Goal: Information Seeking & Learning: Learn about a topic

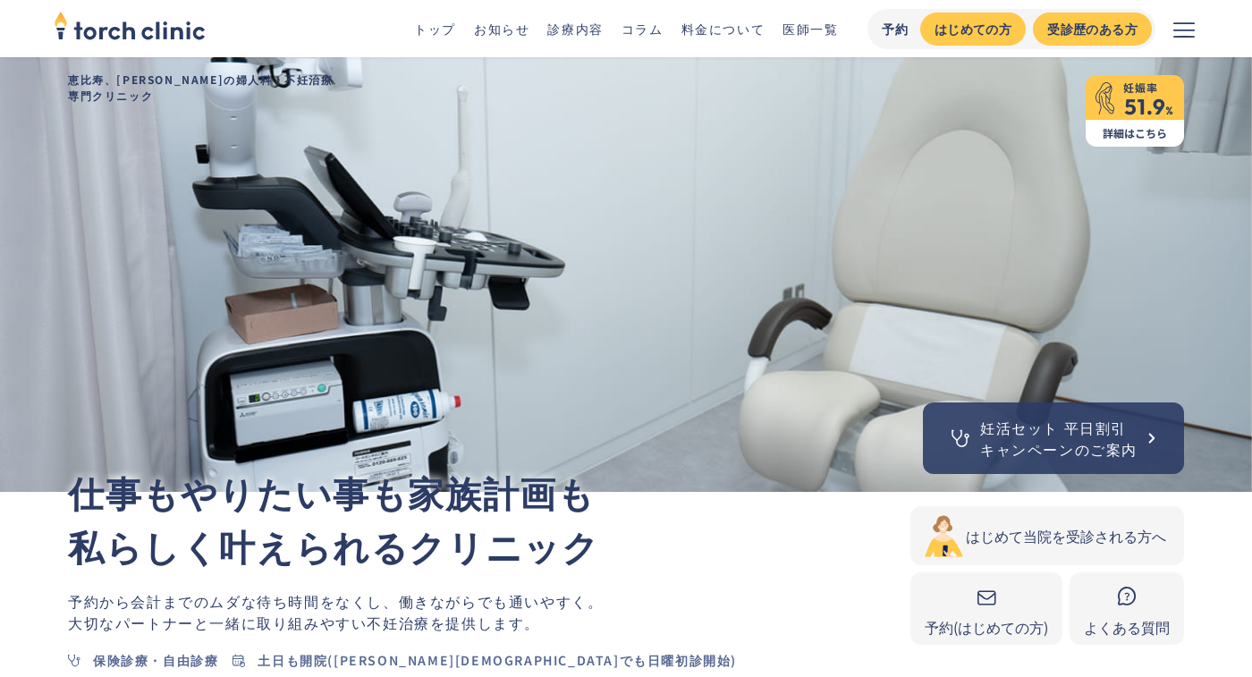
click at [648, 25] on link "コラム" at bounding box center [642, 29] width 42 height 18
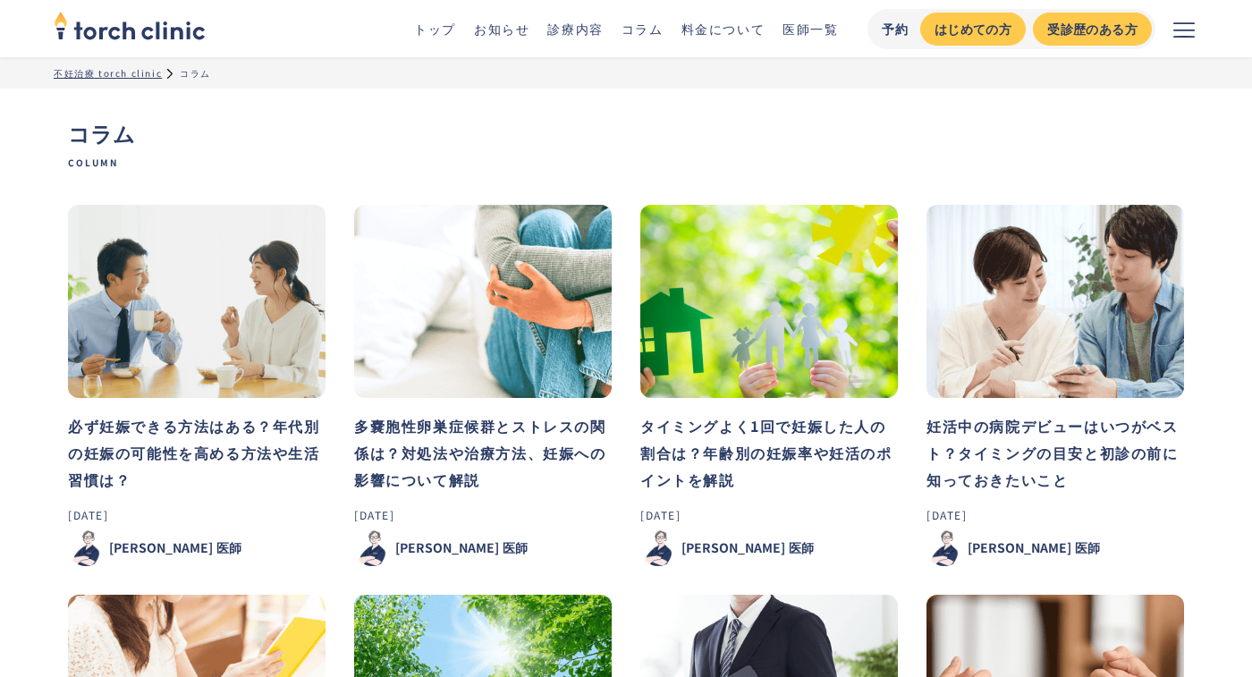
click at [247, 303] on img at bounding box center [196, 301] width 257 height 193
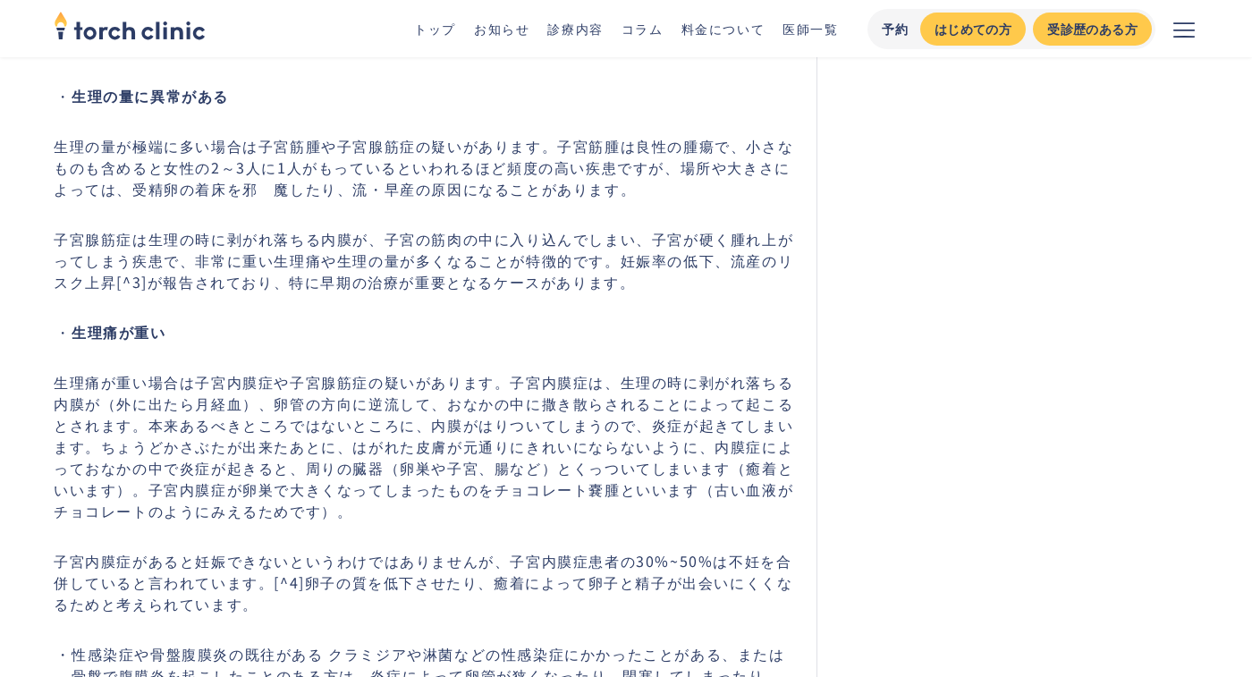
scroll to position [2075, 0]
click at [302, 190] on p "生理の量が極端に多い場合は子宮筋腫や子宮腺筋症の疑いがあります。子宮筋腫は良性の腫瘍で、小さなものも含めると女性の2～3人に1人がもっているといわれるほど頻度…" at bounding box center [424, 168] width 741 height 64
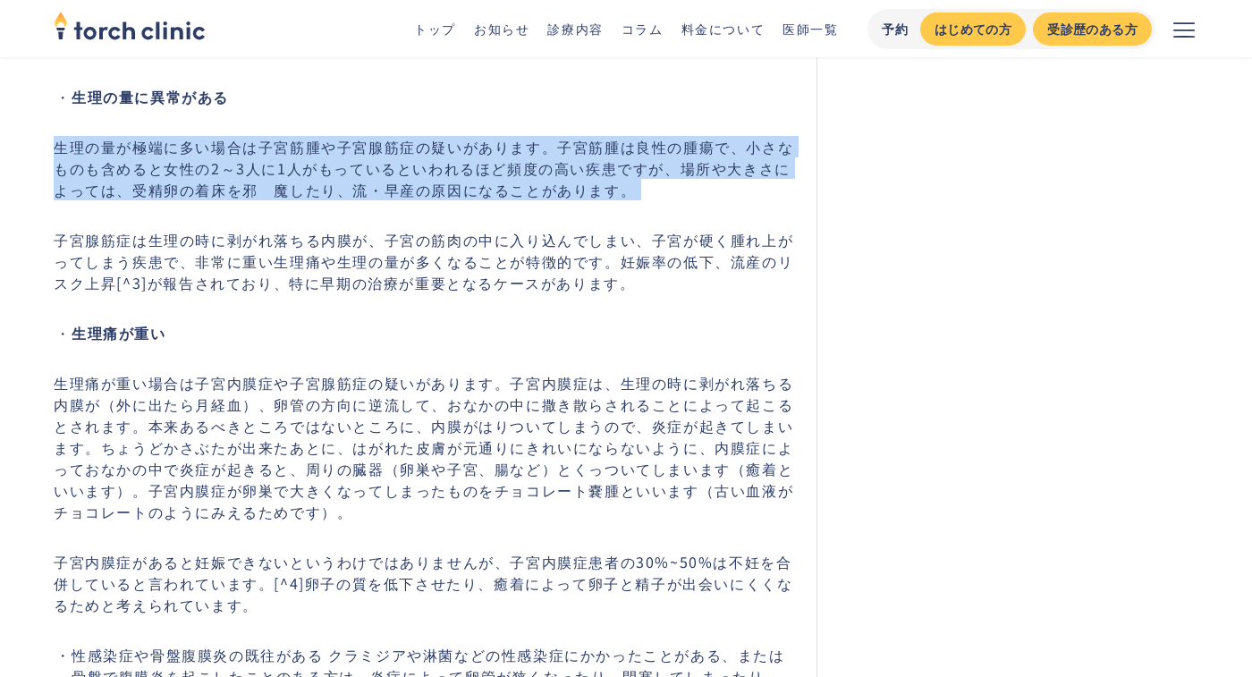
click at [370, 267] on p "子宮腺筋症は生理の時に剥がれ落ちる内膜が、子宮の筋肉の中に入り込んでしまい、子宮が硬く腫れ上がってしまう疾患で、非常に重い生理痛や生理の量が多くなることが特徴…" at bounding box center [424, 261] width 741 height 64
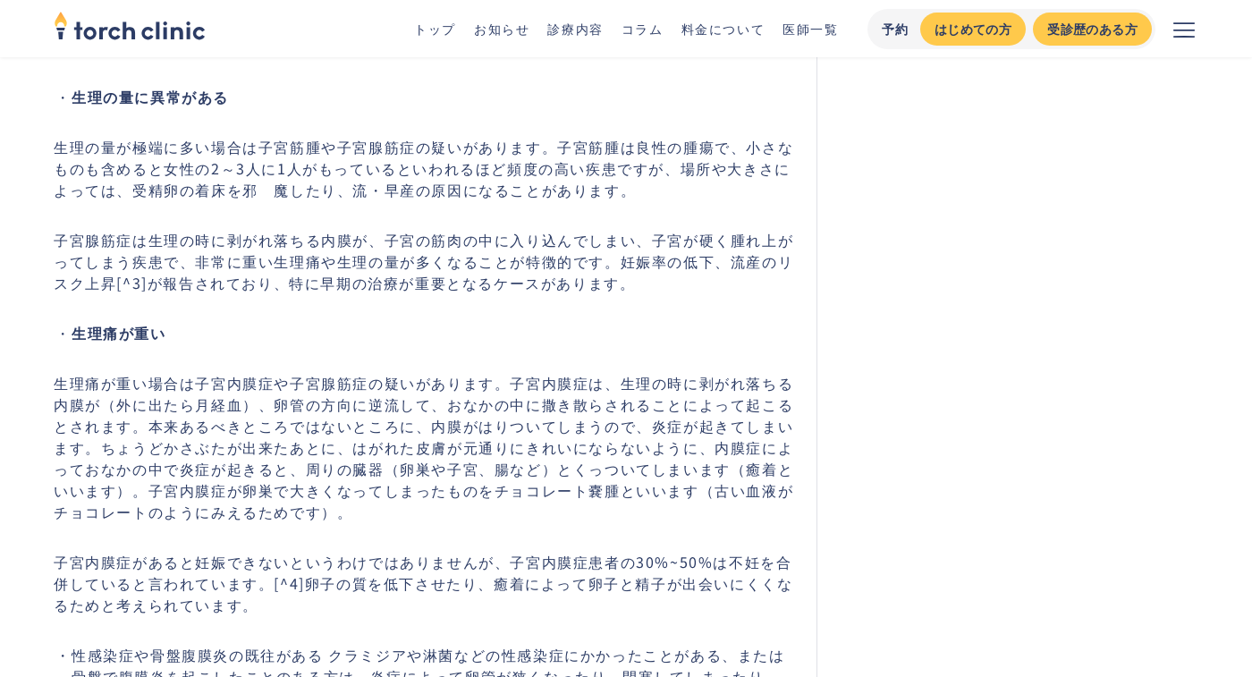
click at [370, 267] on p "子宮腺筋症は生理の時に剥がれ落ちる内膜が、子宮の筋肉の中に入り込んでしまい、子宮が硬く腫れ上がってしまう疾患で、非常に重い生理痛や生理の量が多くなることが特徴…" at bounding box center [424, 261] width 741 height 64
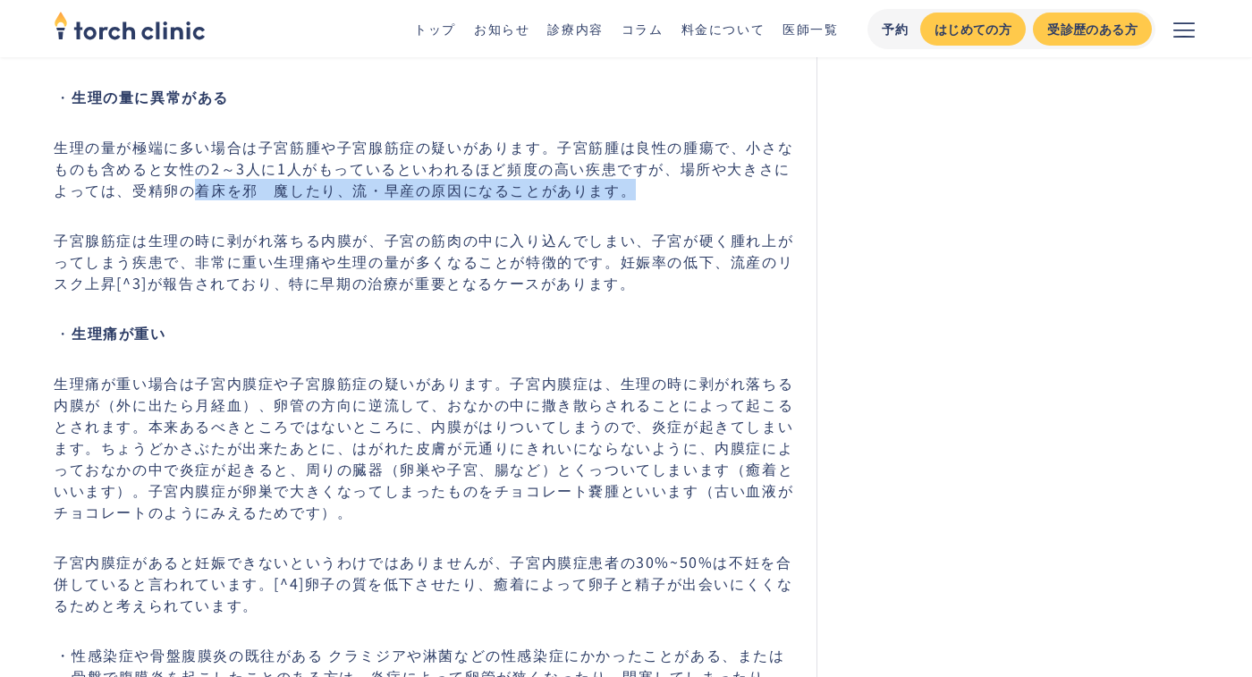
drag, startPoint x: 180, startPoint y: 201, endPoint x: 617, endPoint y: 204, distance: 437.2
click at [617, 200] on p "生理の量が極端に多い場合は子宮筋腫や子宮腺筋症の疑いがあります。子宮筋腫は良性の腫瘍で、小さなものも含めると女性の2～3人に1人がもっているといわれるほど頻度…" at bounding box center [424, 168] width 741 height 64
copy p "着床を邪　魔したり、流・早産の原因になることがあります。"
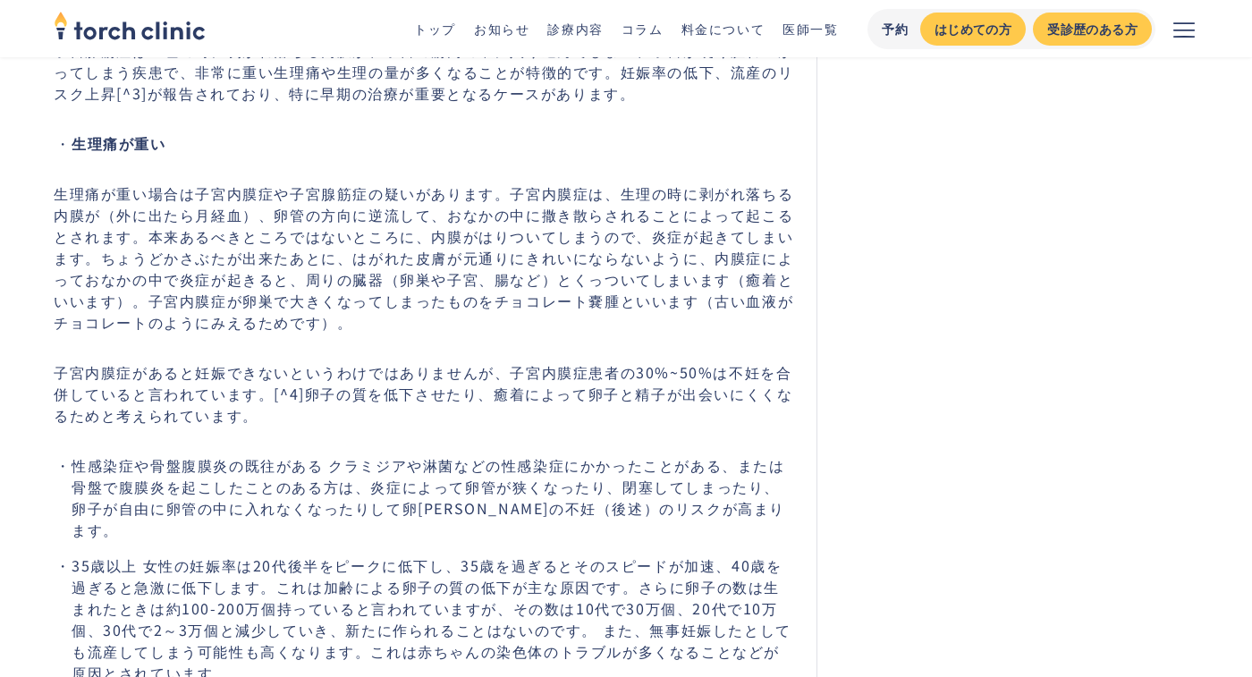
scroll to position [2291, 0]
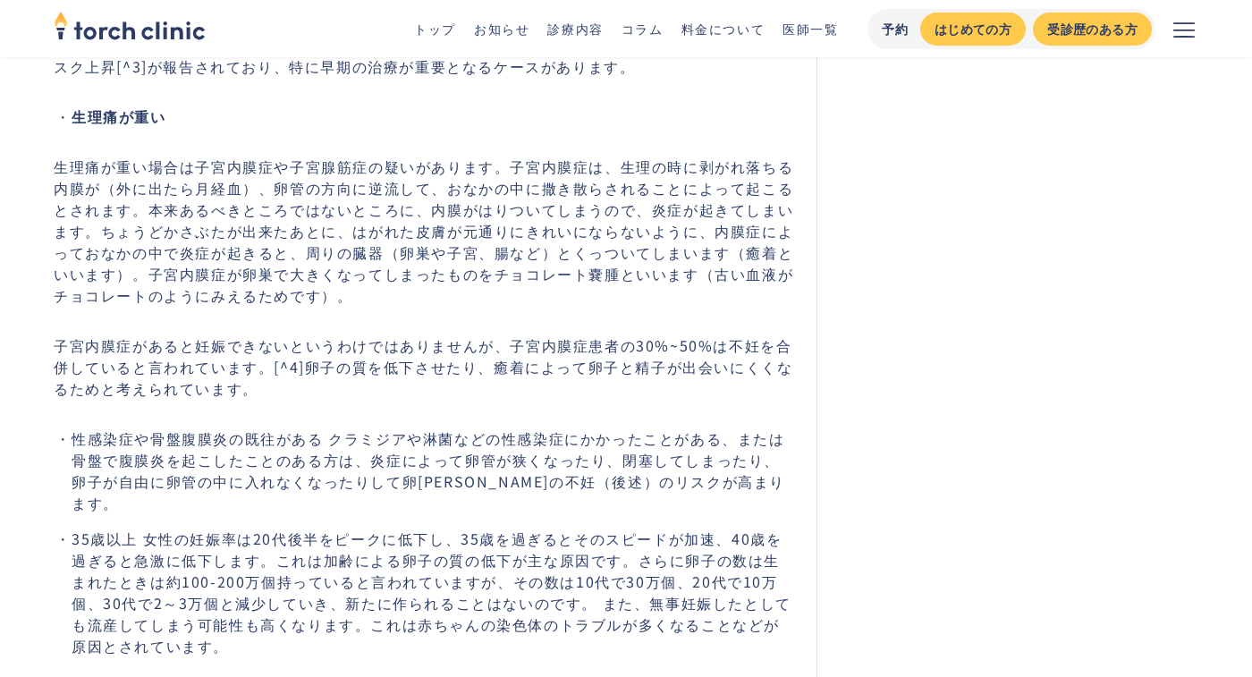
click at [402, 281] on p "生理痛が重い場合は子宮内膜症や子宮腺筋症の疑いがあります。子宮内膜症は、生理の時に剥がれ落ちる内膜が（外に出たら月経血）、卵管の方向に逆流して、おなかの中に撒…" at bounding box center [424, 231] width 741 height 150
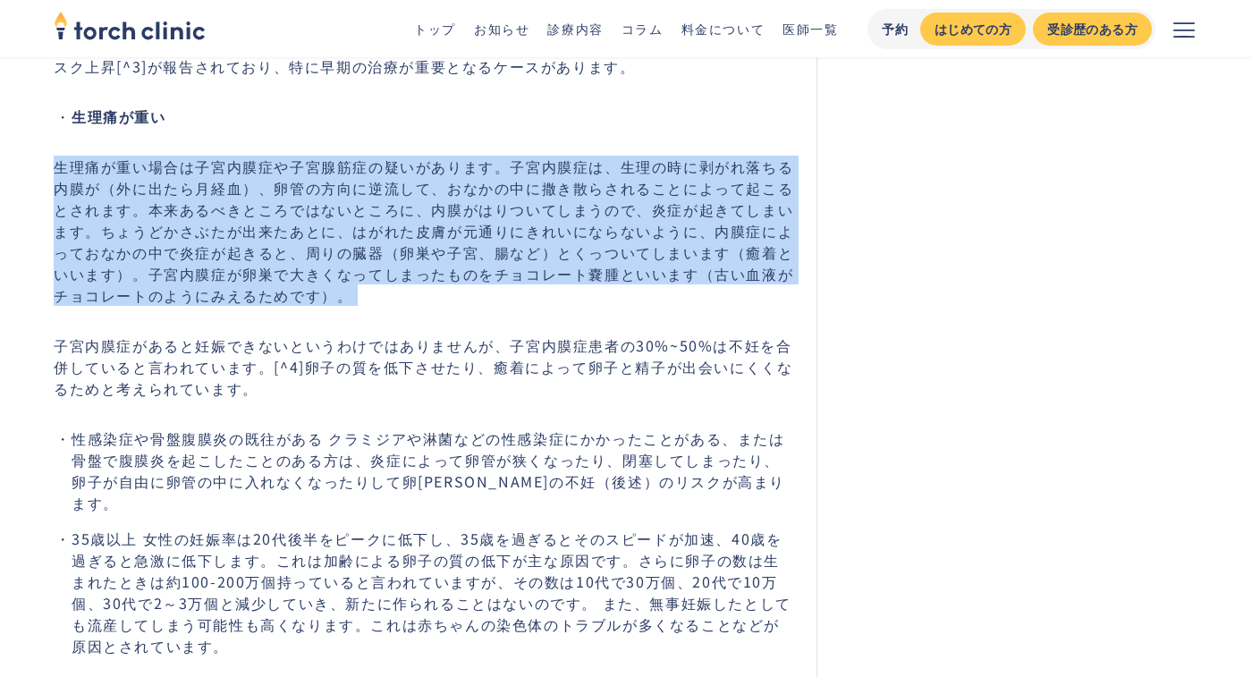
scroll to position [2401, 0]
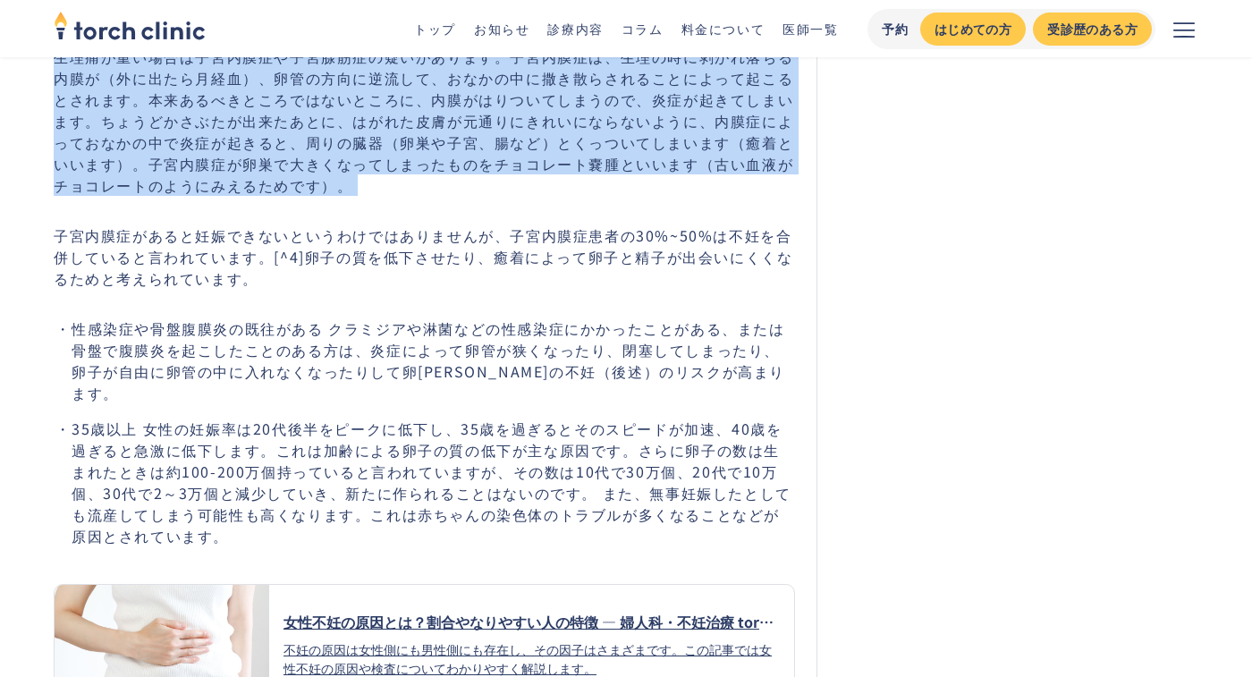
click at [399, 258] on p "子宮内膜症があると妊娠できないというわけではありませんが、子宮内膜症患者の30%~50%は不妊を合併していると言われています。[^4]卵子の質を低下させたり、…" at bounding box center [424, 256] width 741 height 64
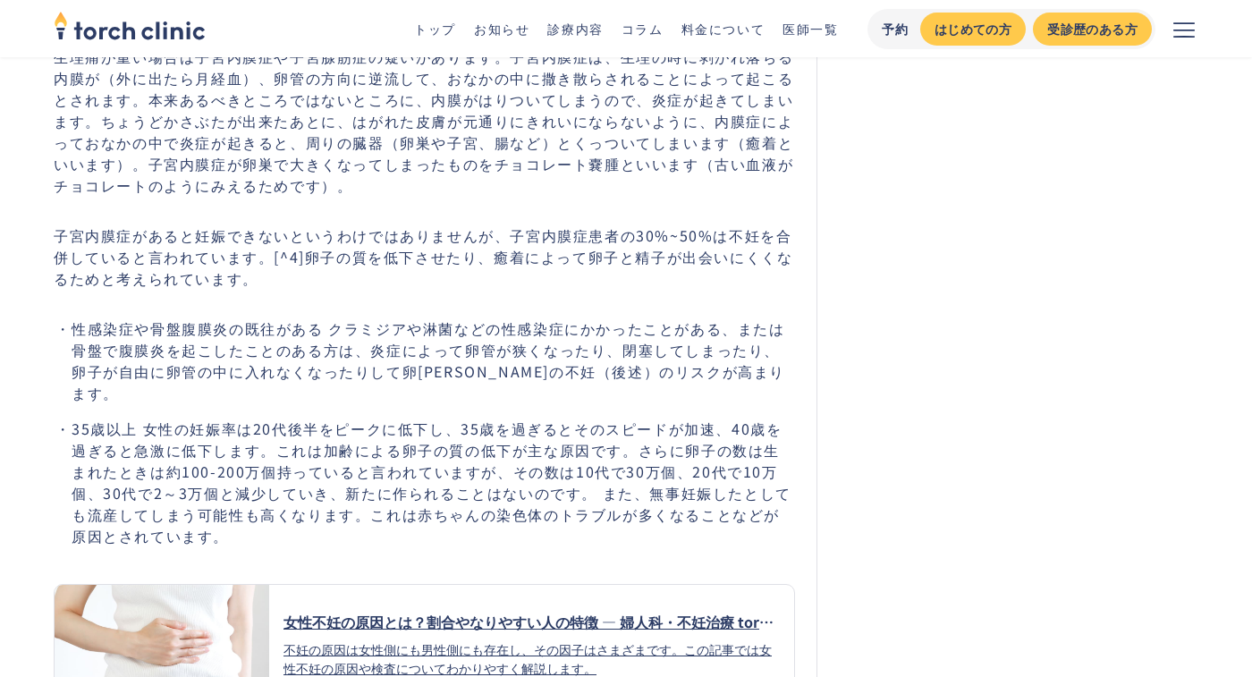
click at [399, 258] on p "子宮内膜症があると妊娠できないというわけではありませんが、子宮内膜症患者の30%~50%は不妊を合併していると言われています。[^4]卵子の質を低下させたり、…" at bounding box center [424, 256] width 741 height 64
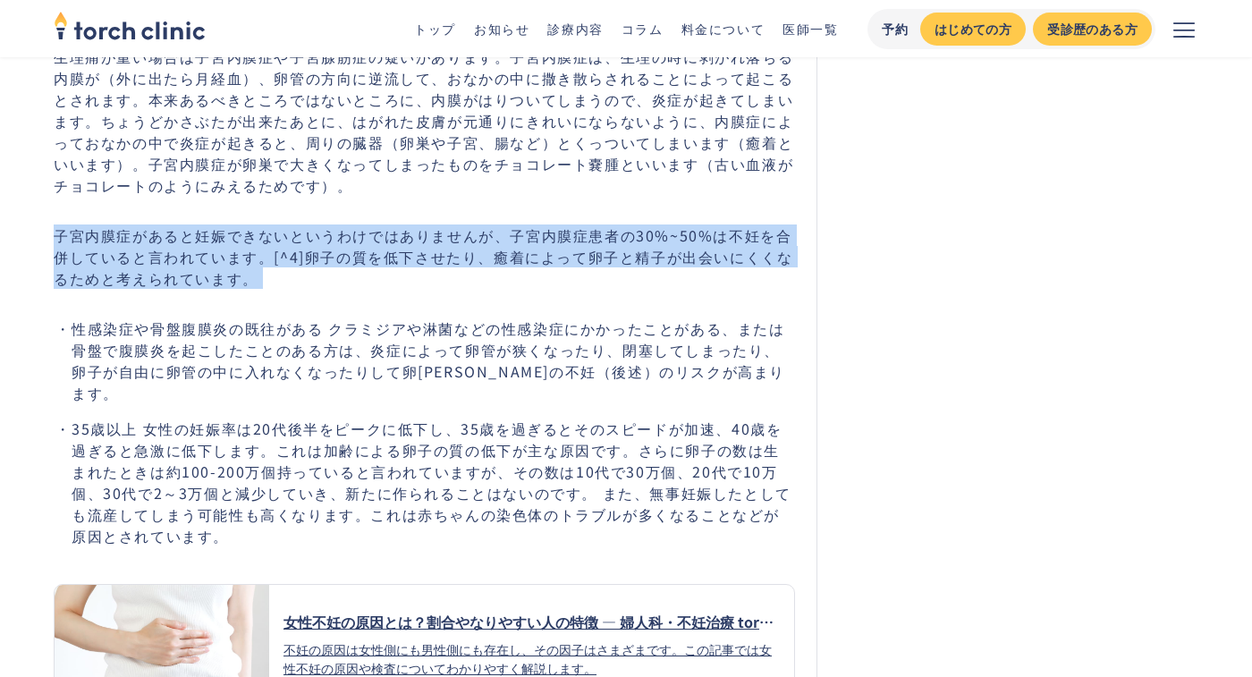
scroll to position [2557, 0]
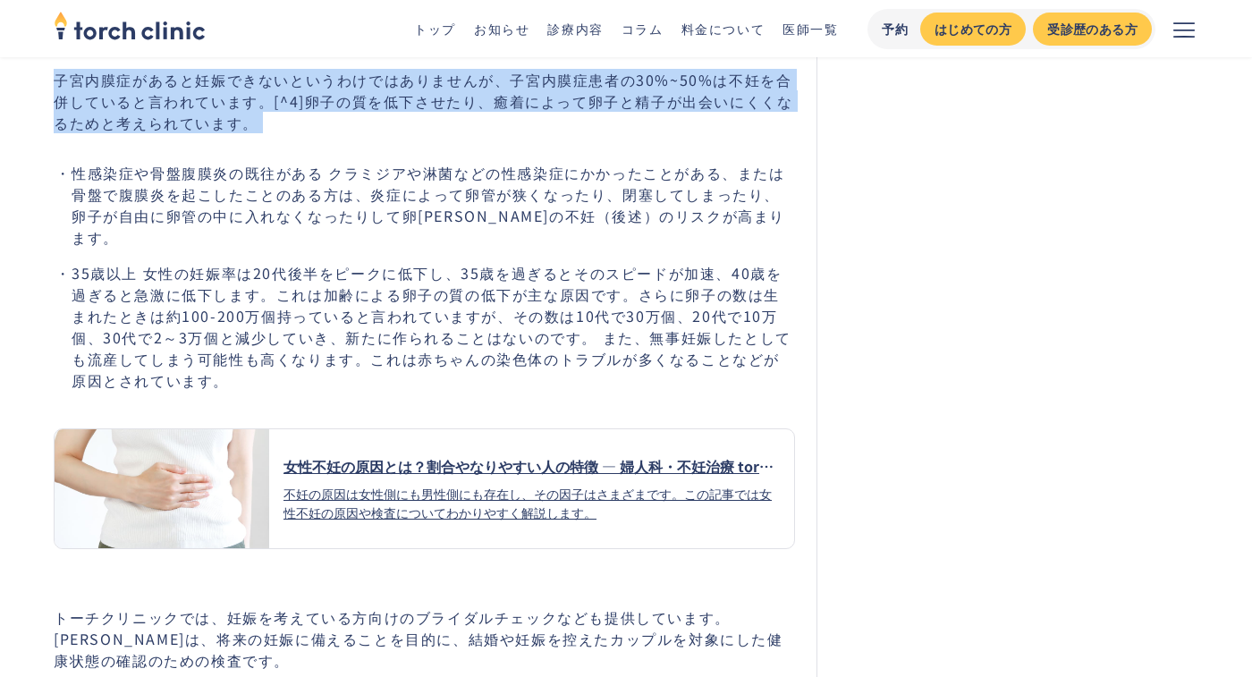
click at [382, 210] on li "性感染症や骨盤腹膜炎の既往がある クラミジアや淋菌などの性感染症にかかったことがある、または骨盤で腹膜炎を起こしたことのある方は、炎症によって卵管が狭くなった…" at bounding box center [433, 205] width 723 height 86
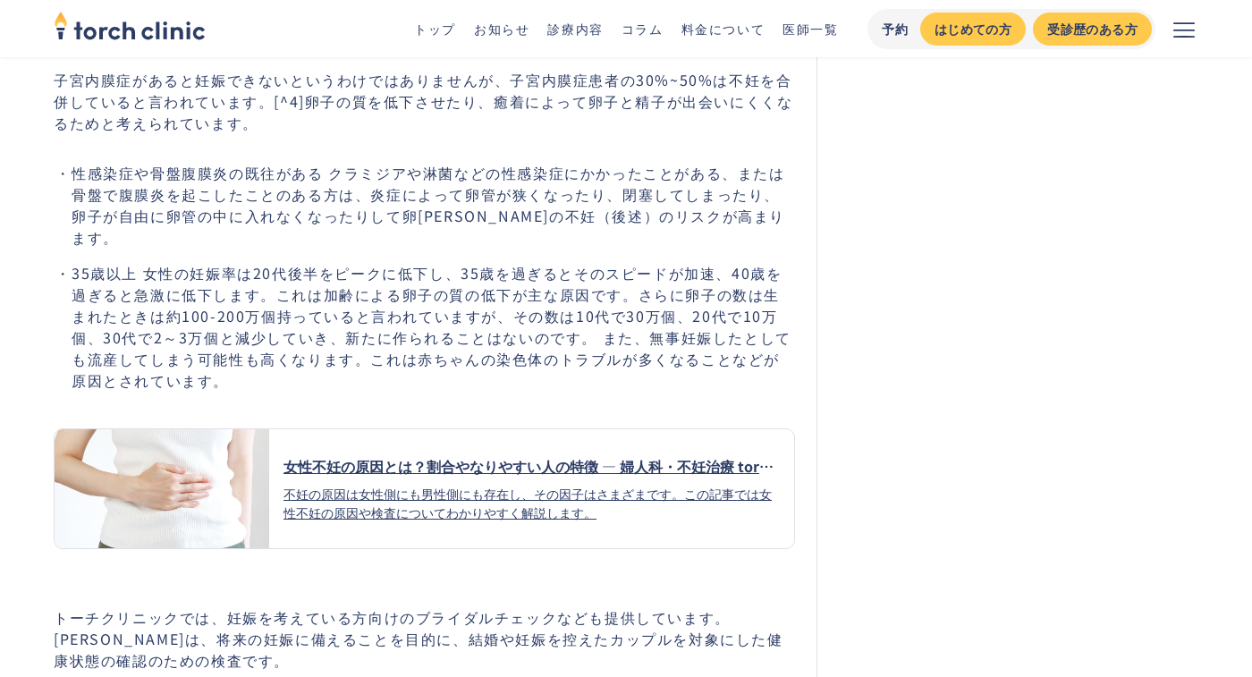
click at [382, 210] on li "性感染症や骨盤腹膜炎の既往がある クラミジアや淋菌などの性感染症にかかったことがある、または骨盤で腹膜炎を起こしたことのある方は、炎症によって卵管が狭くなった…" at bounding box center [433, 205] width 723 height 86
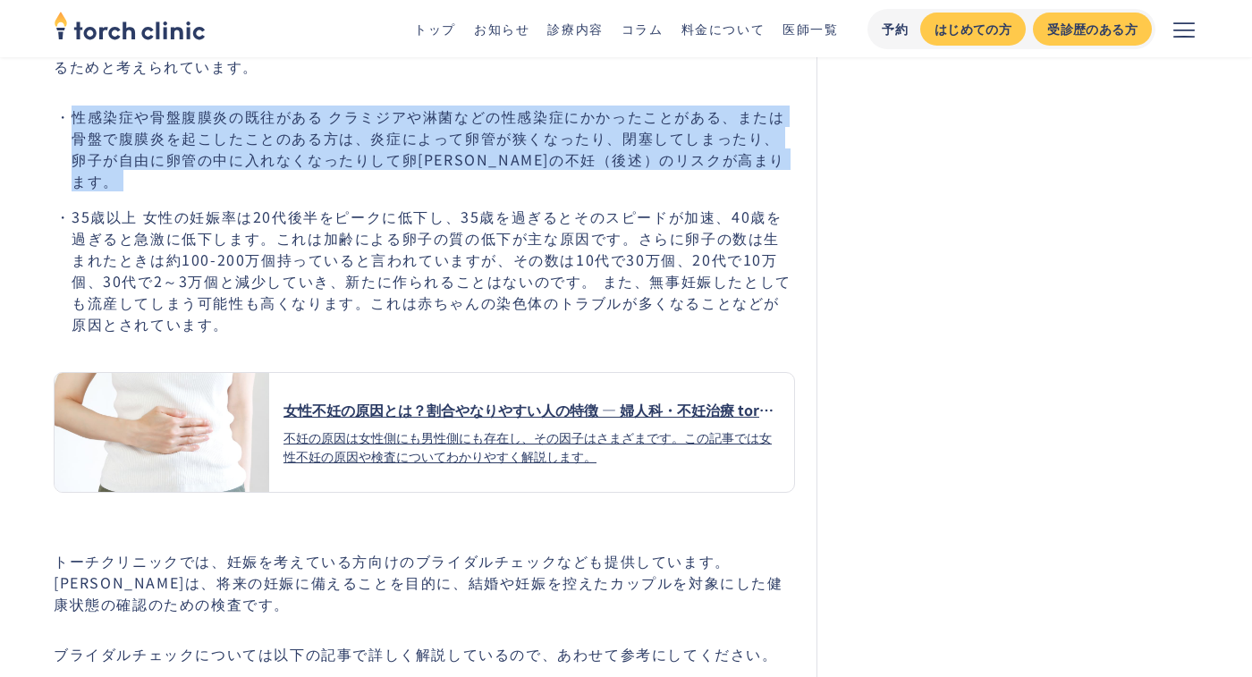
scroll to position [2661, 0]
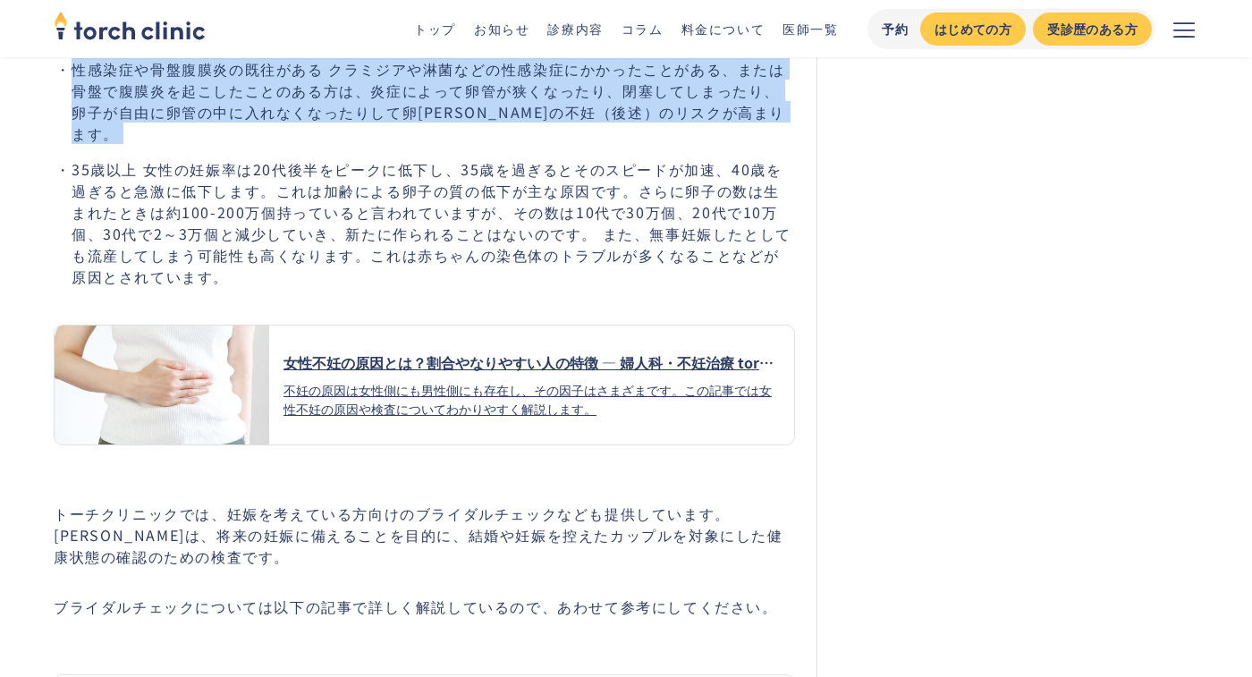
click at [382, 210] on li "35歳以上 女性の妊娠率は20代後半をピークに低下し、35歳を過ぎるとそのスピードが加速、40歳を過ぎると急激に低下します。これは加齢による卵子の質の低下が主…" at bounding box center [433, 222] width 723 height 129
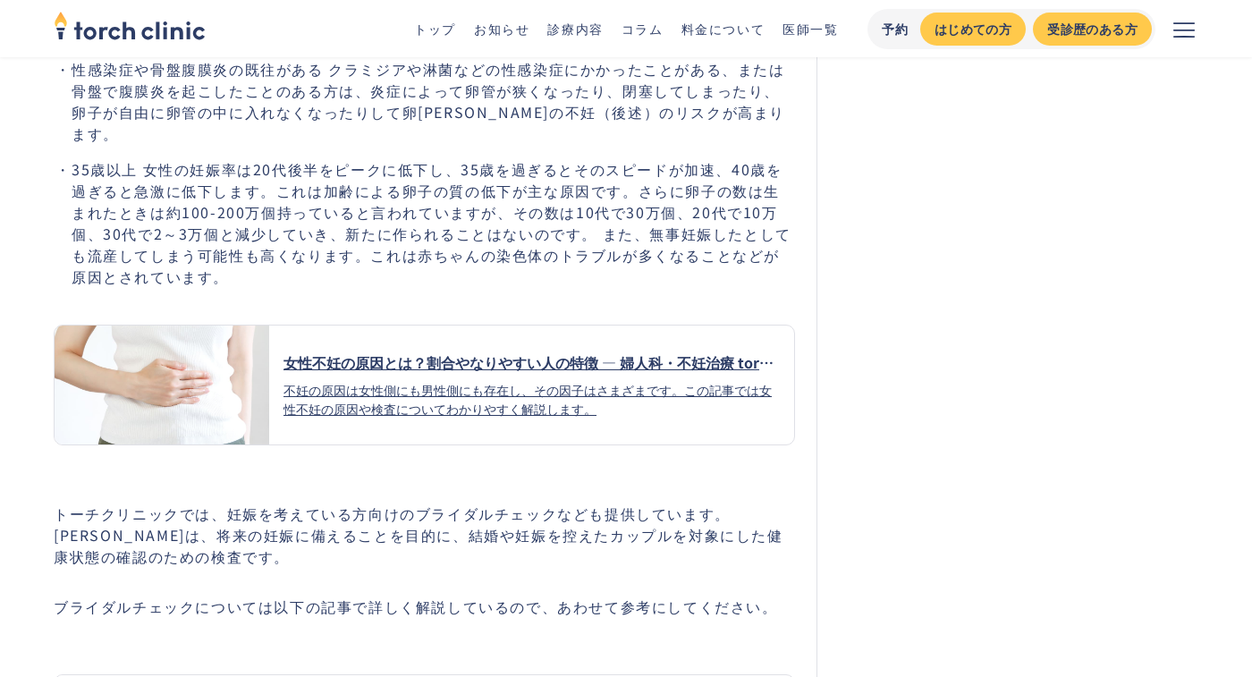
click at [382, 210] on li "35歳以上 女性の妊娠率は20代後半をピークに低下し、35歳を過ぎるとそのスピードが加速、40歳を過ぎると急激に低下します。これは加齢による卵子の質の低下が主…" at bounding box center [433, 222] width 723 height 129
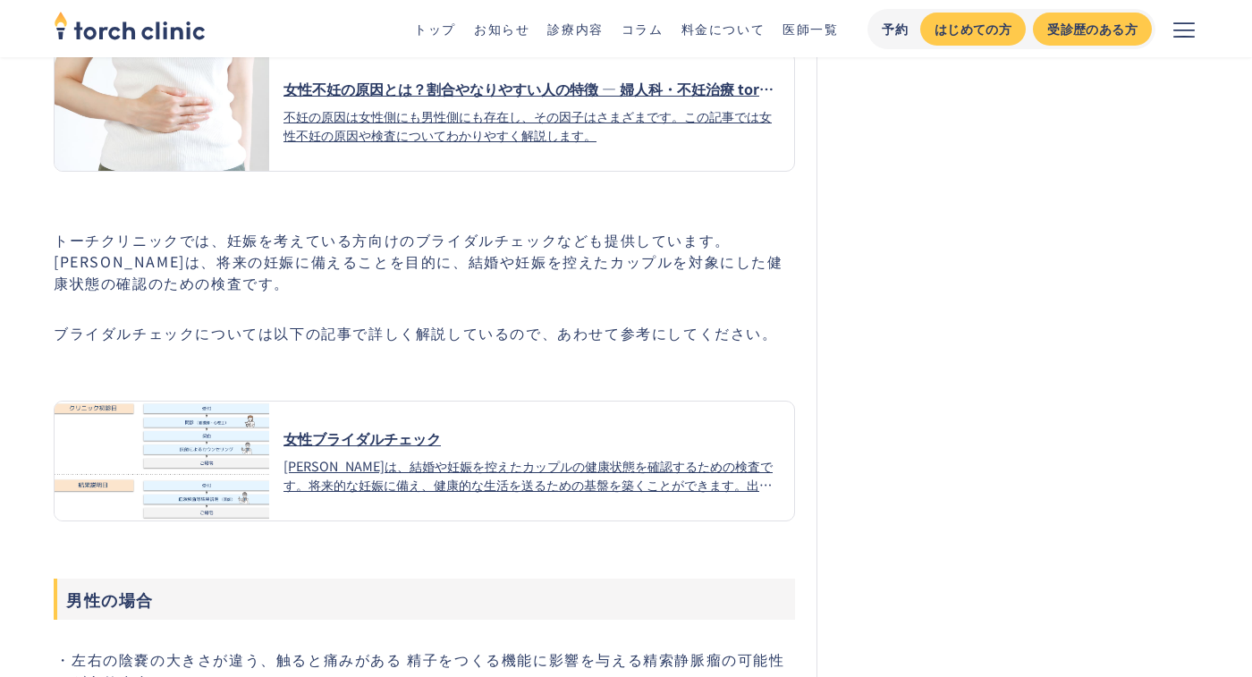
scroll to position [2968, 0]
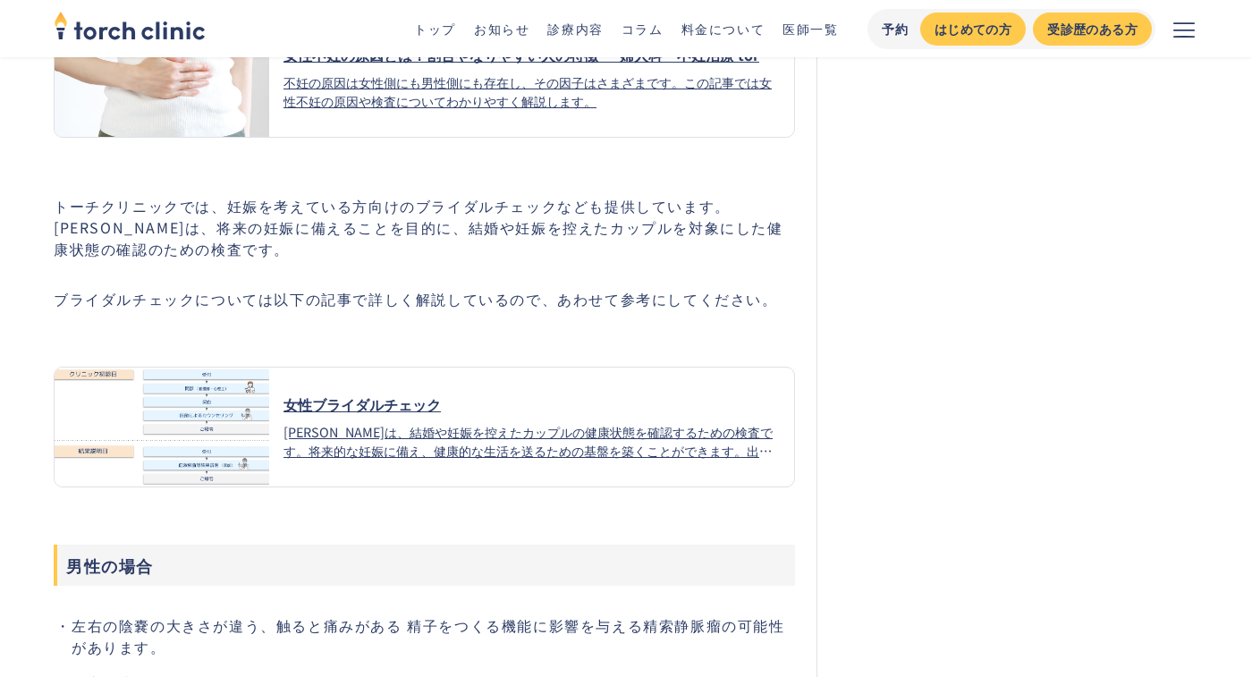
click at [382, 210] on p "トーチクリニックでは、妊娠を考えている方向けのブライダルチェックなども提供しています。ブライダルチェックは、将来の妊娠に備えることを目的に、結婚や妊娠を控えた…" at bounding box center [424, 227] width 741 height 64
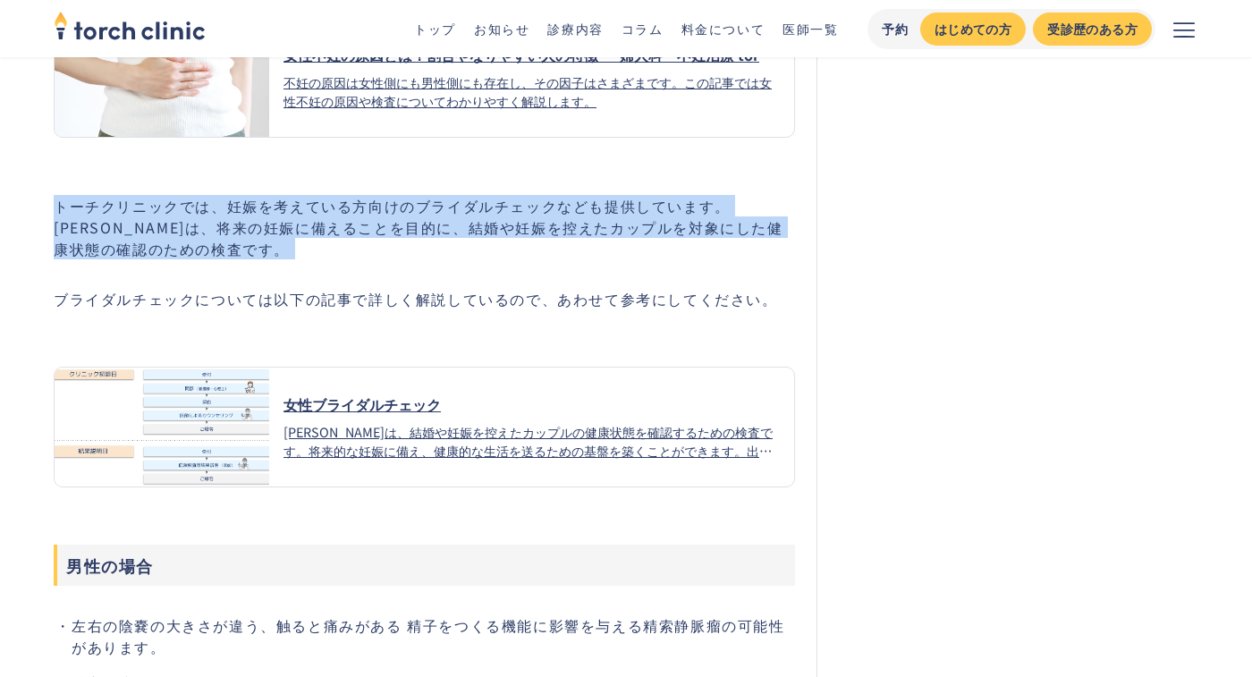
click at [382, 210] on p "トーチクリニックでは、妊娠を考えている方向けのブライダルチェックなども提供しています。ブライダルチェックは、将来の妊娠に備えることを目的に、結婚や妊娠を控えた…" at bounding box center [424, 227] width 741 height 64
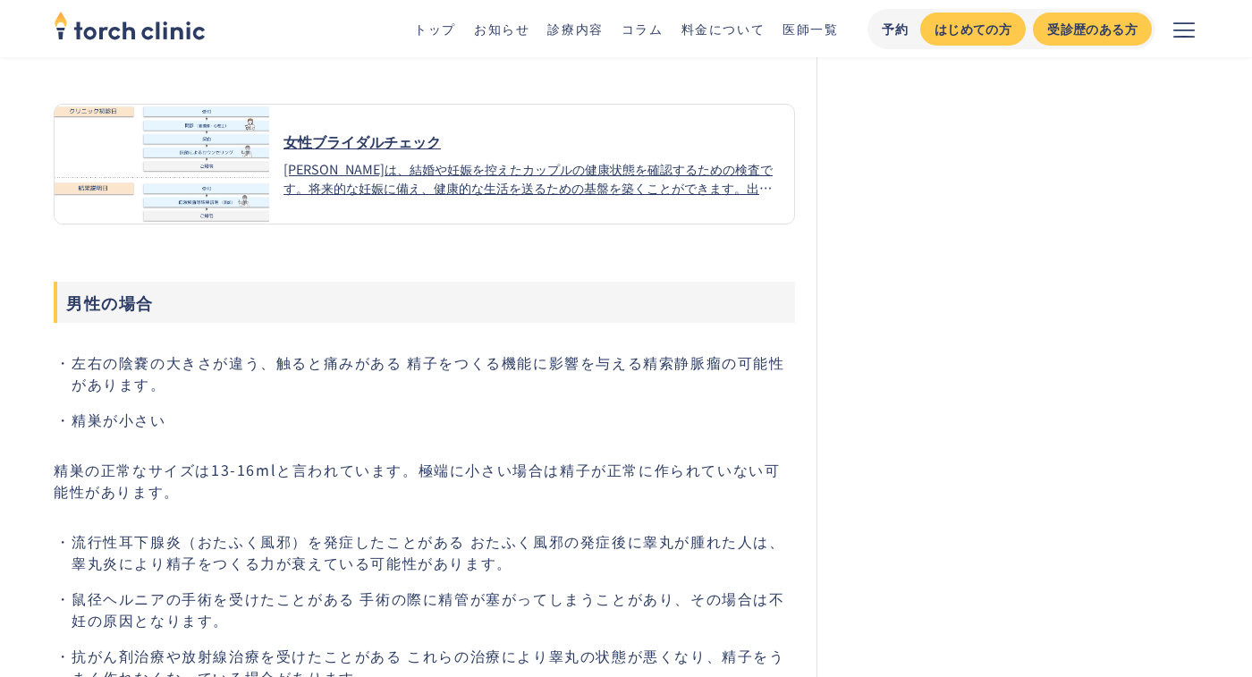
scroll to position [3348, 0]
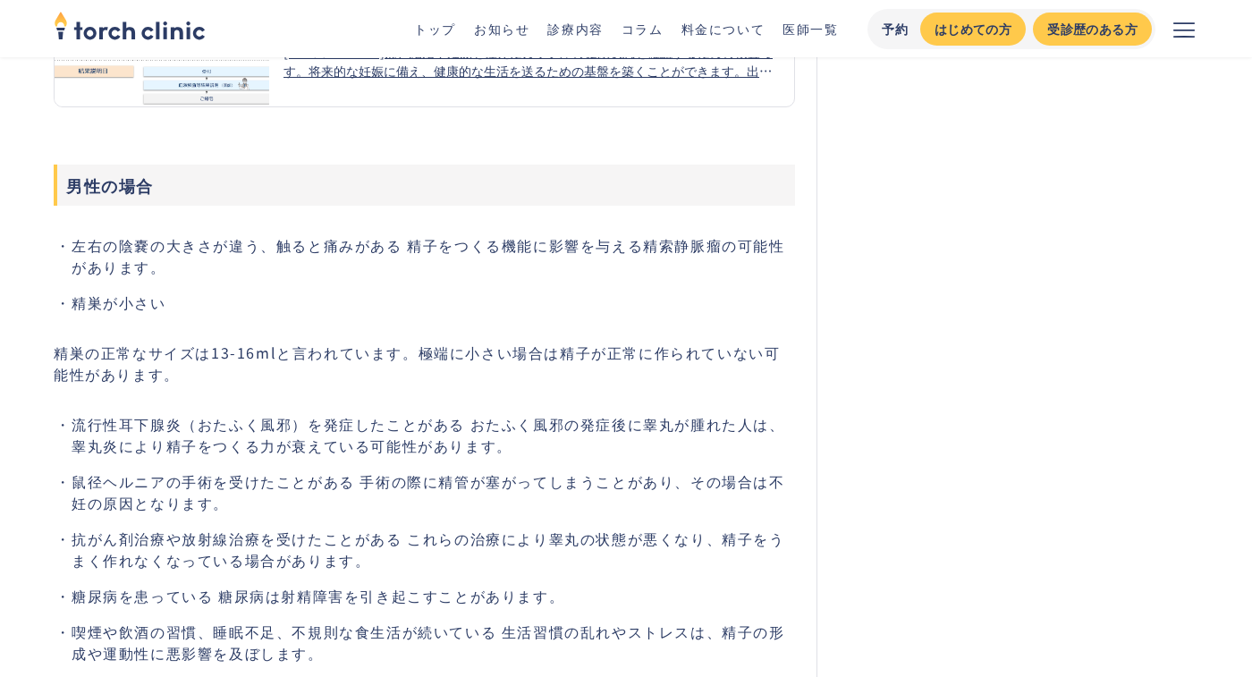
click at [382, 238] on li "左右の陰嚢の大きさが違う、触ると痛みがある 精子をつくる機能に影響を与える精索静脈瘤の可能性があります。" at bounding box center [433, 255] width 723 height 43
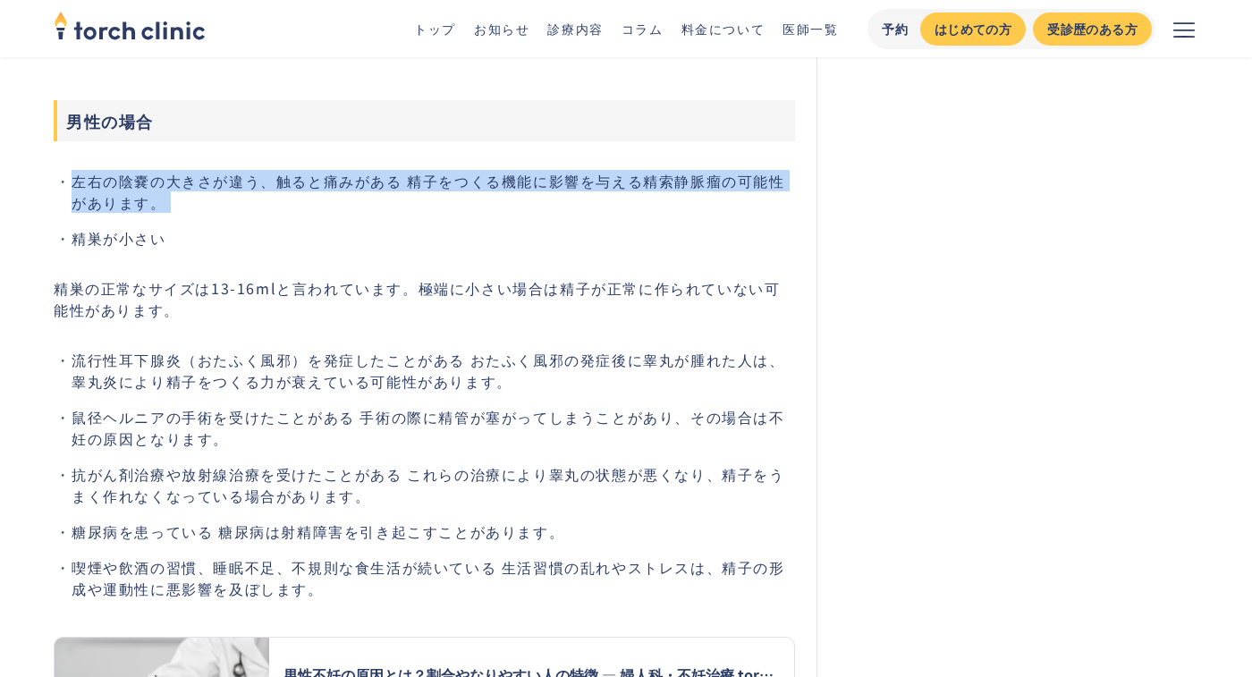
scroll to position [3482, 0]
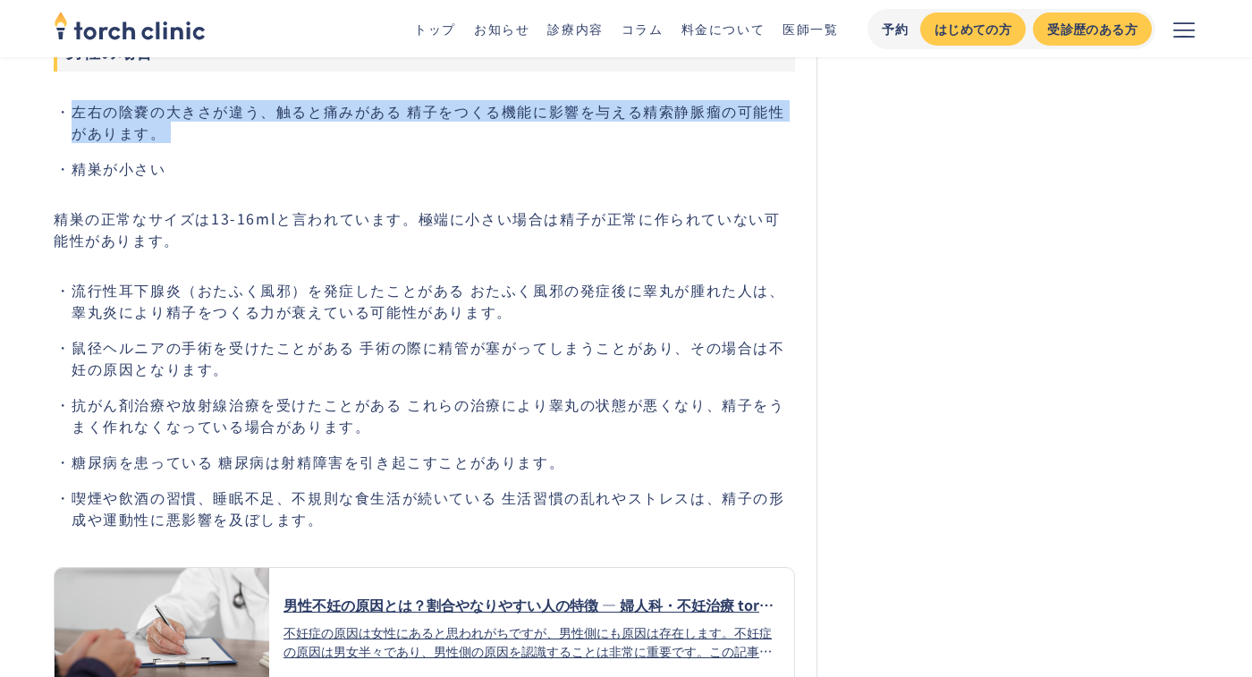
click at [371, 216] on p "精巣の正常なサイズは13-16mlと言われています。極端に小さい場合は精子が正常に作られていない可能性があります。" at bounding box center [424, 228] width 741 height 43
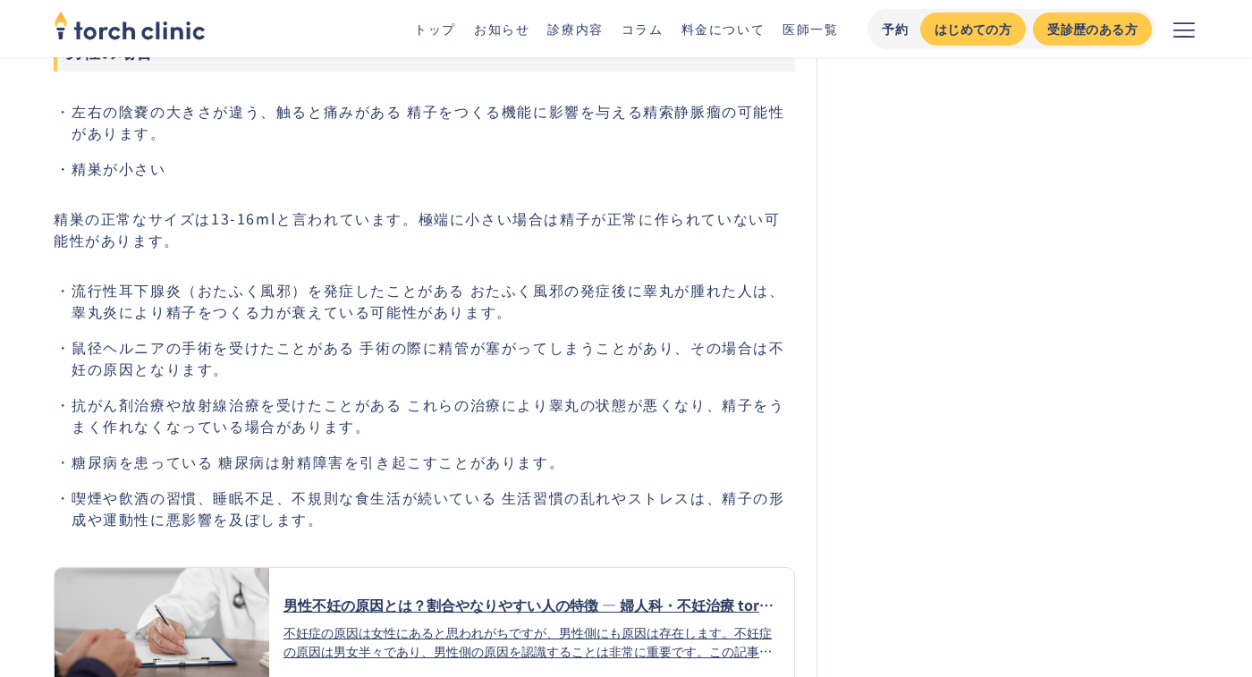
click at [371, 216] on p "精巣の正常なサイズは13-16mlと言われています。極端に小さい場合は精子が正常に作られていない可能性があります。" at bounding box center [424, 228] width 741 height 43
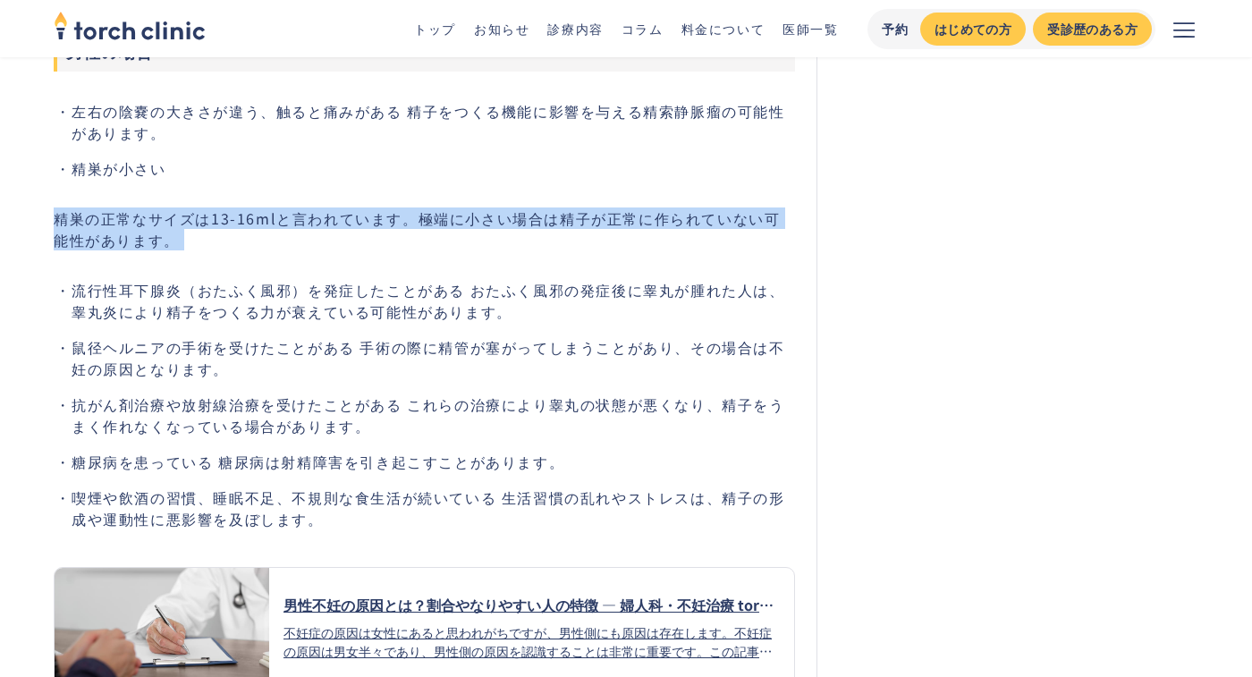
scroll to position [3561, 0]
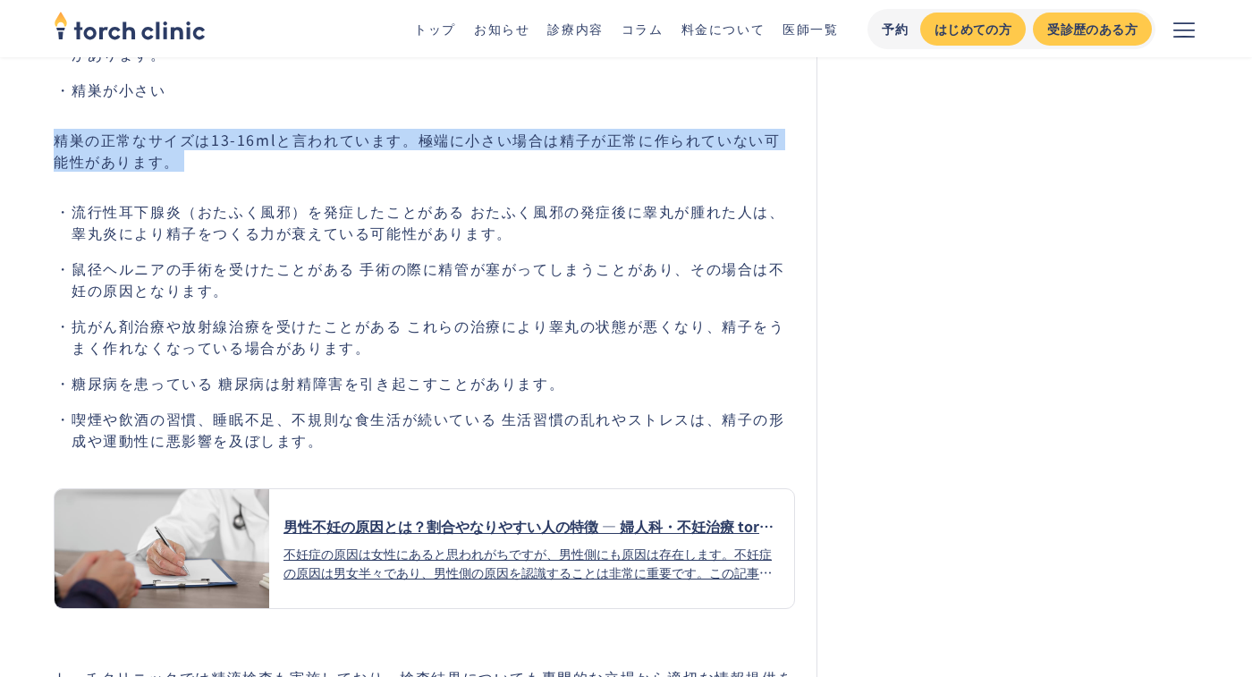
click at [371, 214] on li "流行性耳下腺炎（おたふく風邪）を発症したことがある おたふく風邪の発症後に睾丸が腫れた人は、睾丸炎により精子をつくる力が衰えている可能性があります。" at bounding box center [433, 221] width 723 height 43
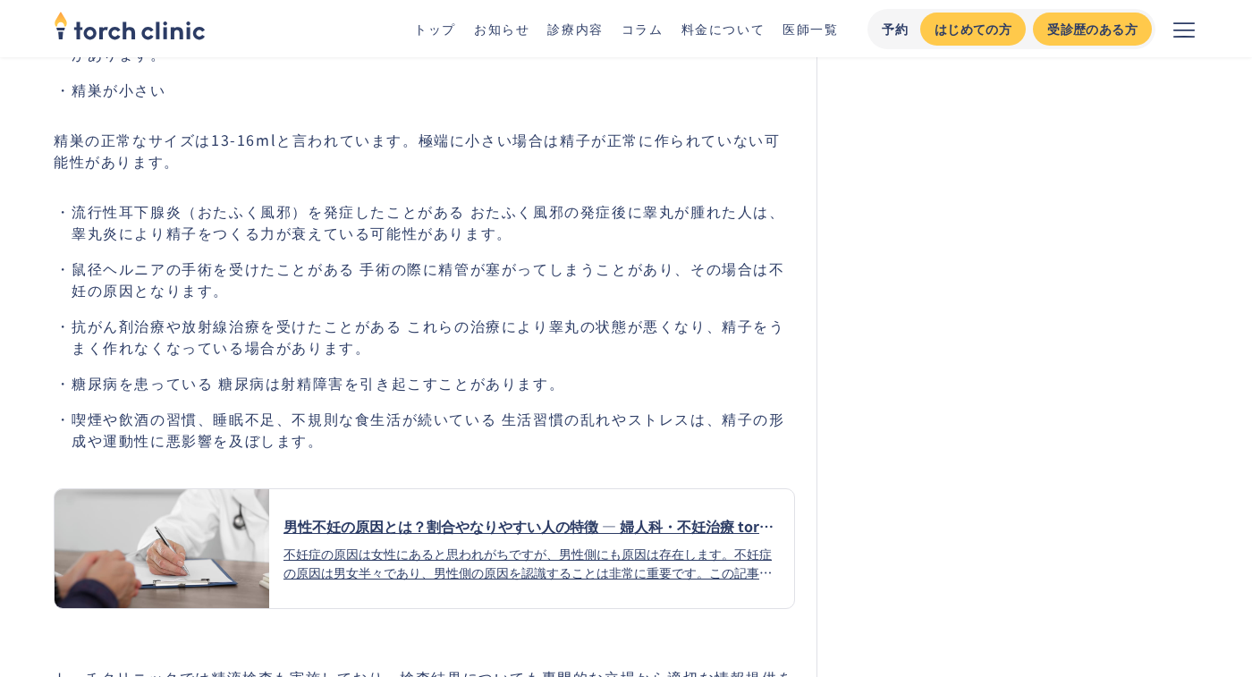
click at [371, 214] on li "流行性耳下腺炎（おたふく風邪）を発症したことがある おたふく風邪の発症後に睾丸が腫れた人は、睾丸炎により精子をつくる力が衰えている可能性があります。" at bounding box center [433, 221] width 723 height 43
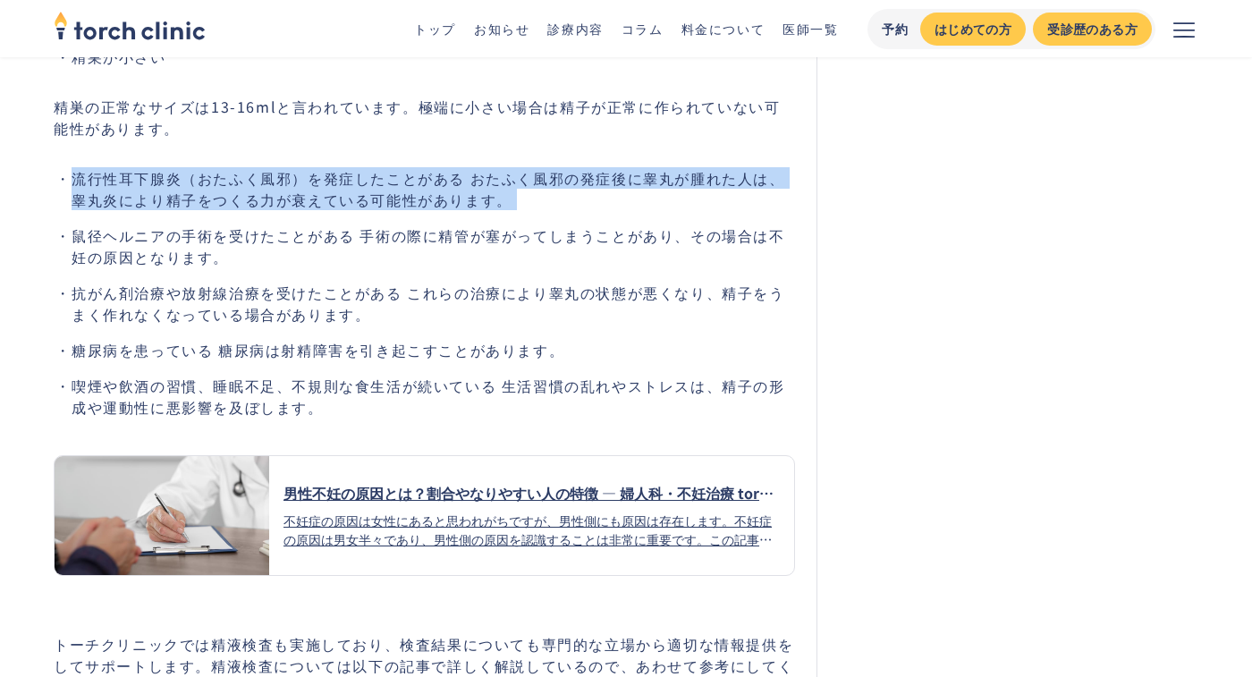
scroll to position [3593, 0]
click at [236, 97] on p "精巣の正常なサイズは13-16mlと言われています。極端に小さい場合は精子が正常に作られていない可能性があります。" at bounding box center [424, 118] width 741 height 43
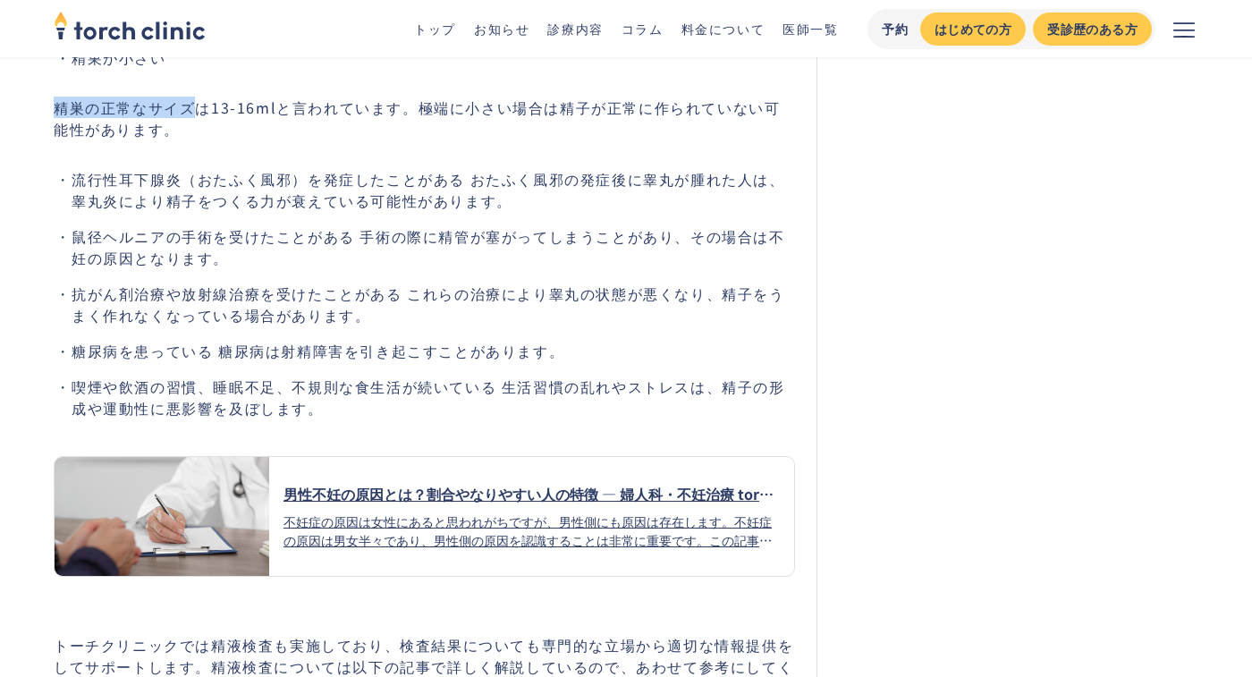
drag, startPoint x: 57, startPoint y: 95, endPoint x: 187, endPoint y: 88, distance: 129.8
click at [187, 97] on p "精巣の正常なサイズは13-16mlと言われています。極端に小さい場合は精子が正常に作られていない可能性があります。" at bounding box center [424, 118] width 741 height 43
copy p "精巣の正常なサイズ"
click at [570, 340] on li "糖尿病を患っている 糖尿病は射精障害を引き起こすことがあります。" at bounding box center [433, 350] width 723 height 21
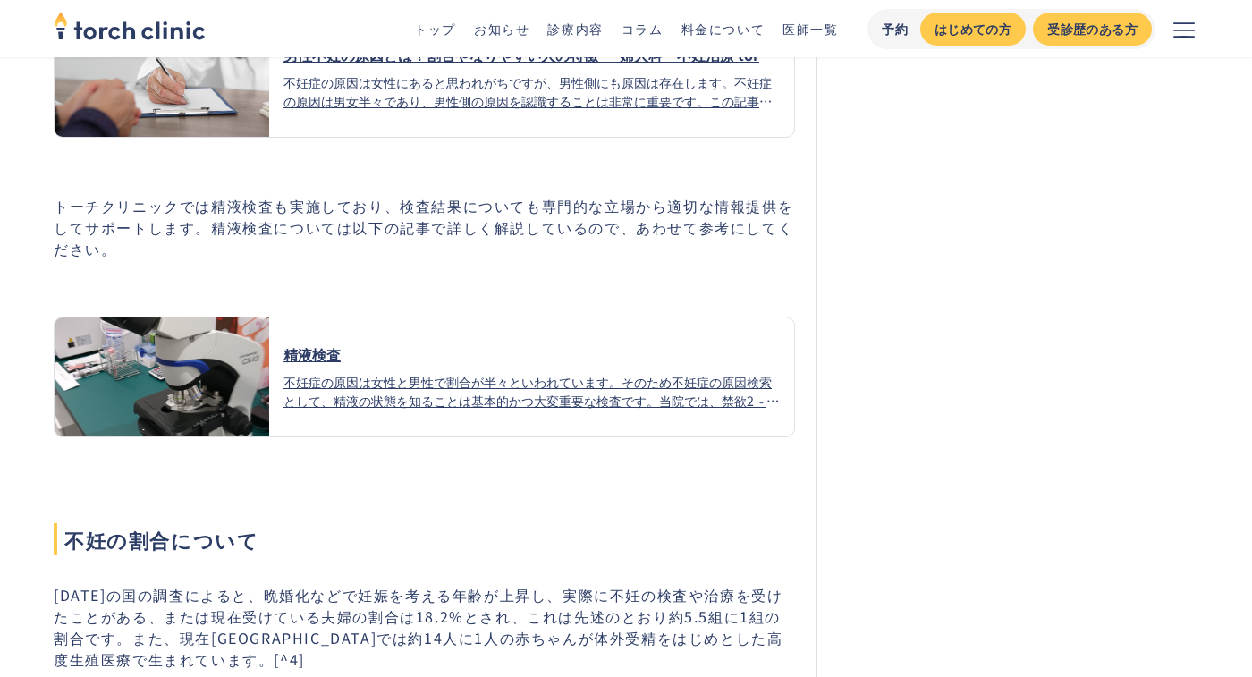
scroll to position [4019, 0]
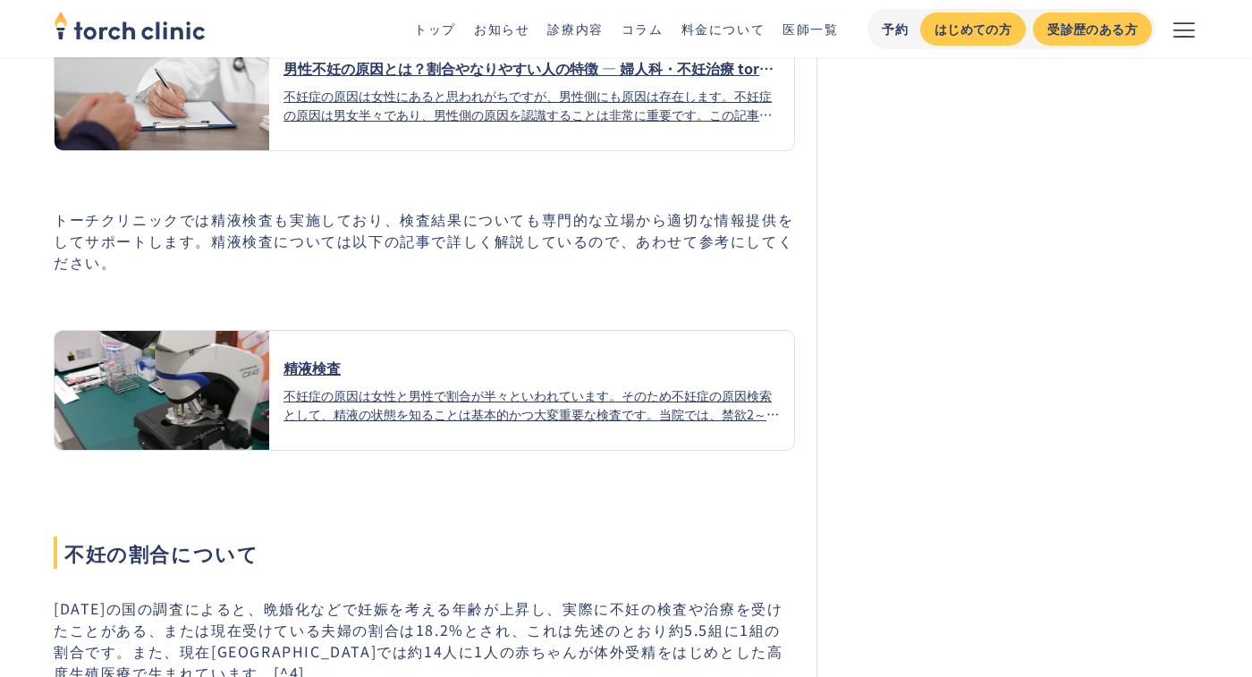
click at [547, 211] on p "トーチクリニックでは精液検査も実施しており、検査結果についても専門的な立場から適切な情報提供をしてサポートします。精液検査については以下の記事で詳しく解説して…" at bounding box center [424, 240] width 741 height 64
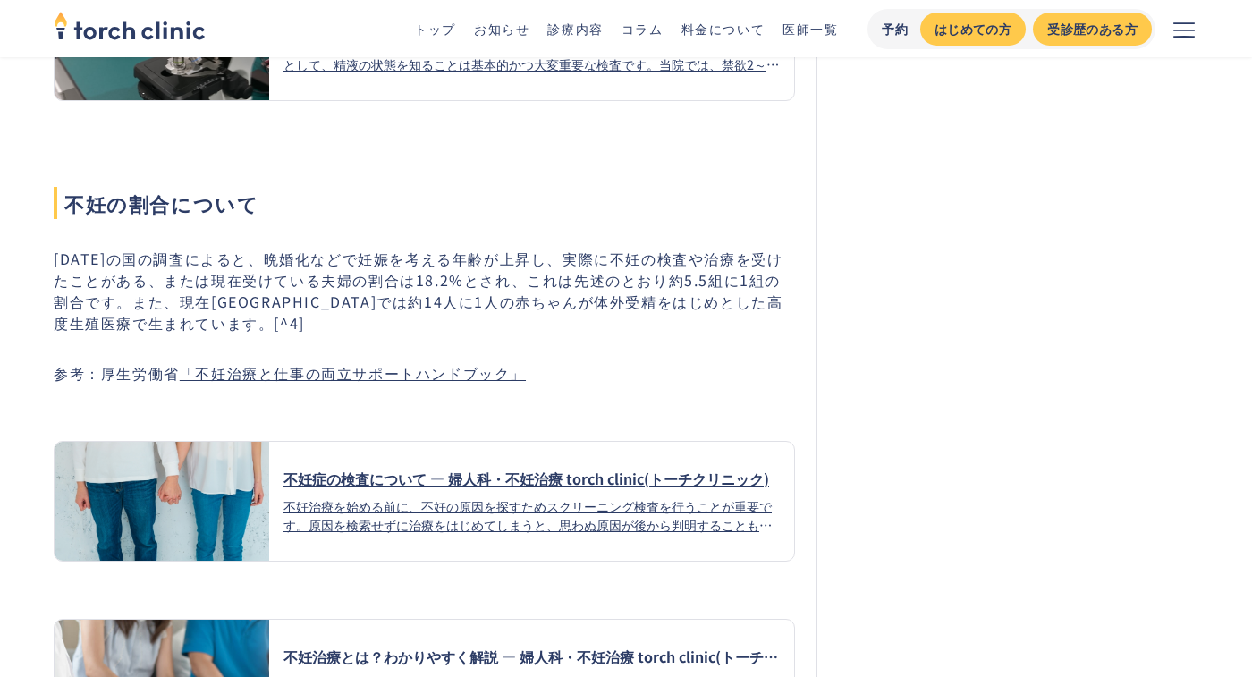
scroll to position [4372, 0]
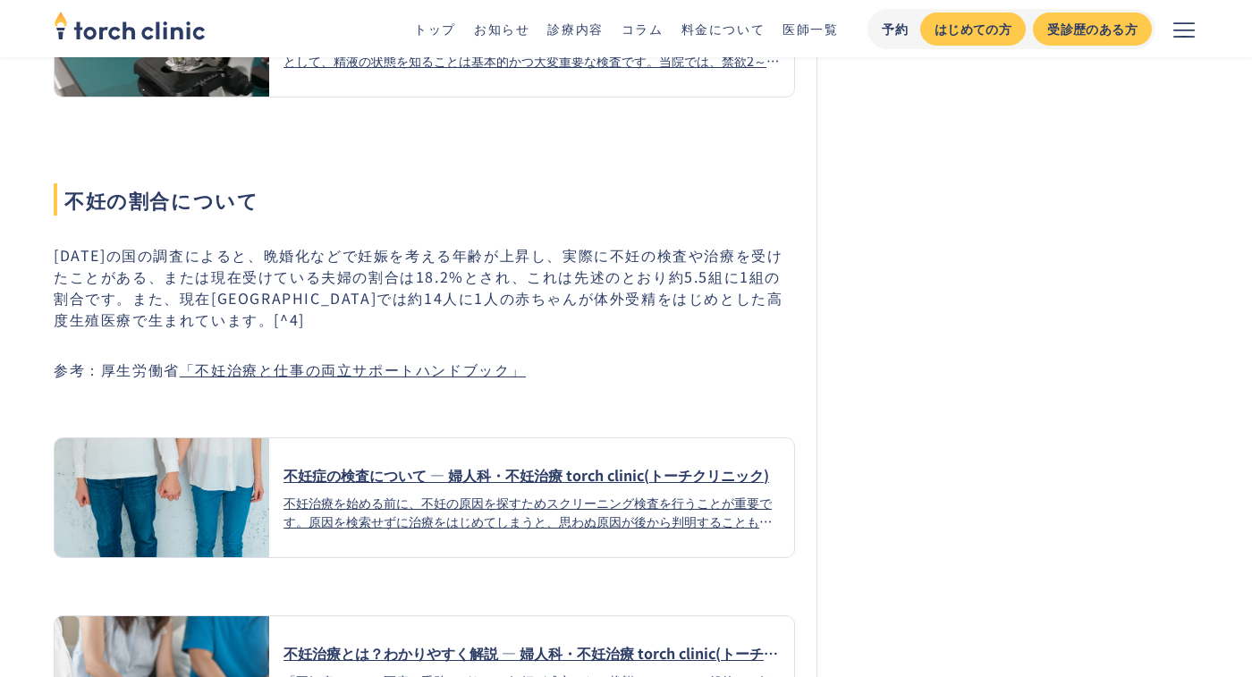
click at [544, 245] on p "2015年の国の調査によると、晩婚化などで妊娠を考える年齢が上昇し、実際に不妊の検査や治療を受けたことがある、または現在受けている夫婦の割合は18.2%とされ…" at bounding box center [424, 287] width 741 height 86
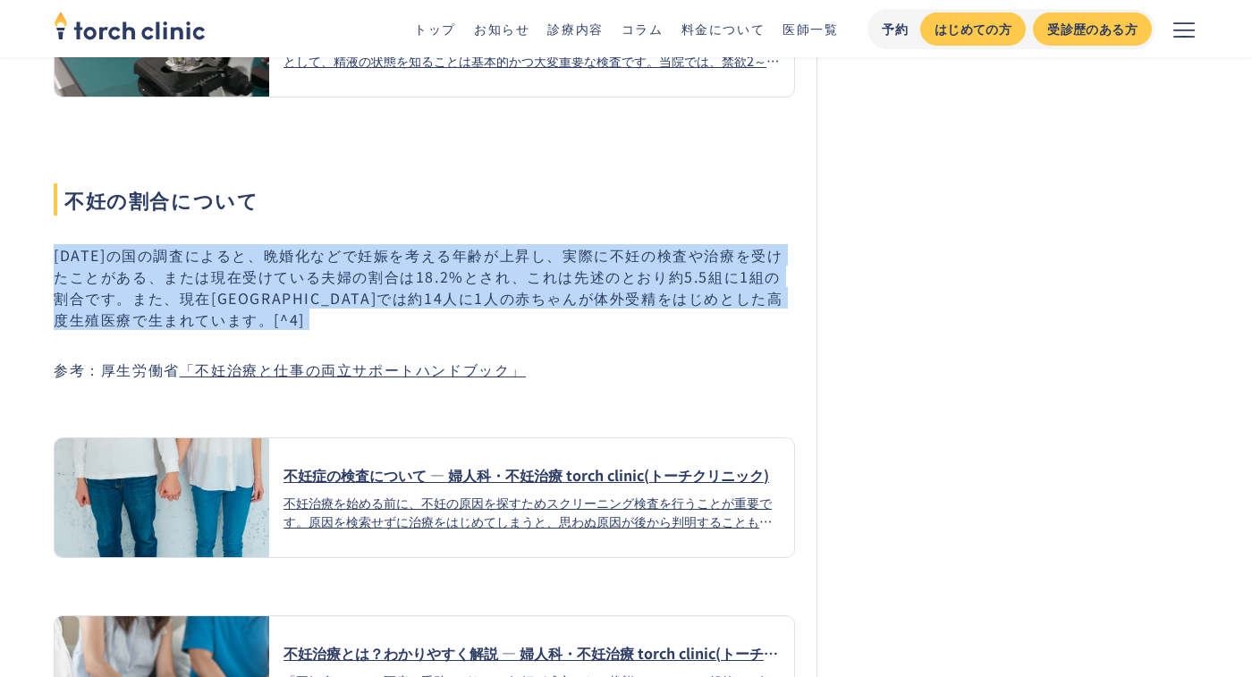
click at [538, 265] on p "2015年の国の調査によると、晩婚化などで妊娠を考える年齢が上昇し、実際に不妊の検査や治療を受けたことがある、または現在受けている夫婦の割合は18.2%とされ…" at bounding box center [424, 287] width 741 height 86
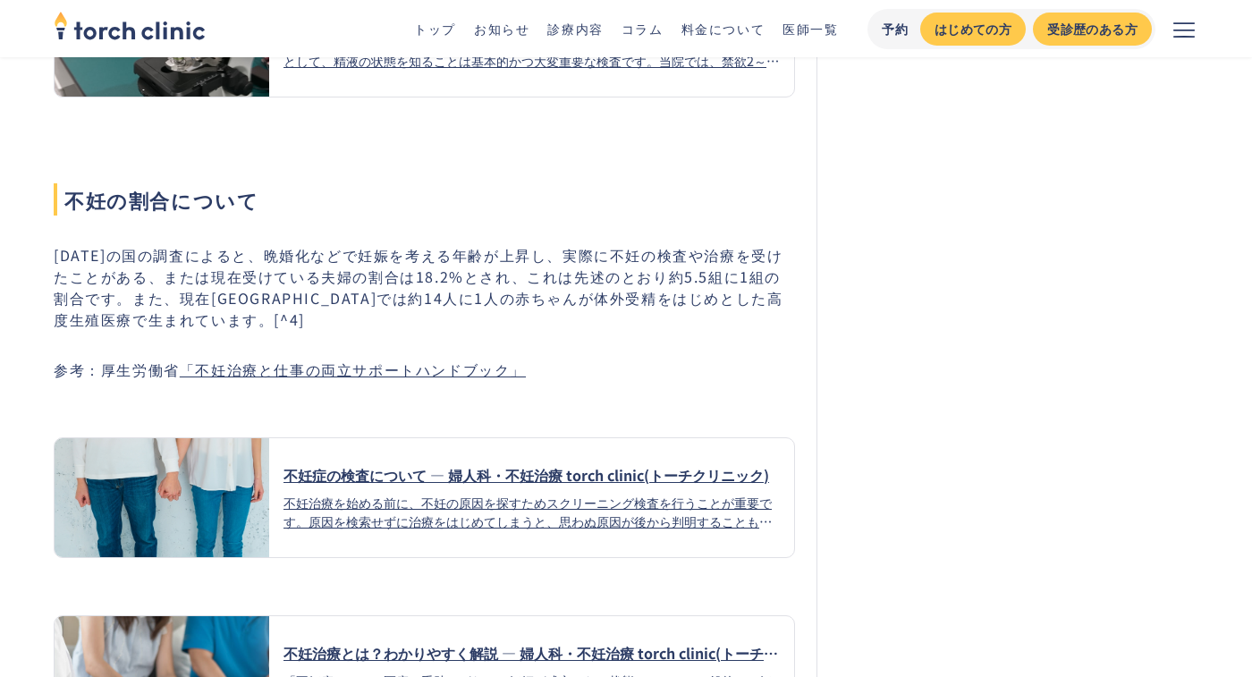
click at [538, 265] on p "2015年の国の調査によると、晩婚化などで妊娠を考える年齢が上昇し、実際に不妊の検査や治療を受けたことがある、または現在受けている夫婦の割合は18.2%とされ…" at bounding box center [424, 287] width 741 height 86
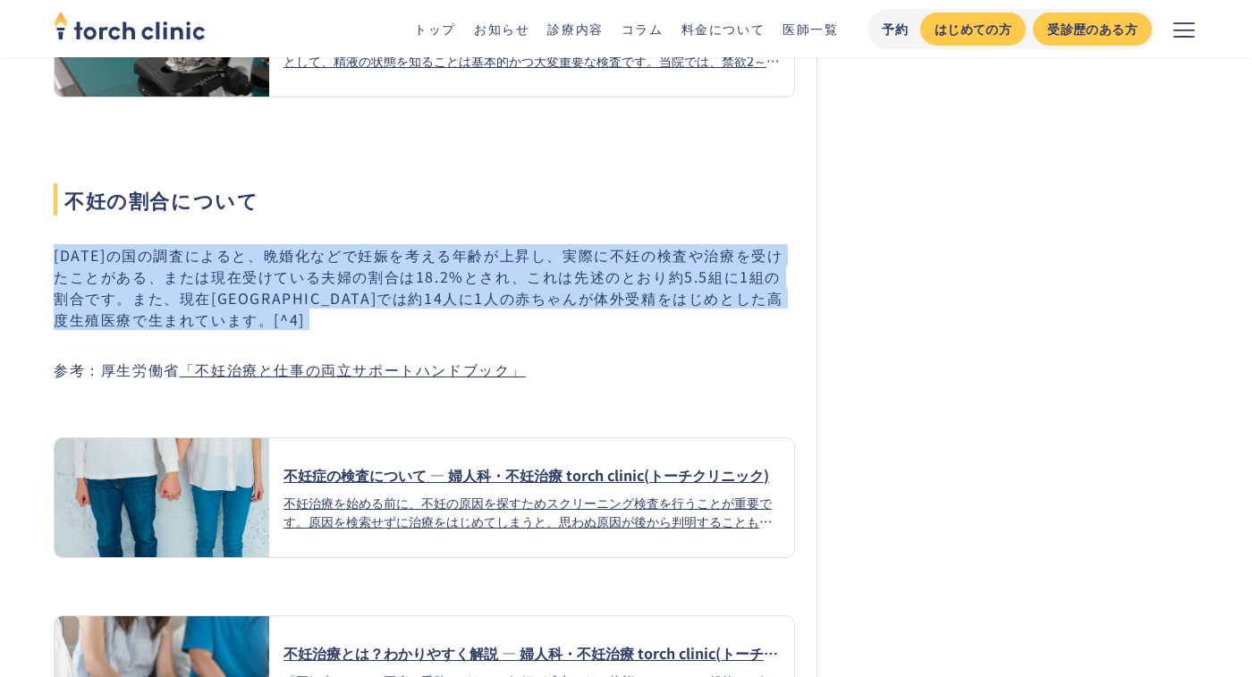
scroll to position [4399, 0]
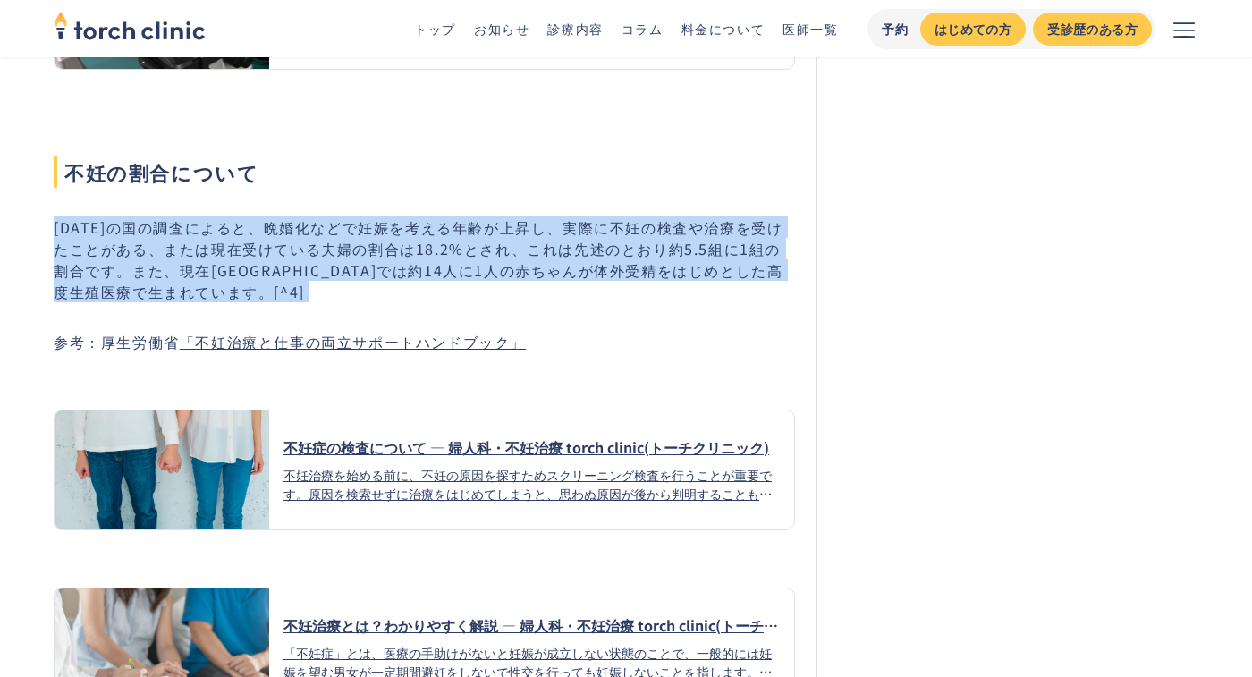
click at [449, 233] on p "2015年の国の調査によると、晩婚化などで妊娠を考える年齢が上昇し、実際に不妊の検査や治療を受けたことがある、または現在受けている夫婦の割合は18.2%とされ…" at bounding box center [424, 259] width 741 height 86
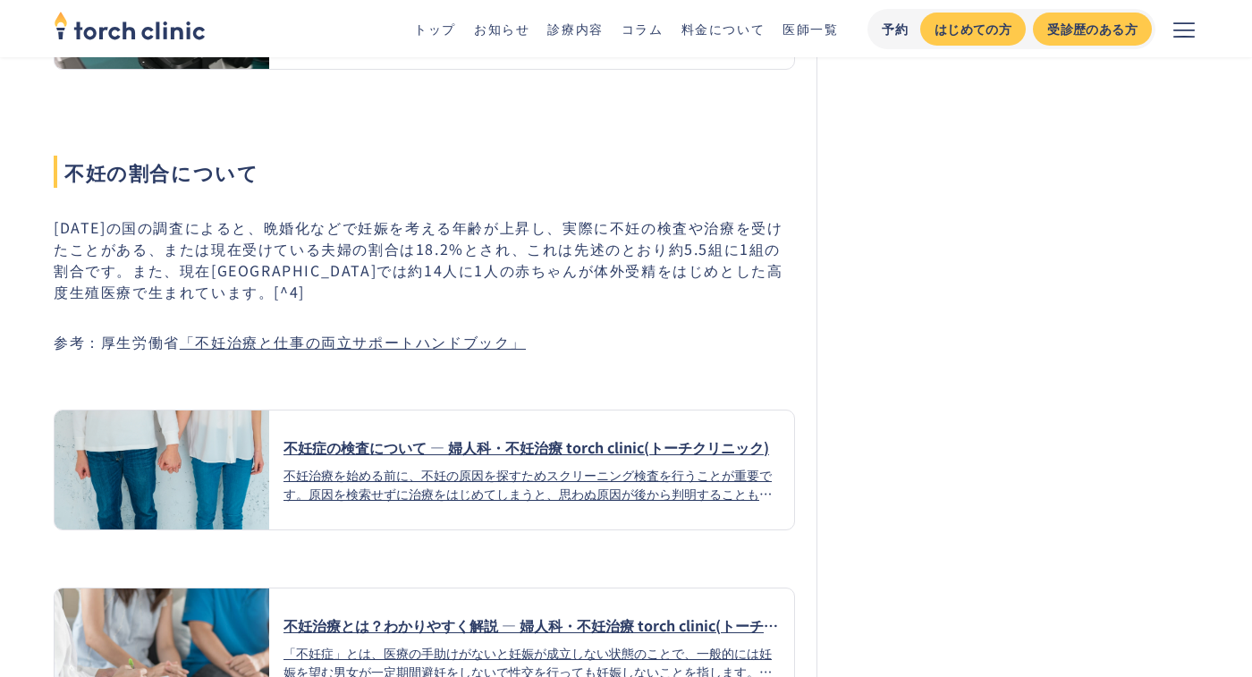
click at [449, 233] on p "2015年の国の調査によると、晩婚化などで妊娠を考える年齢が上昇し、実際に不妊の検査や治療を受けたことがある、または現在受けている夫婦の割合は18.2%とされ…" at bounding box center [424, 259] width 741 height 86
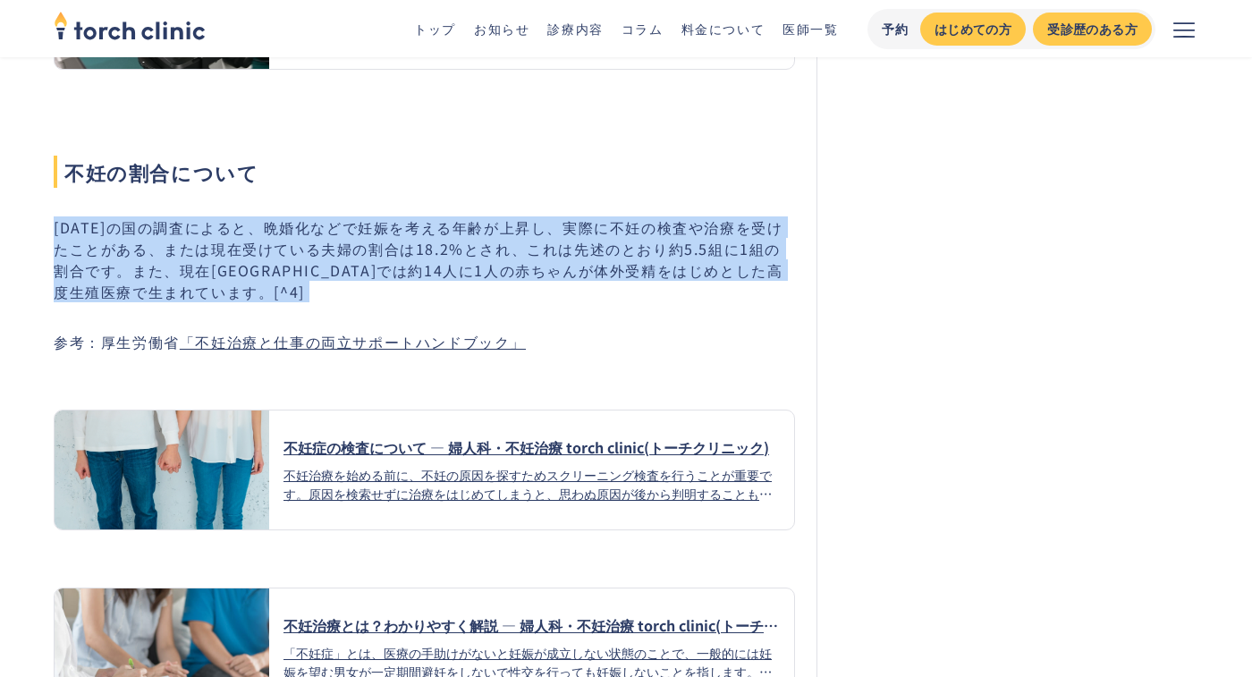
scroll to position [4422, 0]
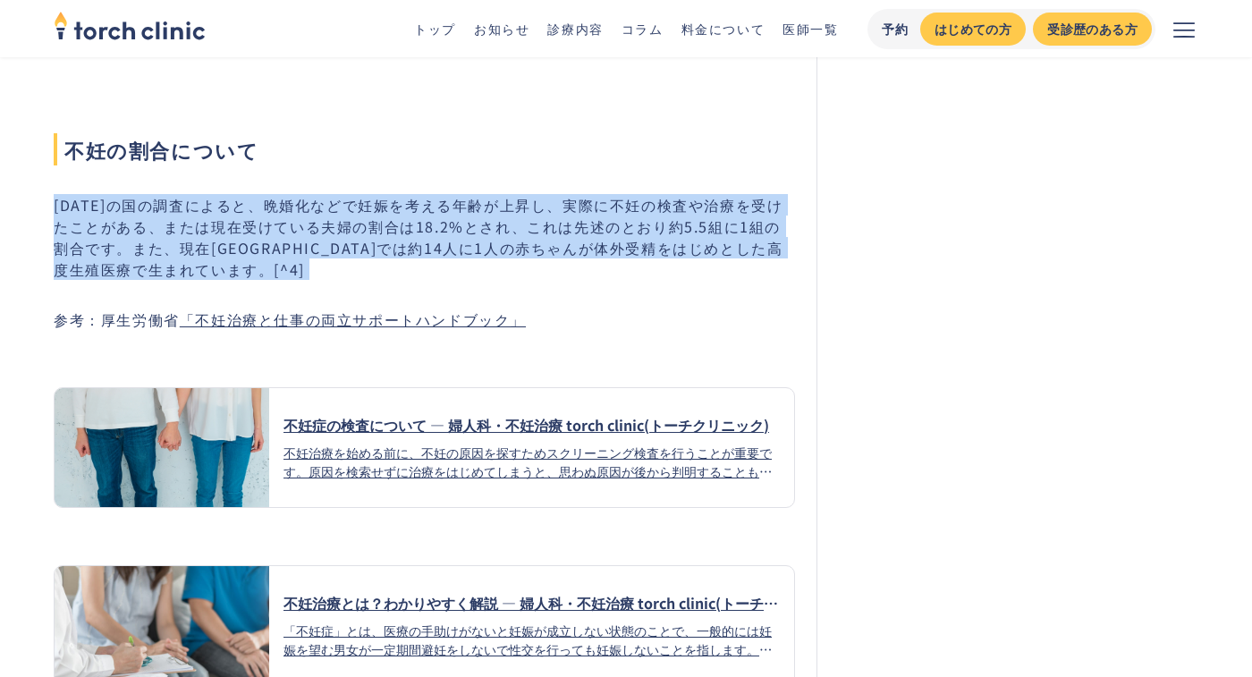
click at [401, 209] on p "2015年の国の調査によると、晩婚化などで妊娠を考える年齢が上昇し、実際に不妊の検査や治療を受けたことがある、または現在受けている夫婦の割合は18.2%とされ…" at bounding box center [424, 237] width 741 height 86
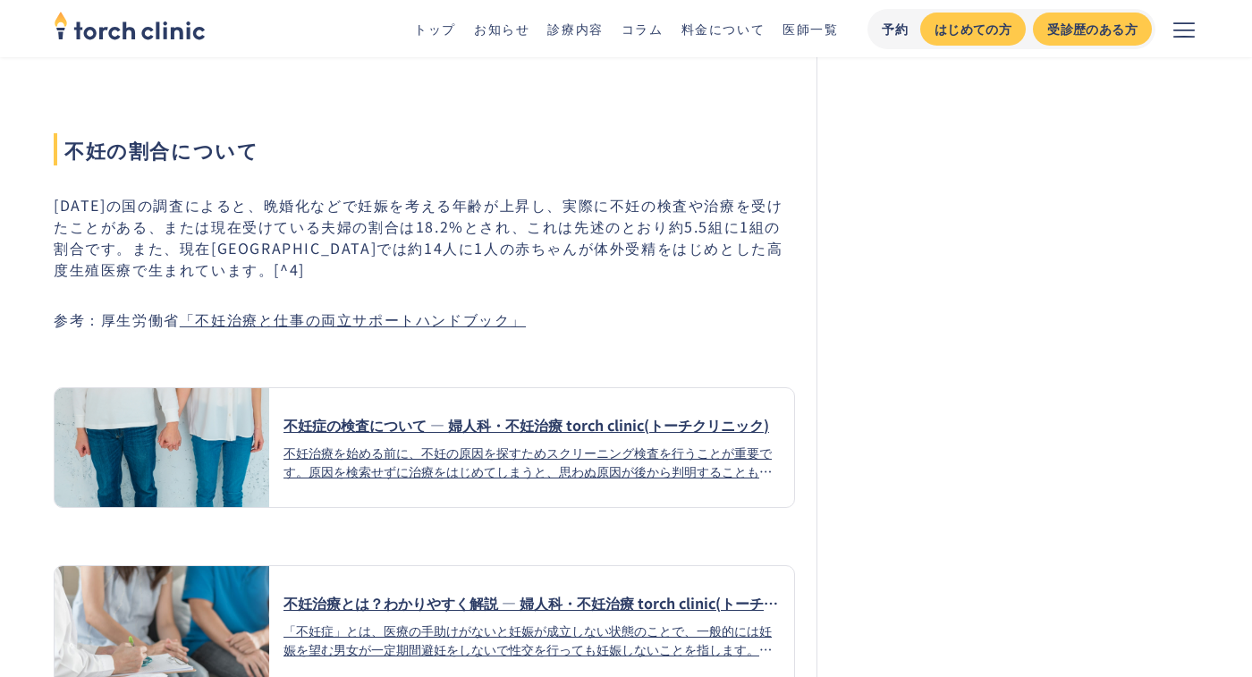
click at [653, 216] on p "2015年の国の調査によると、晩婚化などで妊娠を考える年齢が上昇し、実際に不妊の検査や治療を受けたことがある、または現在受けている夫婦の割合は18.2%とされ…" at bounding box center [424, 237] width 741 height 86
drag, startPoint x: 649, startPoint y: 215, endPoint x: 793, endPoint y: 216, distance: 143.9
click at [793, 216] on p "2015年の国の調査によると、晩婚化などで妊娠を考える年齢が上昇し、実際に不妊の検査や治療を受けたことがある、または現在受けている夫婦の割合は18.2%とされ…" at bounding box center [424, 237] width 741 height 86
copy p "約5.5組に1組の割合"
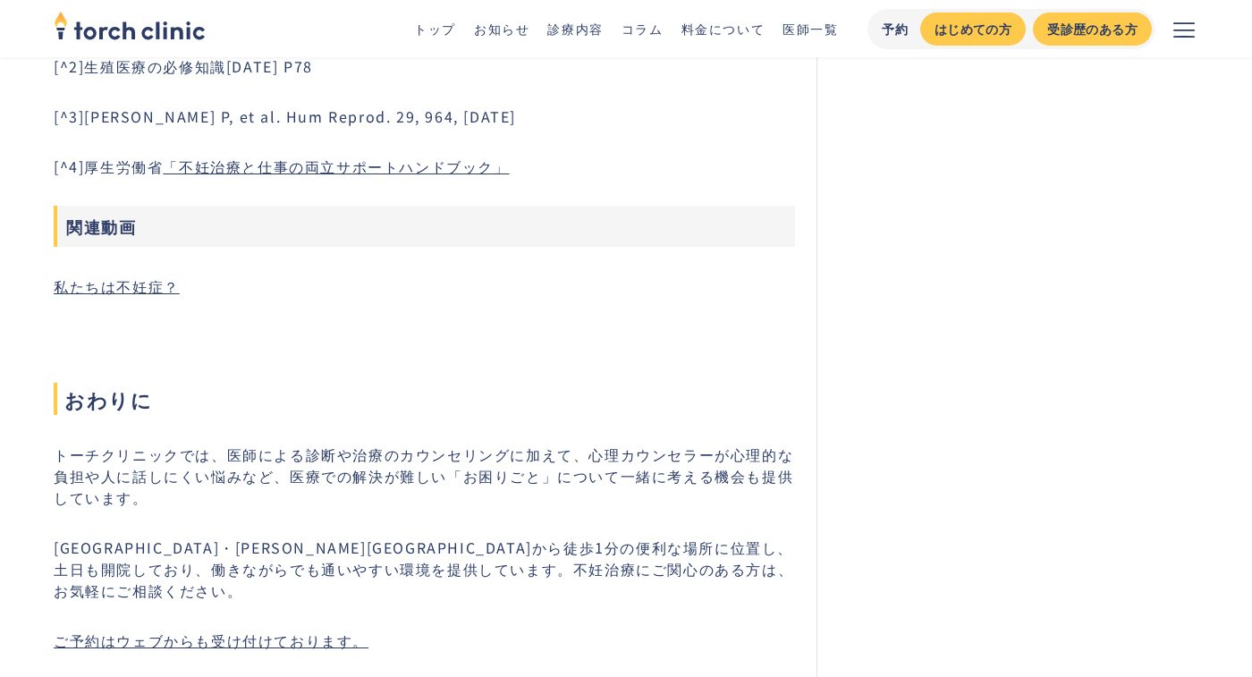
scroll to position [5348, 0]
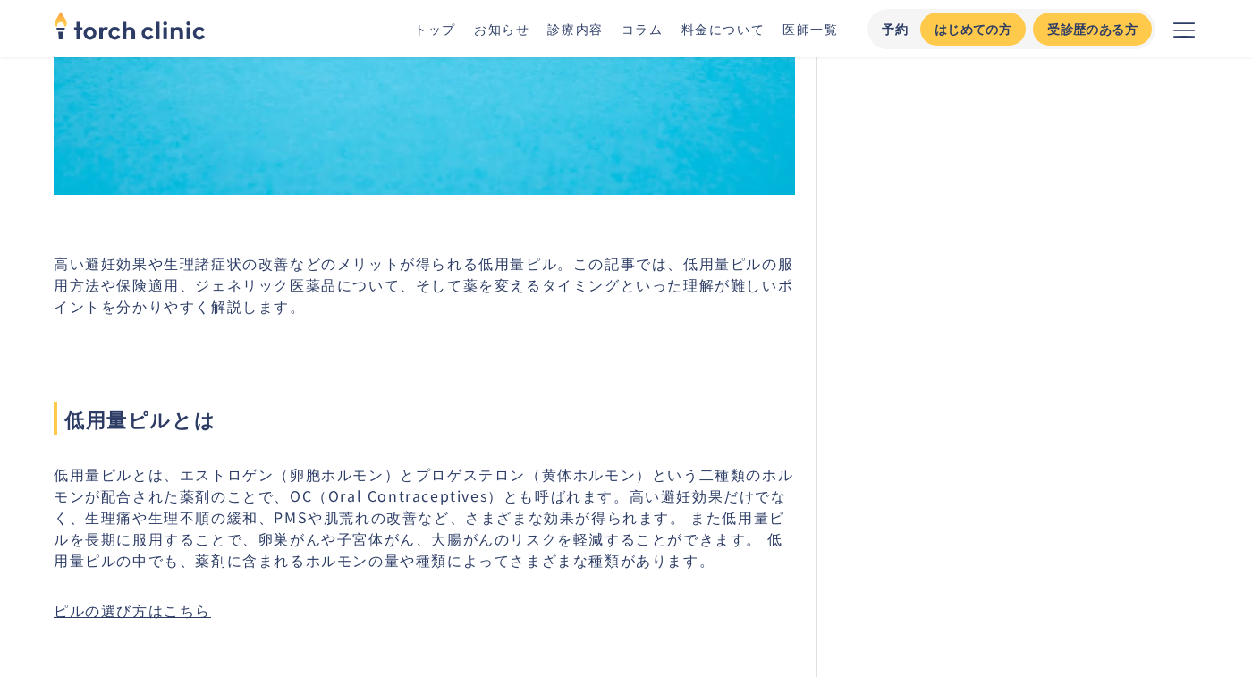
scroll to position [1017, 0]
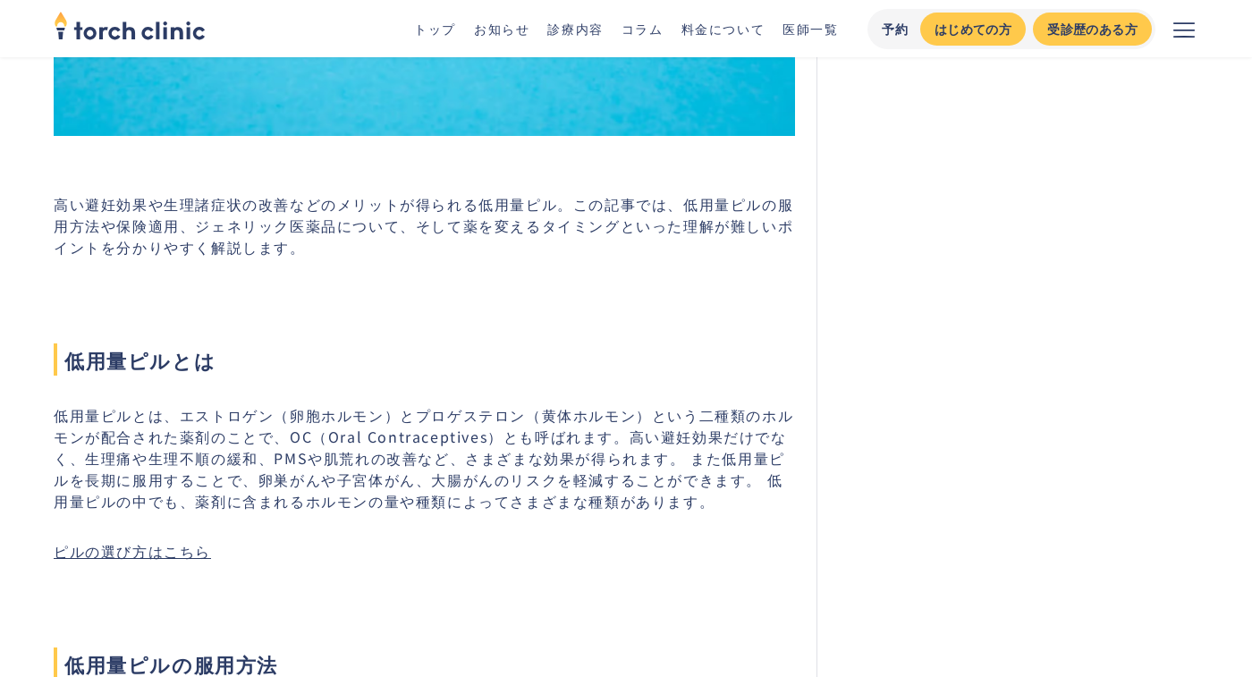
click at [485, 235] on p "高い避妊効果や生理諸症状の改善などのメリットが得られる低用量ピル。この記事では、低用量ピルの服用方法や保険適用、ジェネリック医薬品について、そして薬を変えるタ…" at bounding box center [424, 225] width 741 height 64
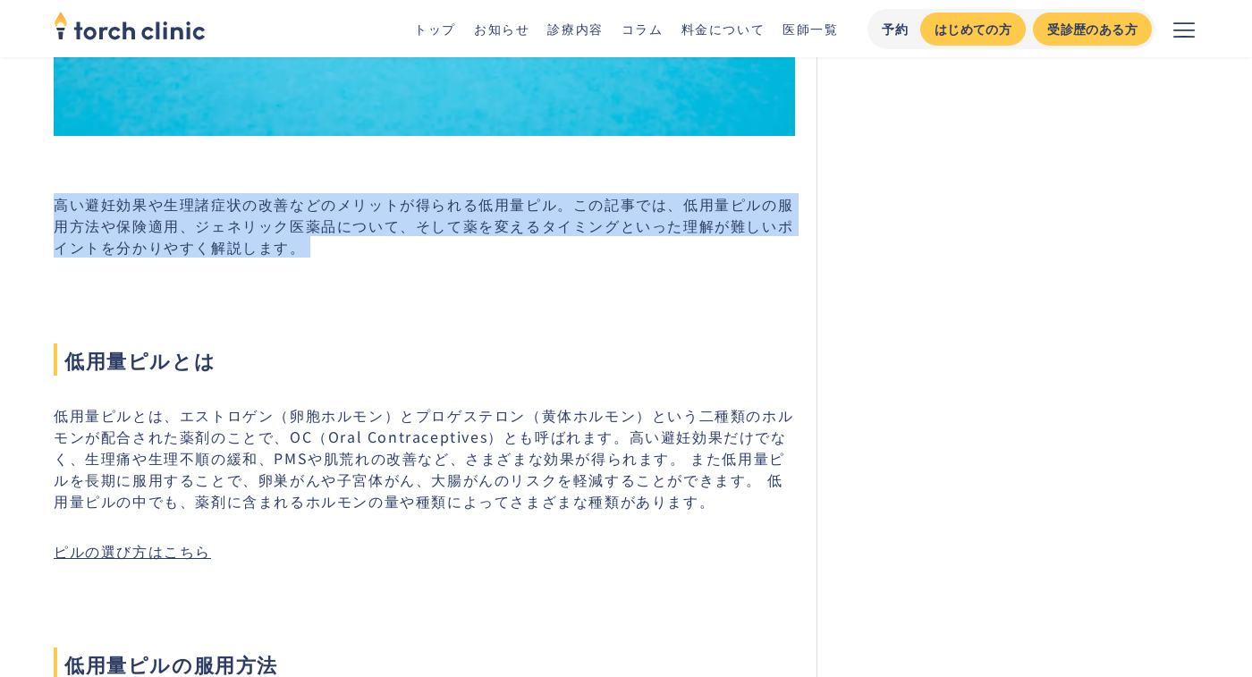
click at [485, 235] on p "高い避妊効果や生理諸症状の改善などのメリットが得られる低用量ピル。この記事では、低用量ピルの服用方法や保険適用、ジェネリック医薬品について、そして薬を変えるタ…" at bounding box center [424, 225] width 741 height 64
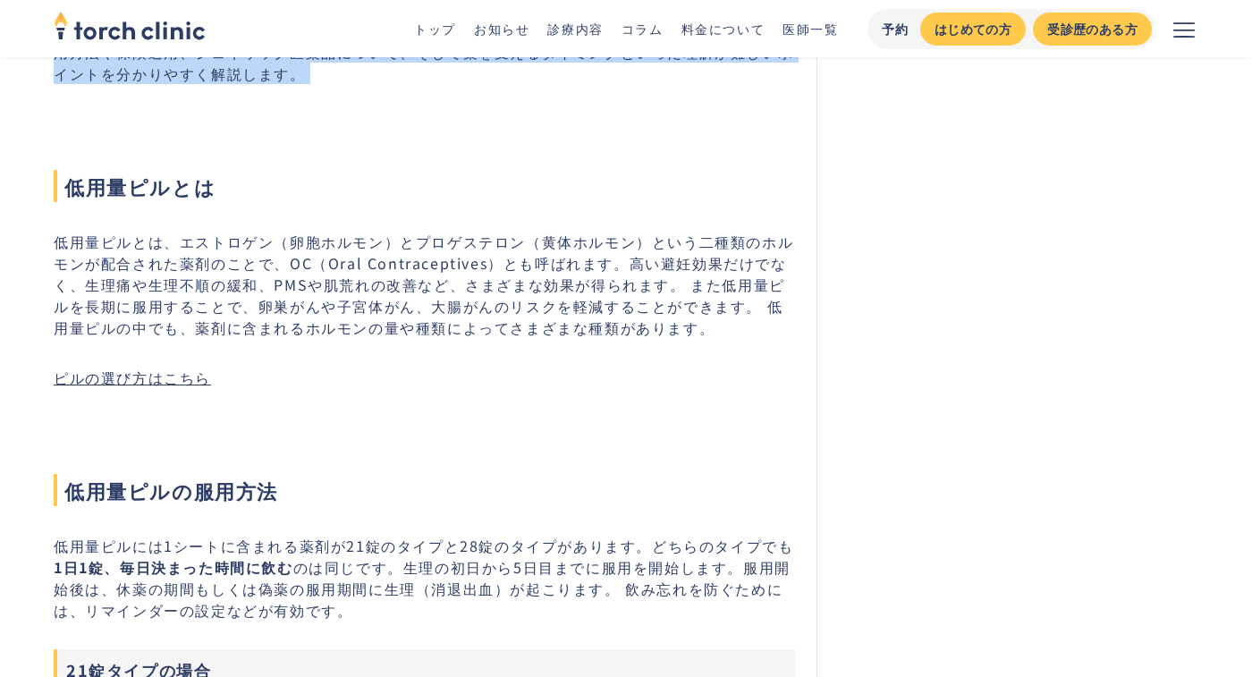
scroll to position [1229, 0]
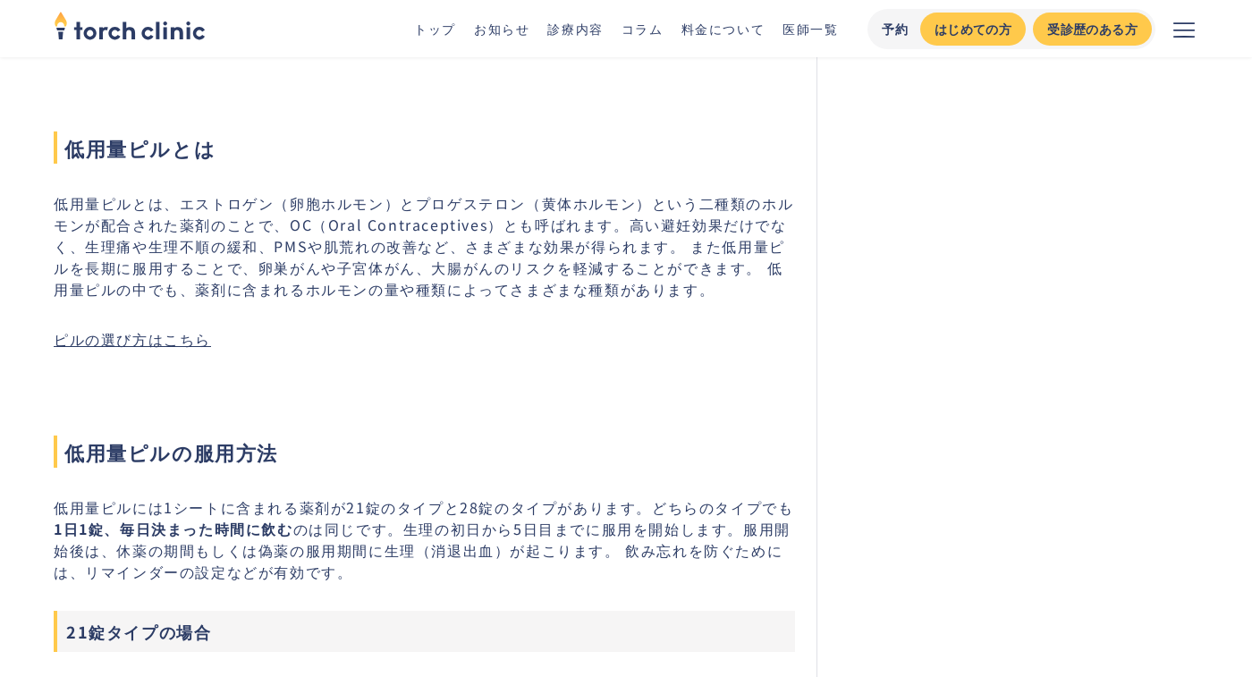
click at [467, 272] on p "低用量ピルとは、エストロゲン（卵胞ホルモン）とプロゲステロン（黄体ホルモン）という二種類のホルモンが配合された薬剤のことで、OC（Oral Contracep…" at bounding box center [424, 245] width 741 height 107
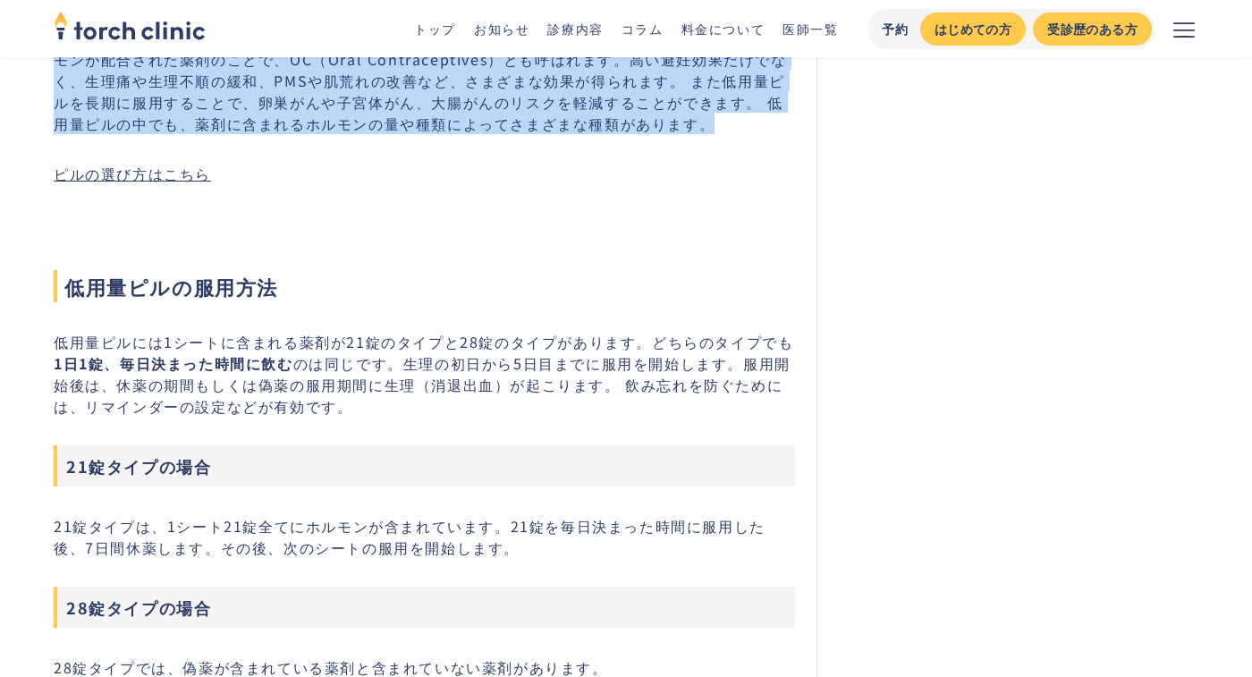
scroll to position [1397, 0]
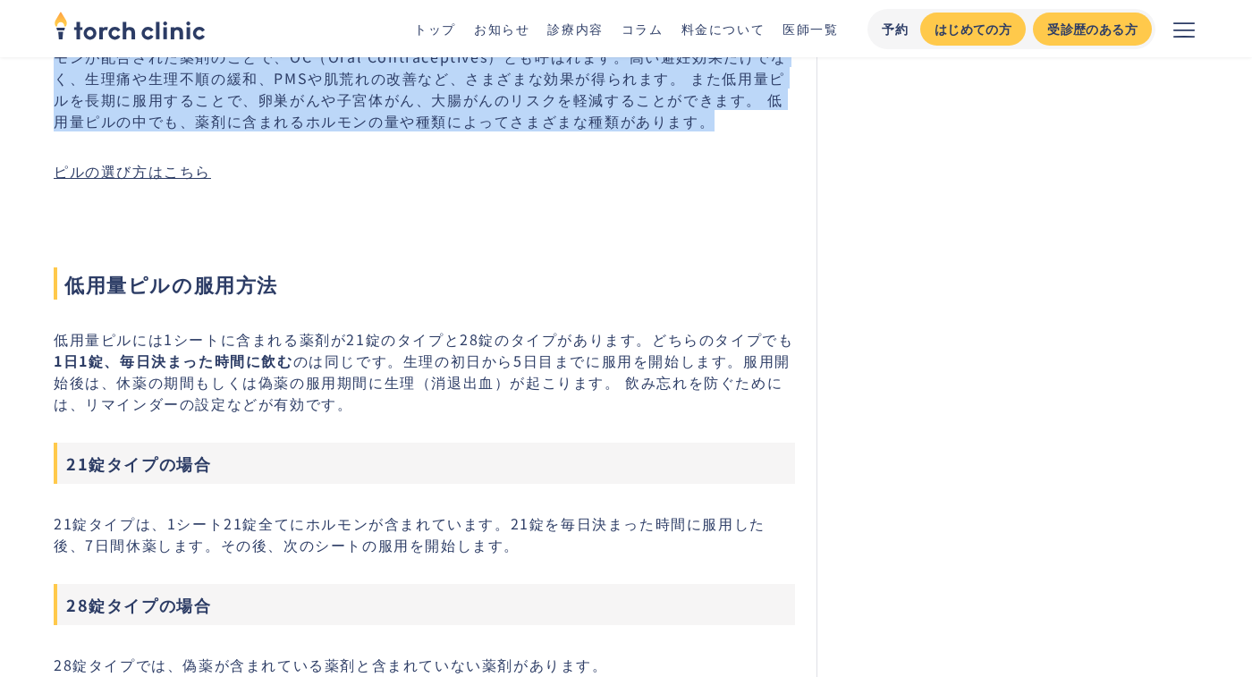
click at [163, 170] on link "ピルの選び方はこちら" at bounding box center [132, 170] width 157 height 21
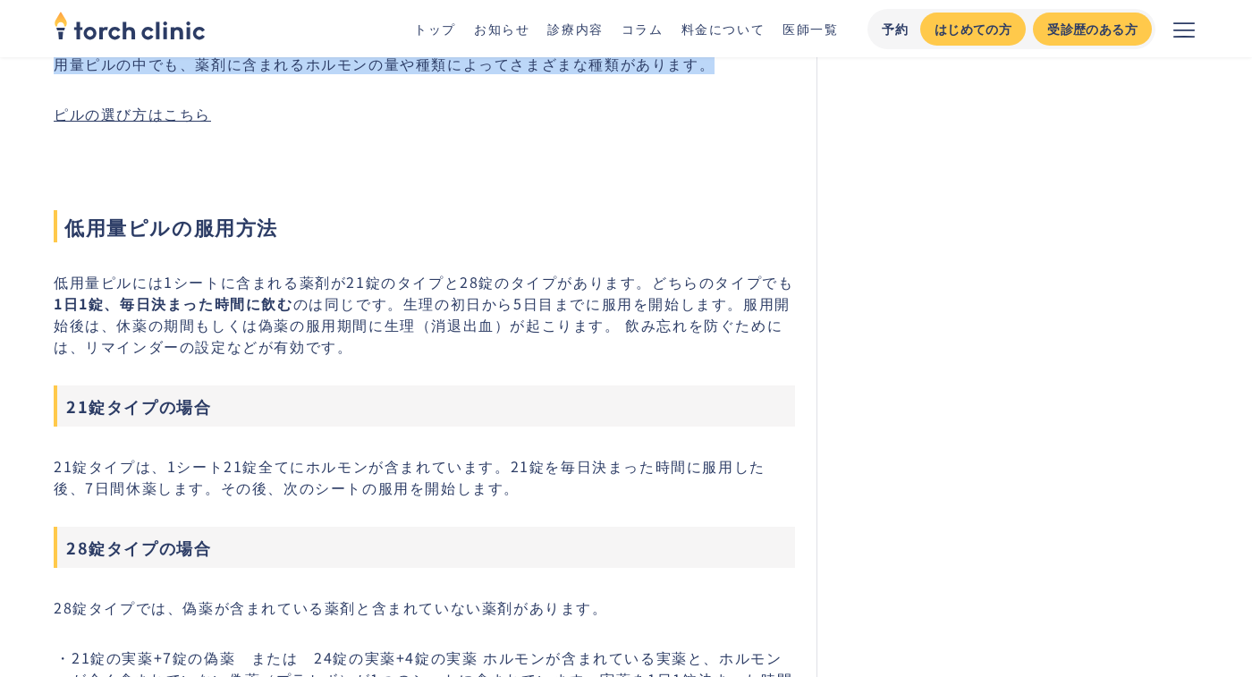
scroll to position [1468, 0]
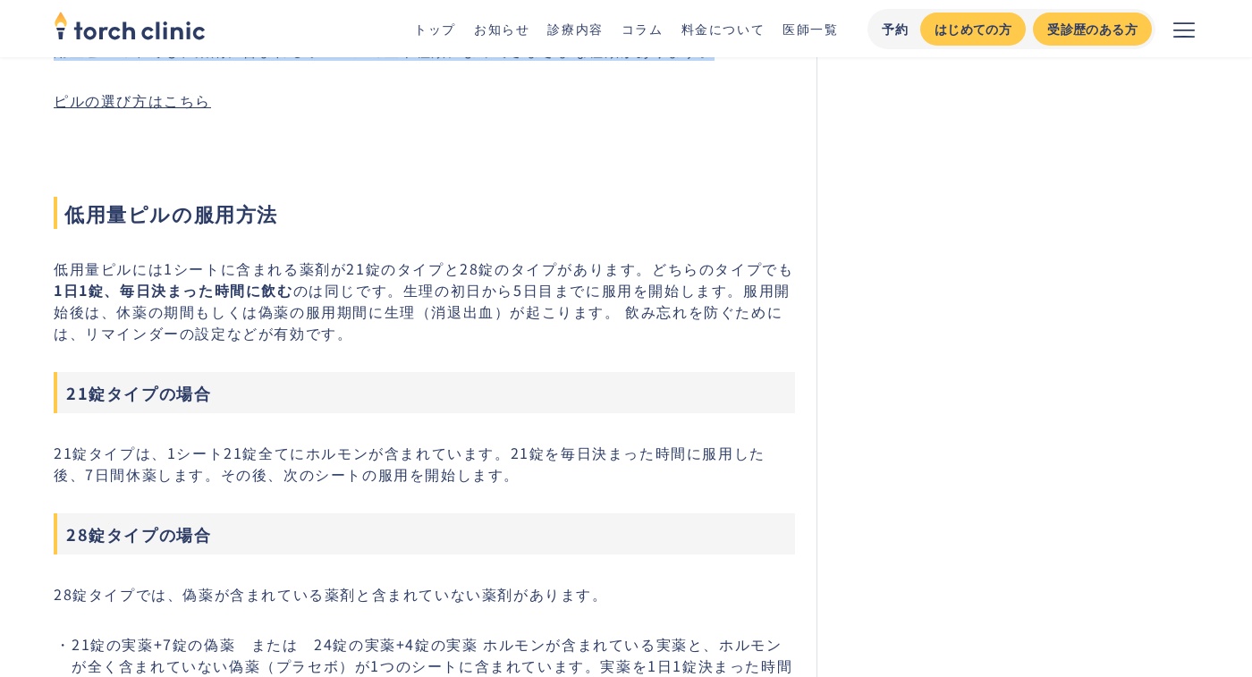
click at [440, 303] on p "低用量ピルには1シートに含まれる薬剤が21錠のタイプと28錠のタイプがあります。どちらのタイプでも 1日1錠、毎日決まった時間に飲む のは同じです。生理の初日…" at bounding box center [424, 300] width 741 height 86
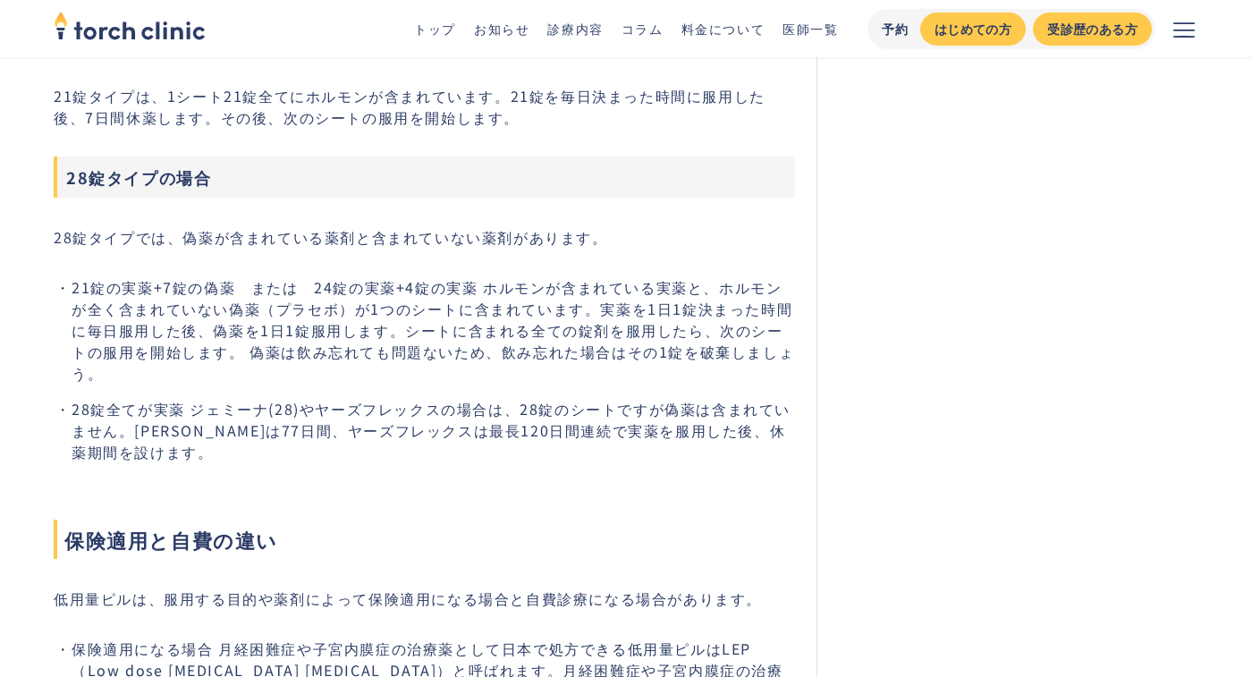
scroll to position [1831, 0]
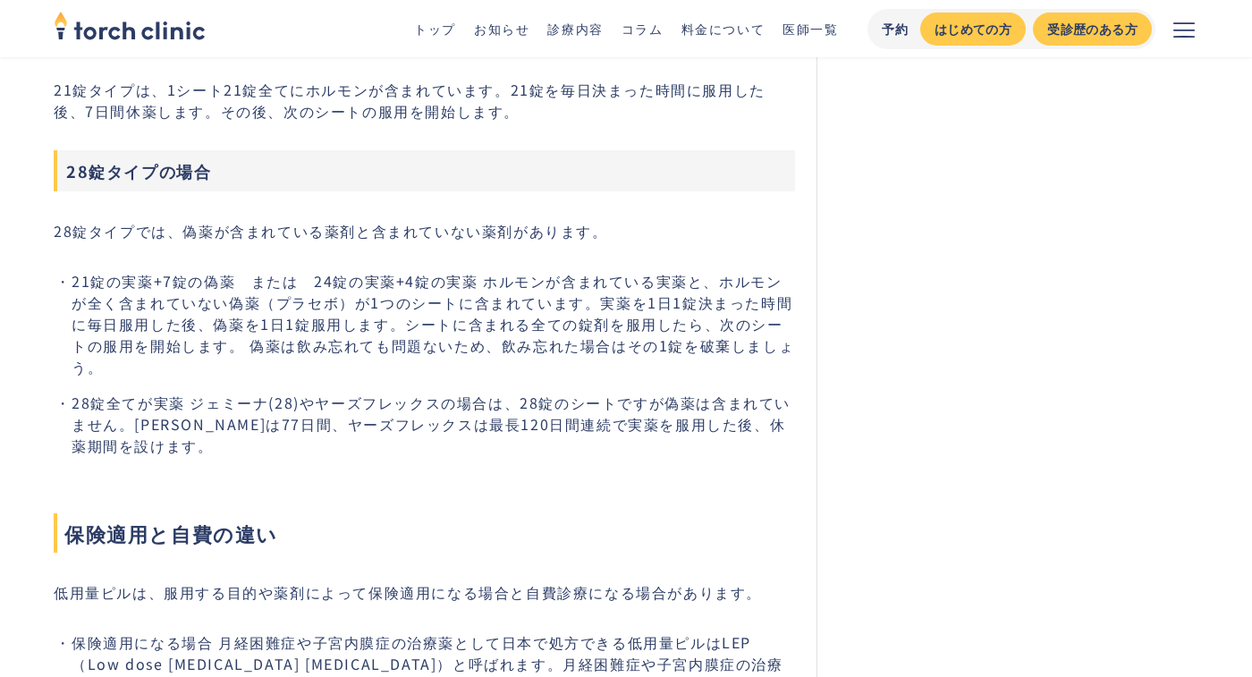
click at [439, 362] on li "21錠の実薬+7錠の偽薬　または　24錠の実薬+4錠の実薬 ホルモンが含まれている実薬と、ホルモンが全く含まれていない偽薬（プラセボ）が1つのシートに含まれて…" at bounding box center [433, 323] width 723 height 107
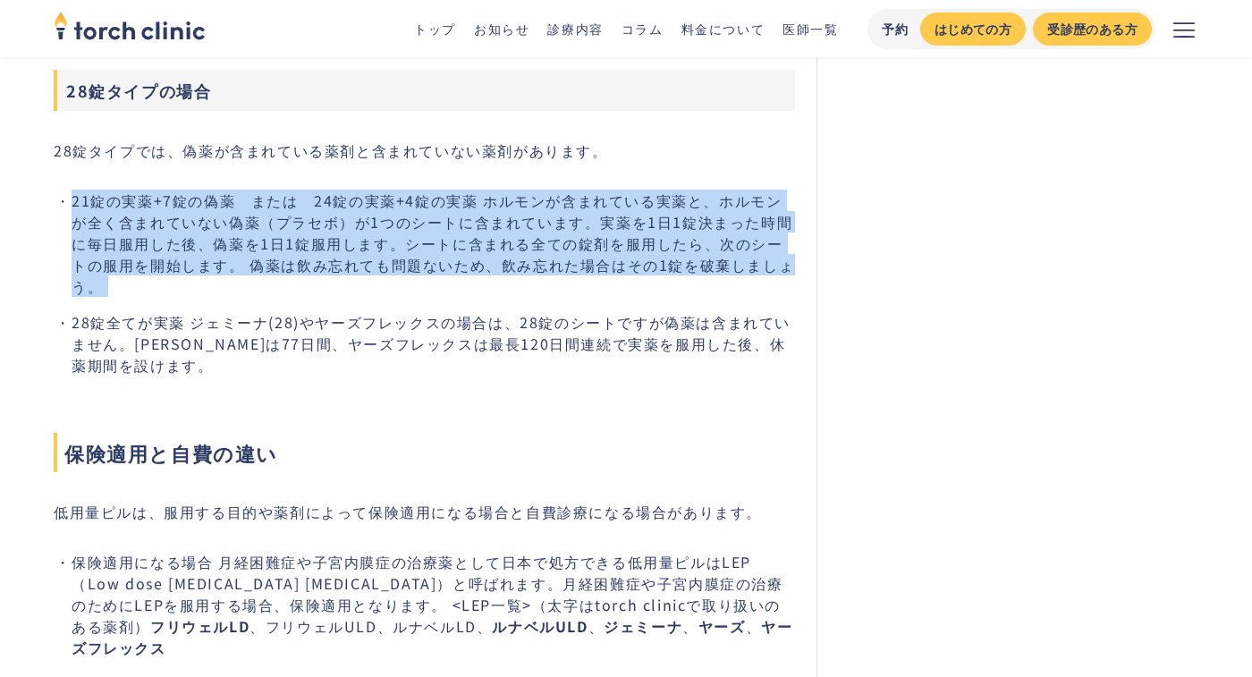
scroll to position [1938, 0]
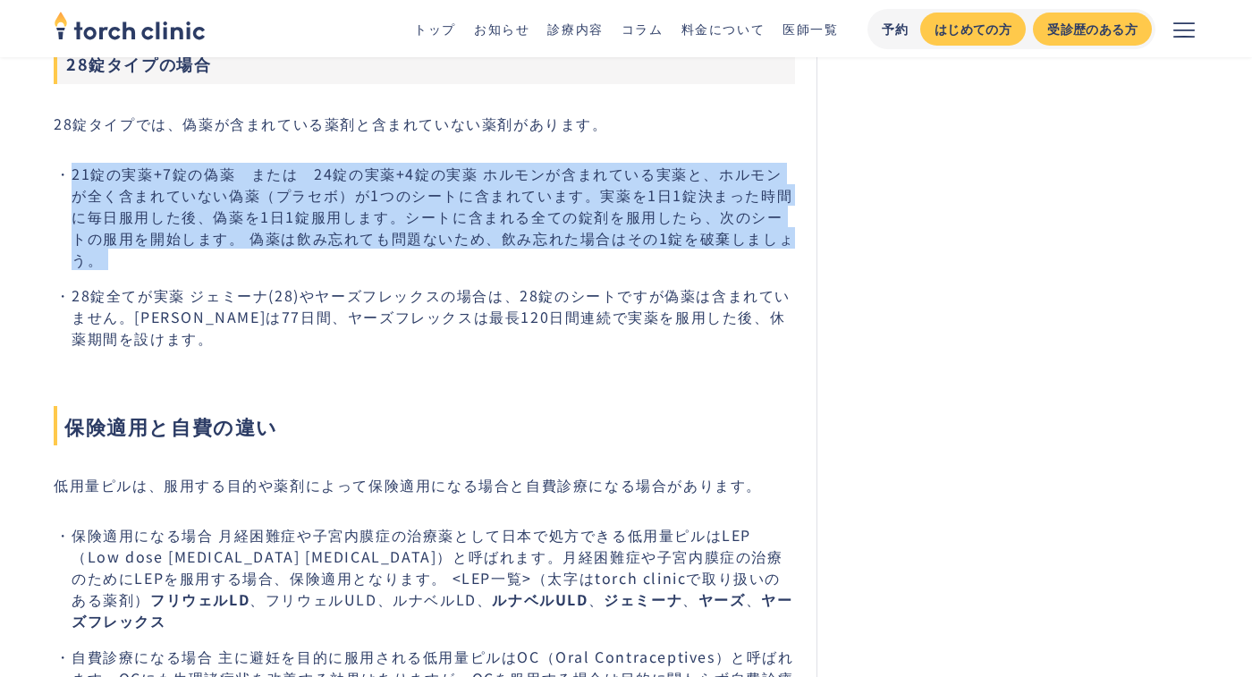
click at [425, 295] on li "28錠全てが実薬 ジェミーナ(28)やヤーズフレックスの場合は、28錠のシートですが偽薬は含まれていません。ジェミーナは77日間、ヤーズフレックスは最長120…" at bounding box center [433, 316] width 723 height 64
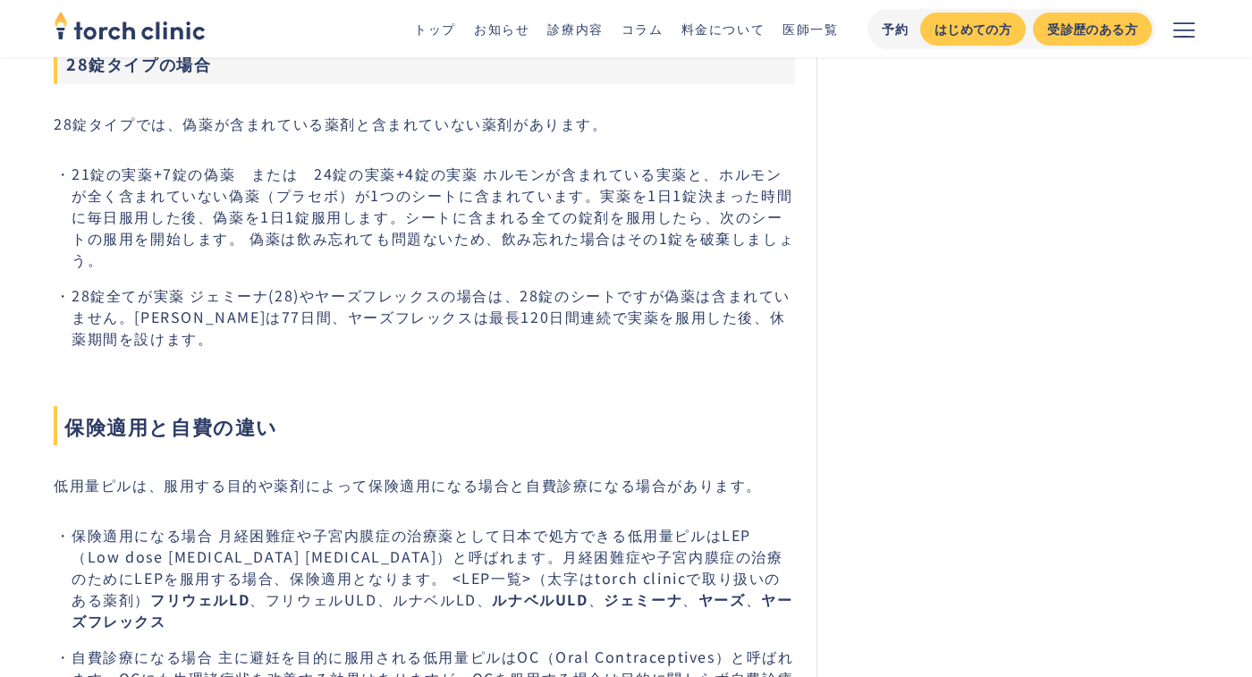
click at [425, 295] on li "28錠全てが実薬 ジェミーナ(28)やヤーズフレックスの場合は、28錠のシートですが偽薬は含まれていません。ジェミーナは77日間、ヤーズフレックスは最長120…" at bounding box center [433, 316] width 723 height 64
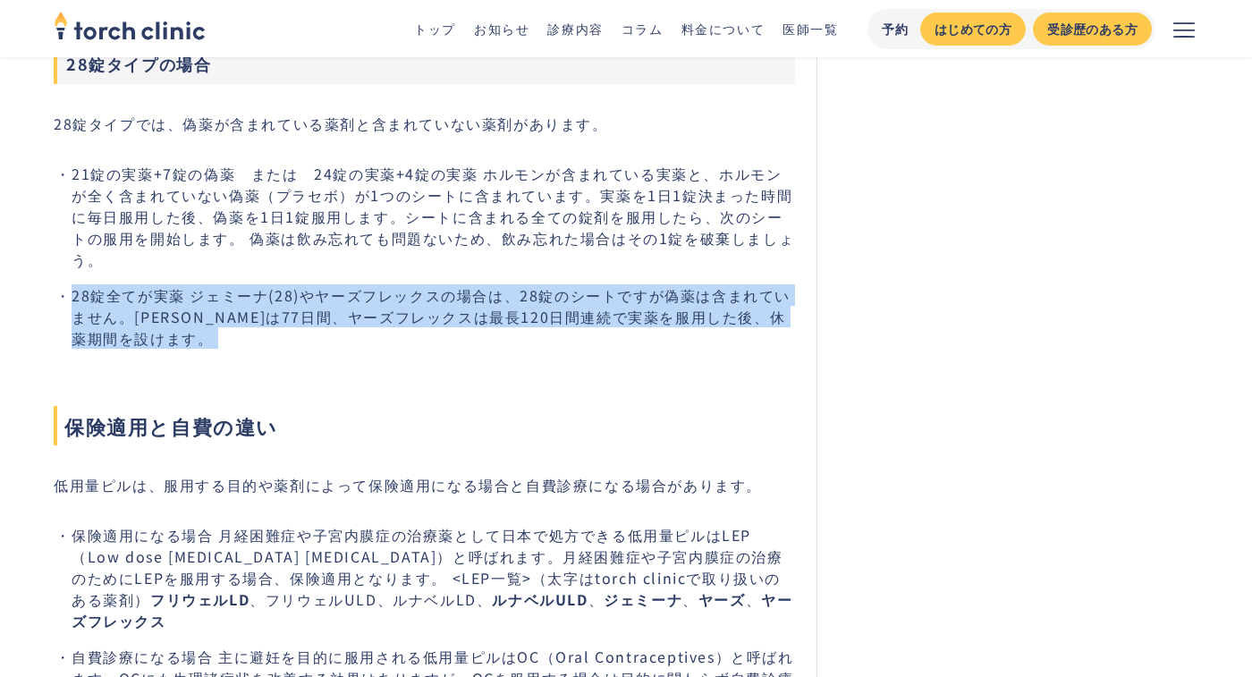
click at [425, 295] on li "28錠全てが実薬 ジェミーナ(28)やヤーズフレックスの場合は、28錠のシートですが偽薬は含まれていません。ジェミーナは77日間、ヤーズフレックスは最長120…" at bounding box center [433, 316] width 723 height 64
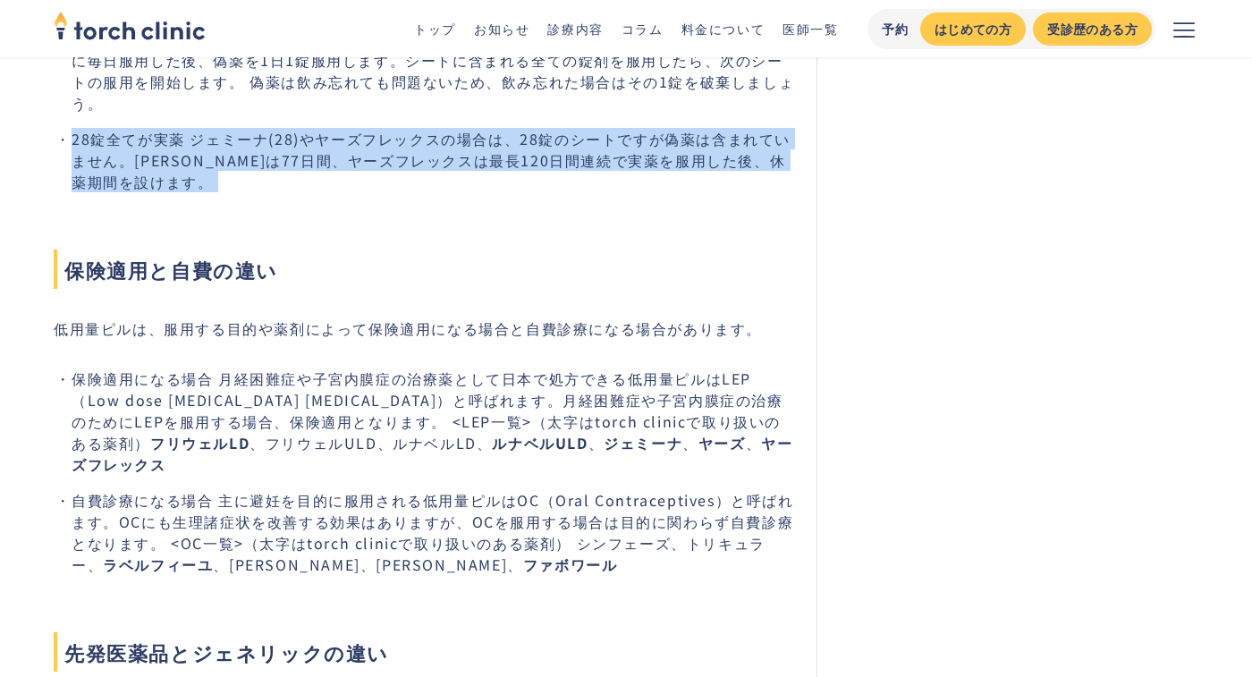
scroll to position [2147, 0]
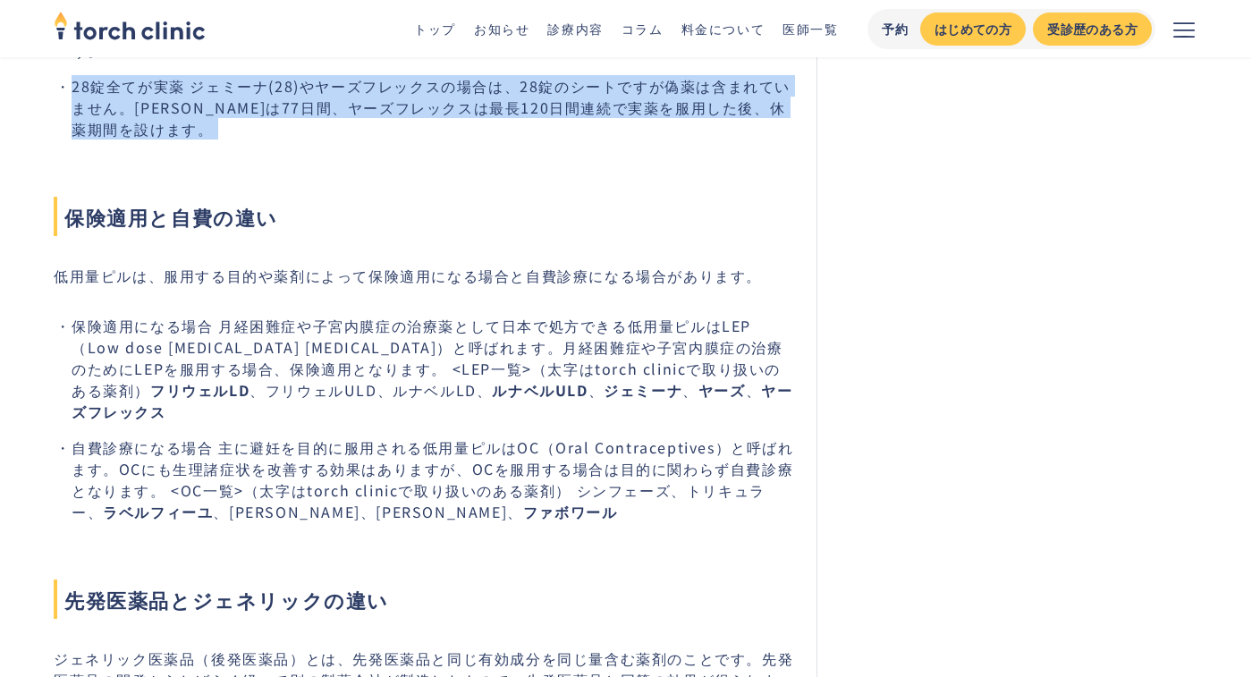
click at [391, 265] on p "低用量ピルは、服用する目的や薬剤によって保険適用になる場合と自費診療になる場合があります。" at bounding box center [424, 275] width 741 height 21
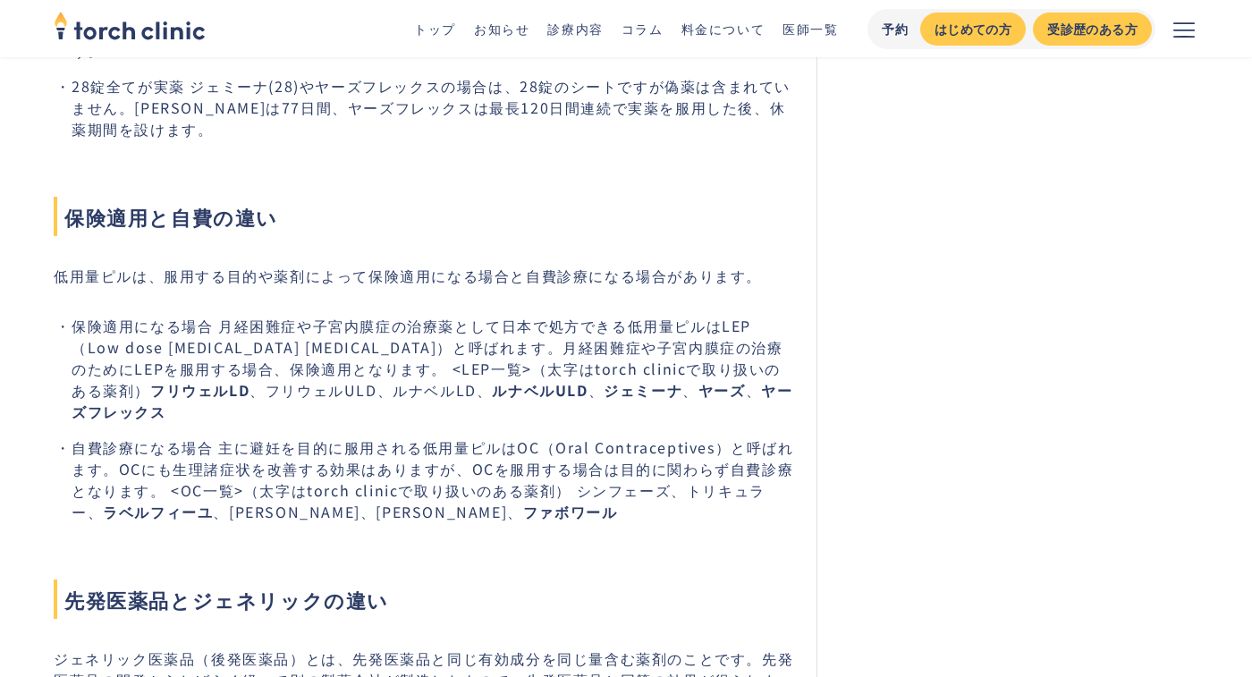
click at [391, 265] on p "低用量ピルは、服用する目的や薬剤によって保険適用になる場合と自費診療になる場合があります。" at bounding box center [424, 275] width 741 height 21
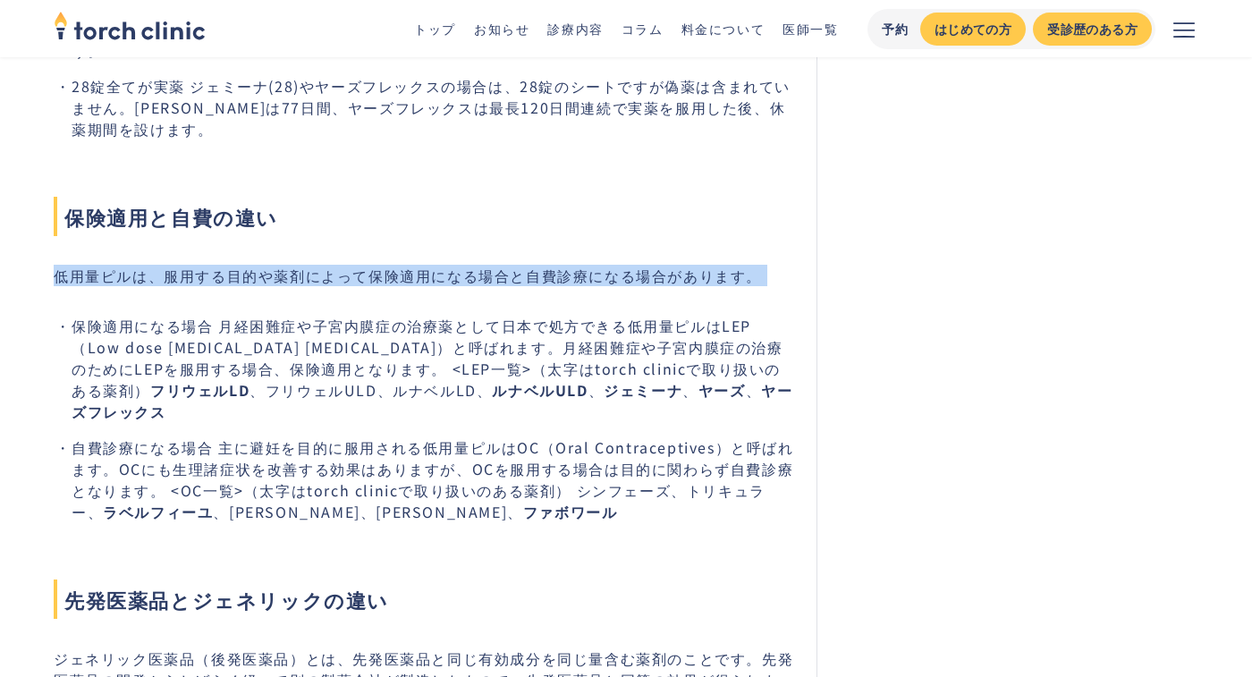
scroll to position [2263, 0]
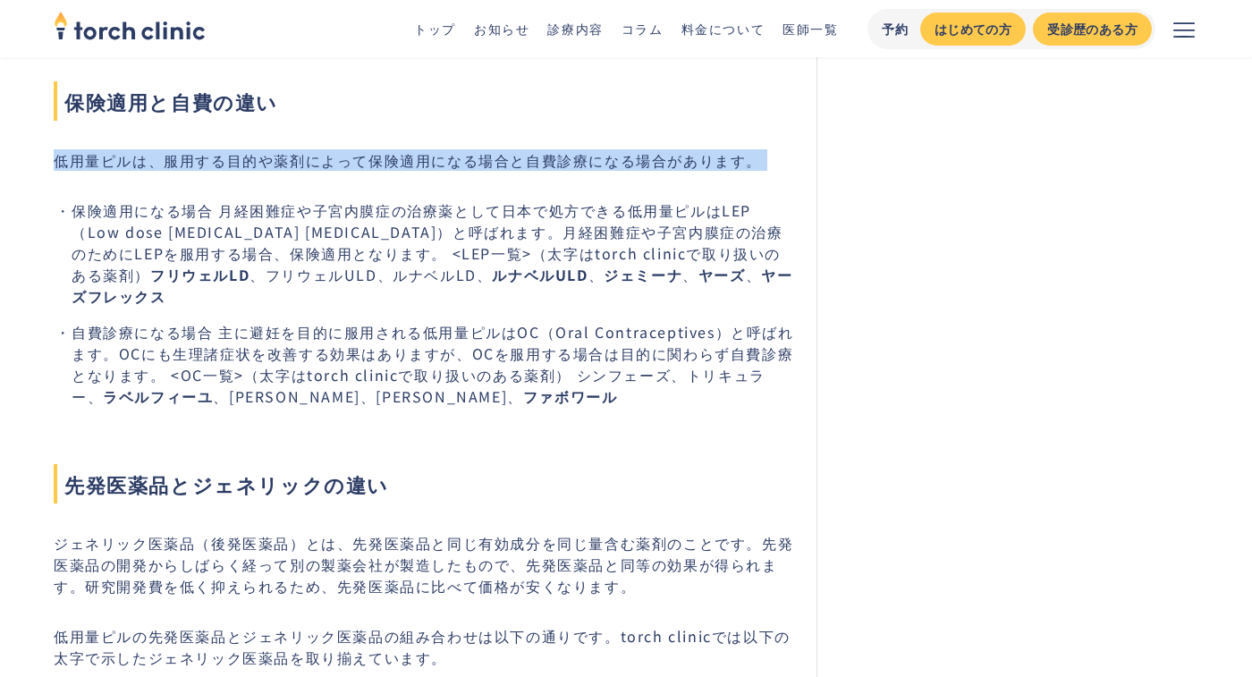
click at [384, 239] on li "保険適用になる場合 月経困難症や子宮内膜症の治療薬として日本で処方できる低用量ピルはLEP（Low dose Estrogen Progestin）と呼ばれま…" at bounding box center [433, 252] width 723 height 107
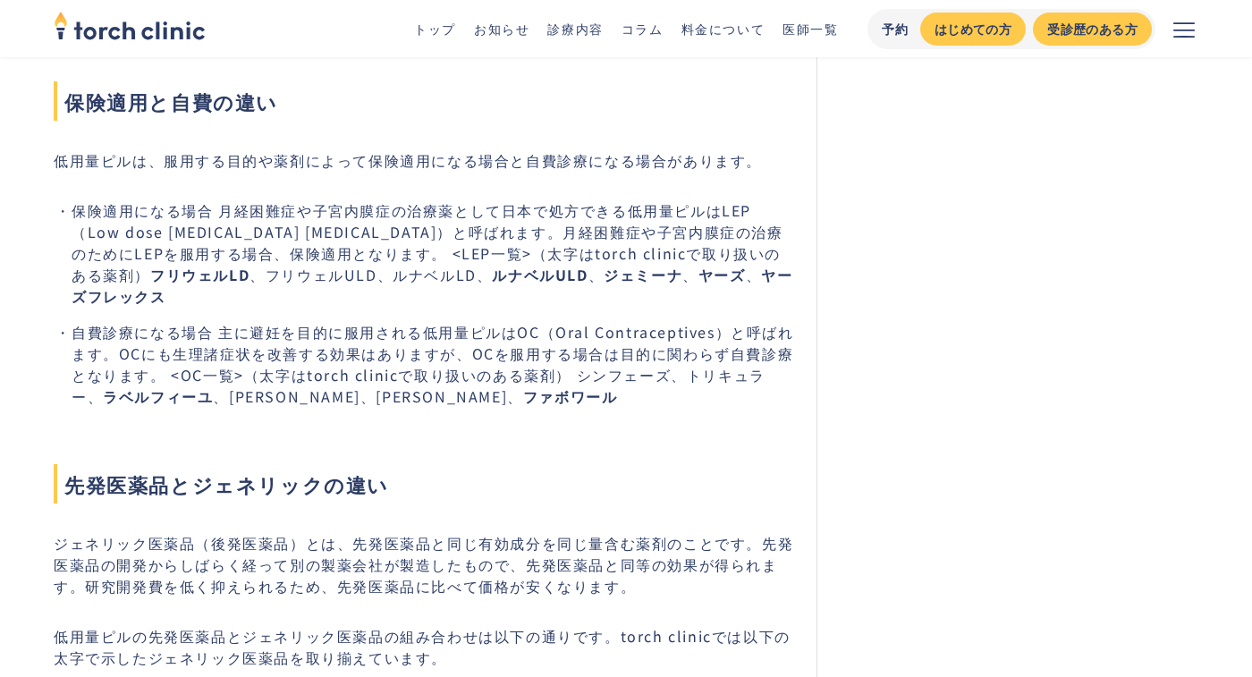
click at [384, 239] on li "保険適用になる場合 月経困難症や子宮内膜症の治療薬として日本で処方できる低用量ピルはLEP（Low dose Estrogen Progestin）と呼ばれま…" at bounding box center [433, 252] width 723 height 107
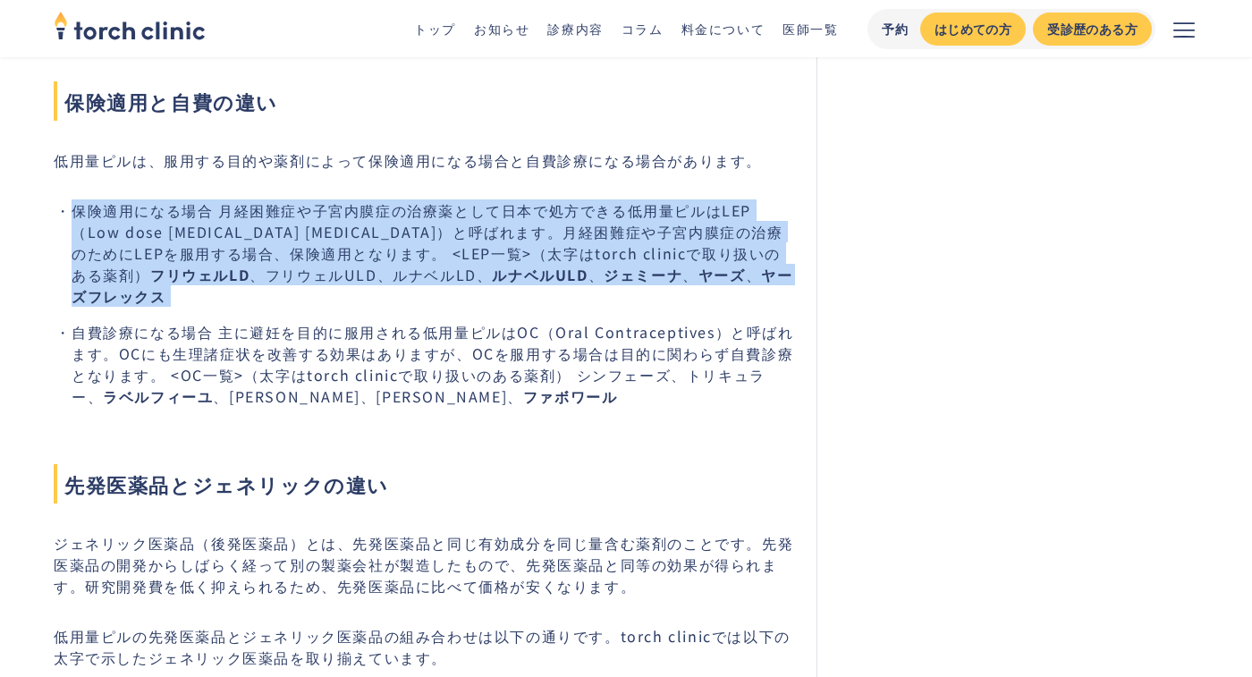
click at [342, 237] on li "保険適用になる場合 月経困難症や子宮内膜症の治療薬として日本で処方できる低用量ピルはLEP（Low dose Estrogen Progestin）と呼ばれま…" at bounding box center [433, 252] width 723 height 107
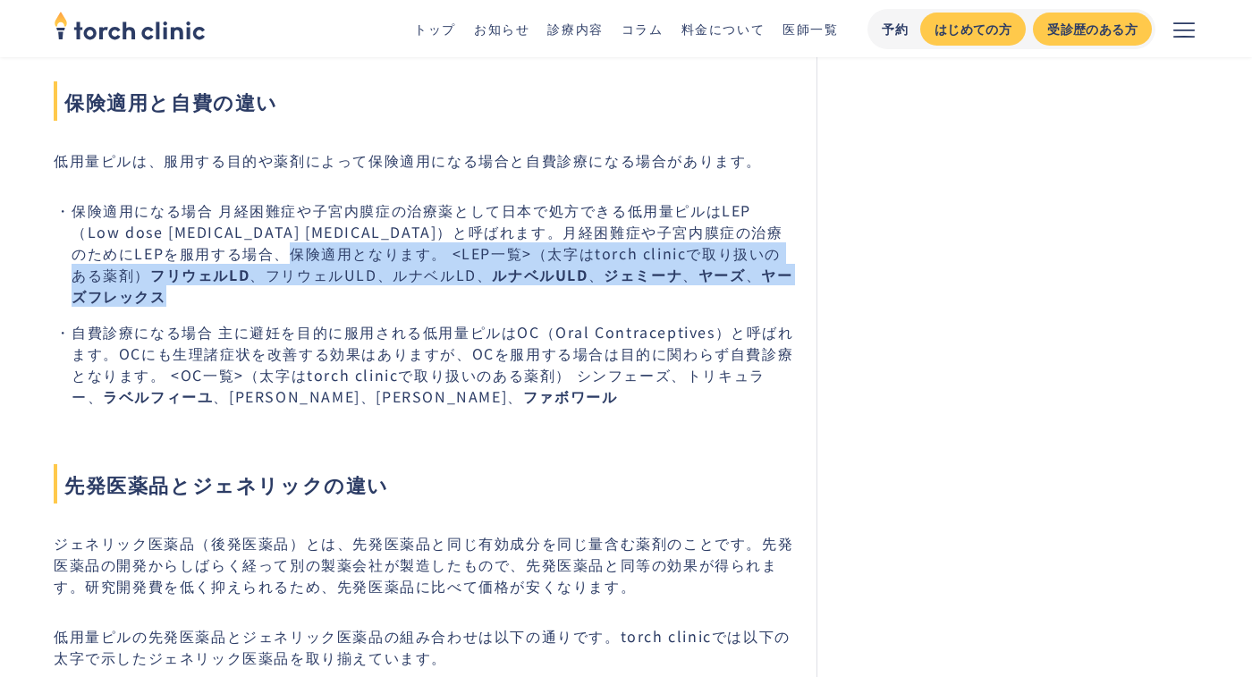
drag, startPoint x: 262, startPoint y: 240, endPoint x: 720, endPoint y: 263, distance: 458.3
click at [720, 263] on li "保険適用になる場合 月経困難症や子宮内膜症の治療薬として日本で処方できる低用量ピルはLEP（Low dose Estrogen Progestin）と呼ばれま…" at bounding box center [433, 252] width 723 height 107
copy li "<LEP一覧>（太字はtorch clinicで取り扱いのある薬剤） フリウェルLD 、フリウェルULD、ルナベルLD、 ルナベルULD 、 ジェミーナ 、 …"
click at [484, 321] on li "自費診療になる場合 主に避妊を目的に服用される低用量ピルはOC（Oral Contraceptives）と呼ばれます。OCにも生理諸症状を改善する効果はありま…" at bounding box center [433, 364] width 723 height 86
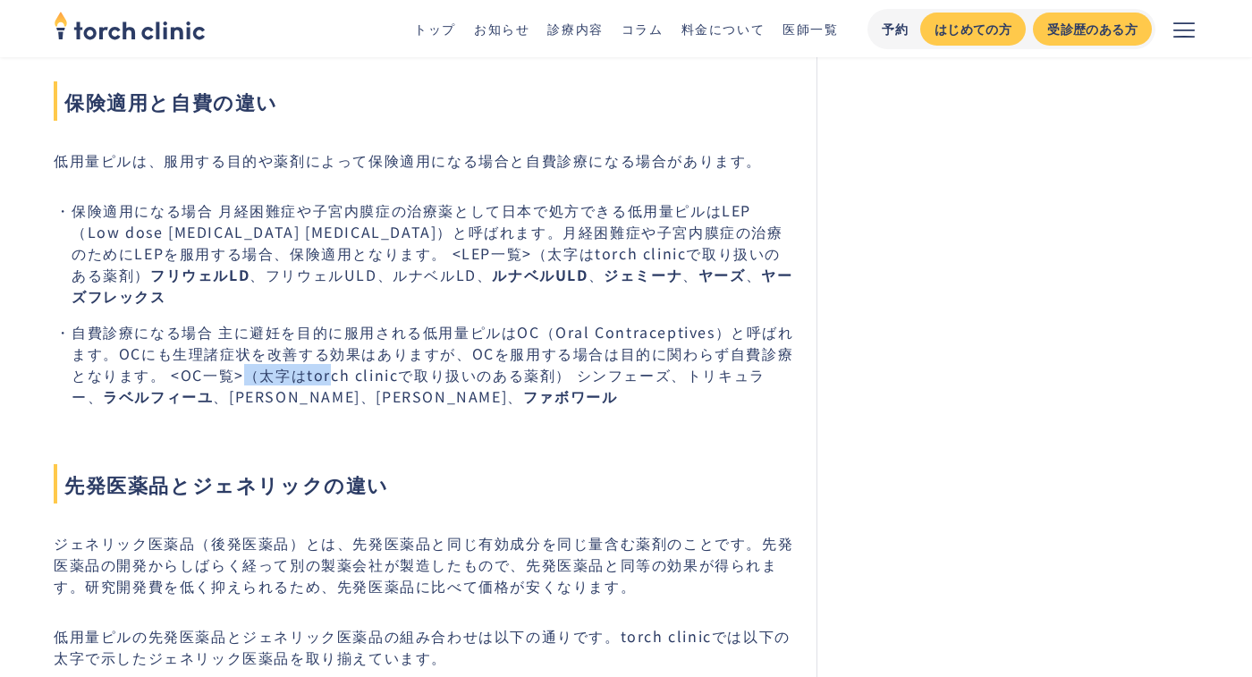
drag, startPoint x: 246, startPoint y: 341, endPoint x: 331, endPoint y: 342, distance: 85.0
click at [331, 342] on li "自費診療になる場合 主に避妊を目的に服用される低用量ピルはOC（Oral Contraceptives）と呼ばれます。OCにも生理諸症状を改善する効果はありま…" at bounding box center [433, 364] width 723 height 86
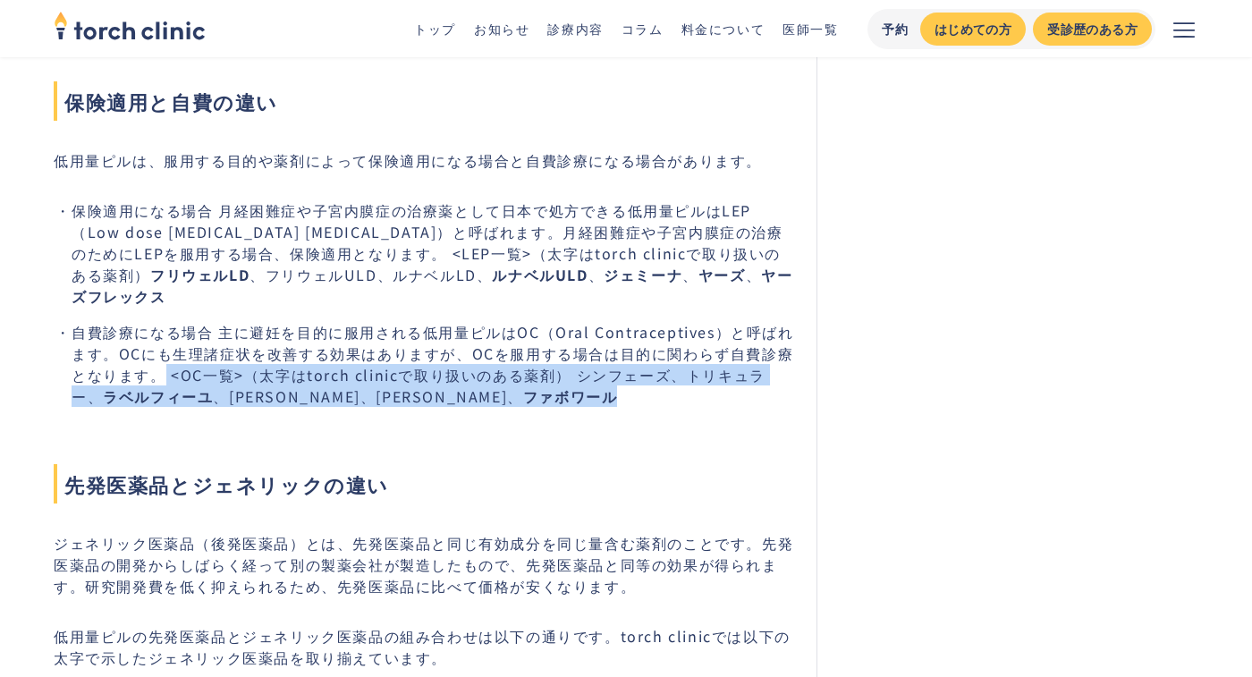
drag, startPoint x: 166, startPoint y: 345, endPoint x: 475, endPoint y: 363, distance: 309.0
click at [474, 363] on li "自費診療になる場合 主に避妊を目的に服用される低用量ピルはOC（Oral Contraceptives）と呼ばれます。OCにも生理諸症状を改善する効果はありま…" at bounding box center [433, 364] width 723 height 86
copy li "<OC一覧>（太字はtorch clinicで取り扱いのある薬剤） シンフェーズ、トリキュラー、 ラベルフィーユ 、アンジュ、マーベロン、 ファボワール"
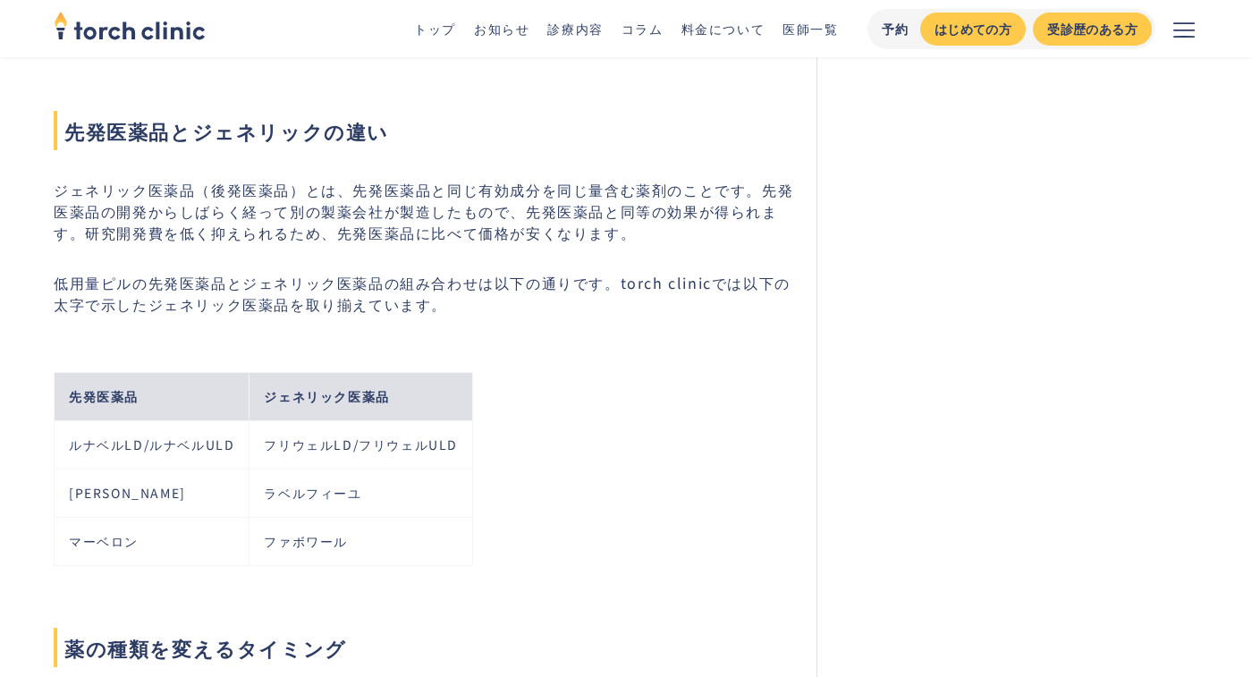
scroll to position [2605, 0]
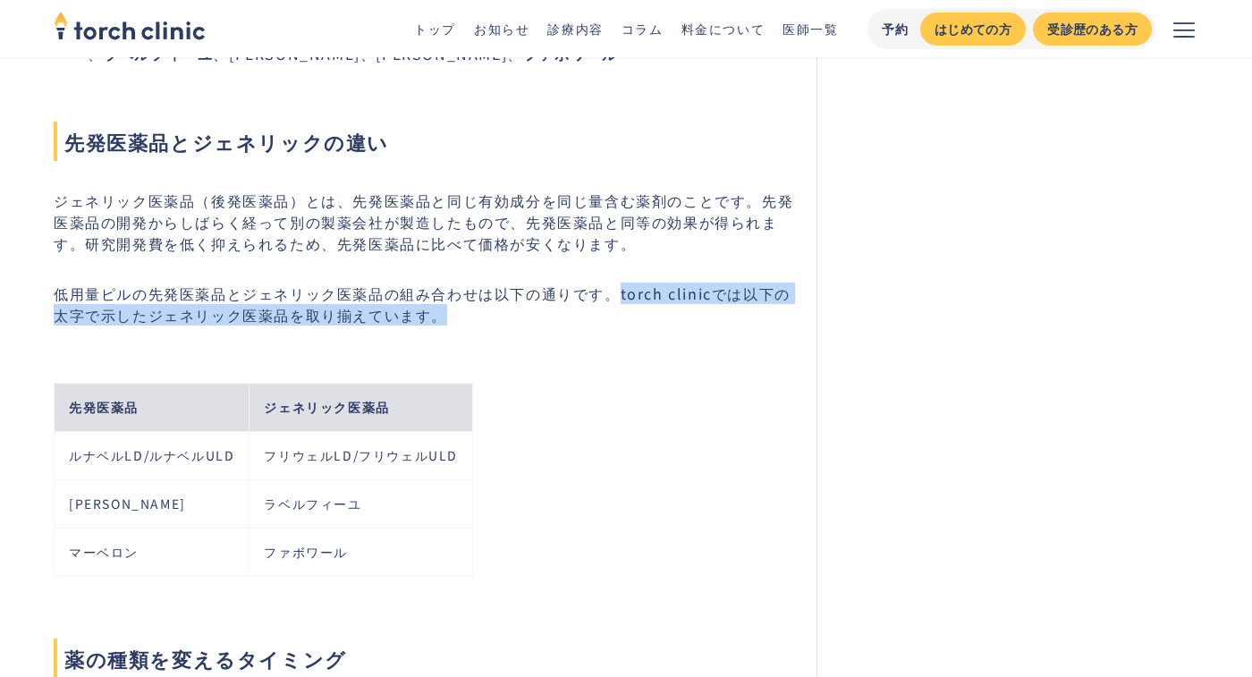
drag, startPoint x: 612, startPoint y: 262, endPoint x: 713, endPoint y: 277, distance: 101.3
click at [713, 283] on p "低用量ピルの先発医薬品とジェネリック医薬品の組み合わせは以下の通りです。torch clinicでは以下の太字で示したジェネリック医薬品を取り揃えています。" at bounding box center [424, 304] width 741 height 43
copy p "torch clinicでは以下の太字で示したジェネリック医薬品を取り揃えています。"
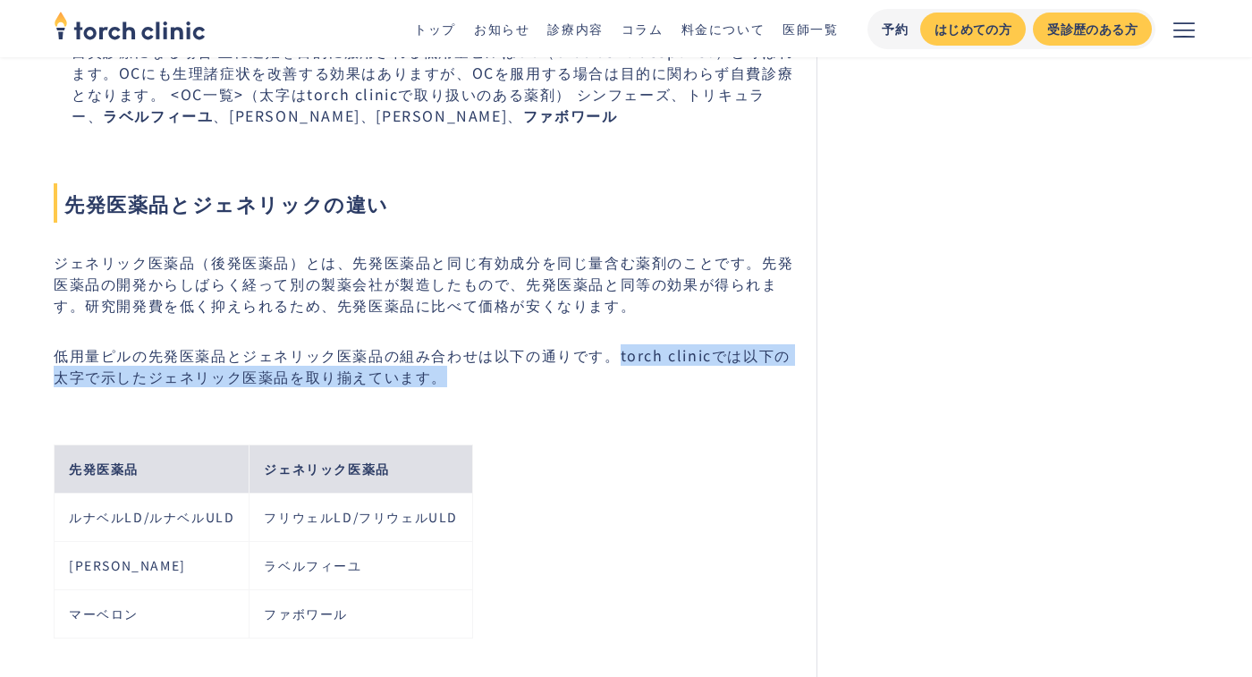
scroll to position [2537, 0]
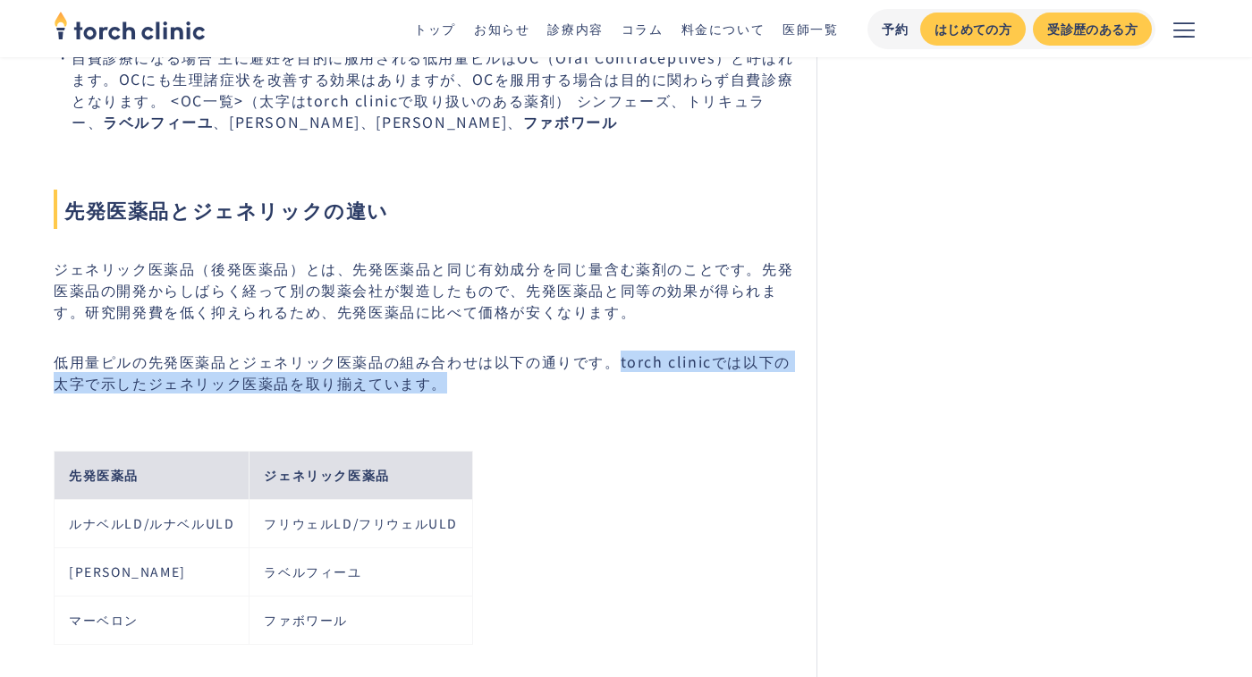
click at [678, 275] on p "ジェネリック医薬品（後発医薬品）とは、先発医薬品と同じ有効成分を同じ量含む薬剤のことです。先発医薬品の開発からしばらく経って別の製薬会社が製造したもので、先発…" at bounding box center [424, 289] width 741 height 64
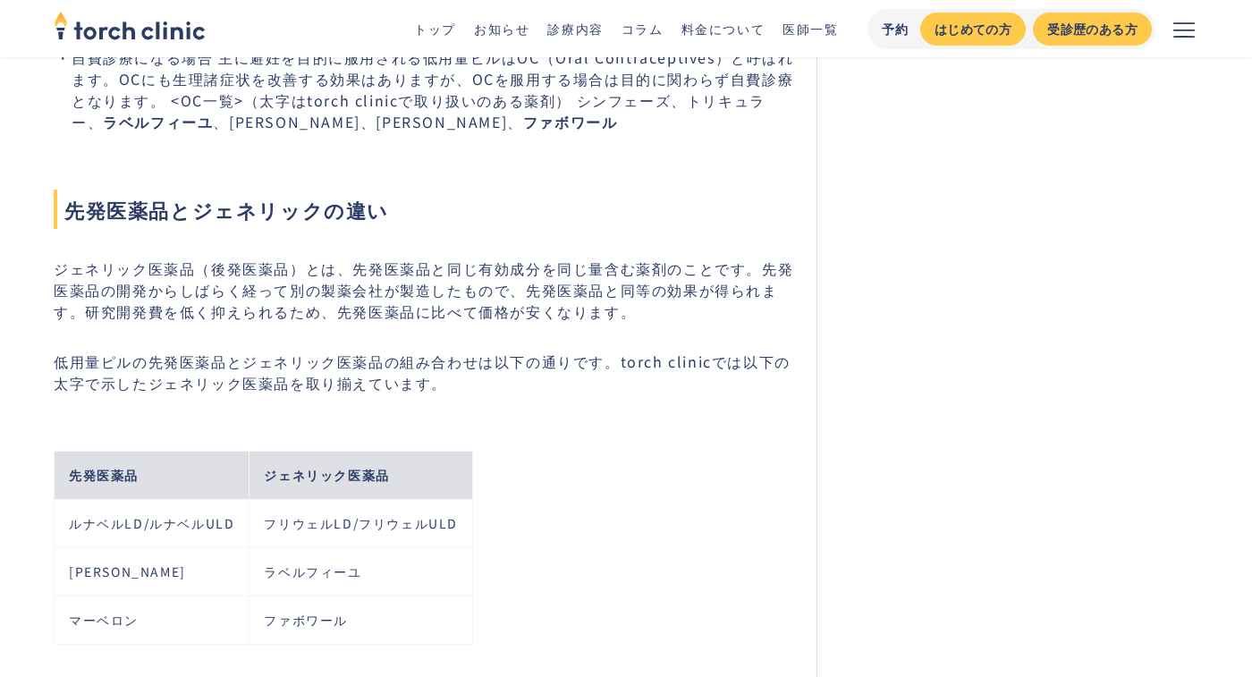
click at [678, 275] on p "ジェネリック医薬品（後発医薬品）とは、先発医薬品と同じ有効成分を同じ量含む薬剤のことです。先発医薬品の開発からしばらく経って別の製薬会社が製造したもので、先発…" at bounding box center [424, 289] width 741 height 64
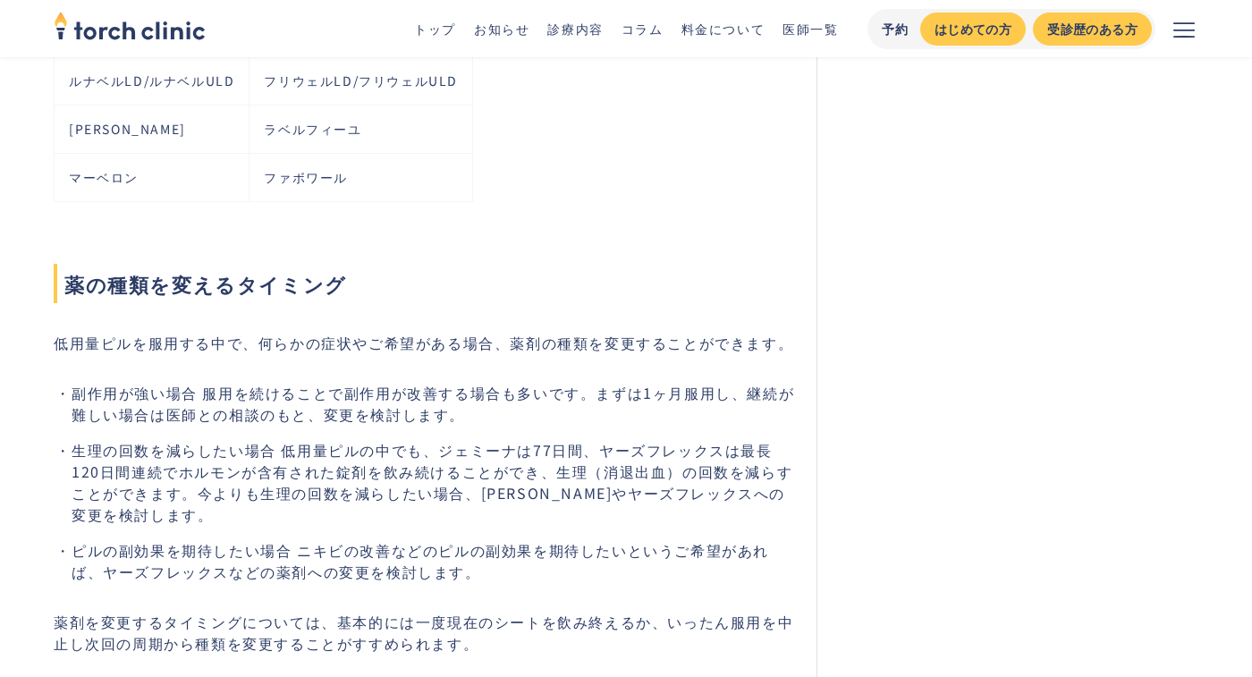
scroll to position [2997, 0]
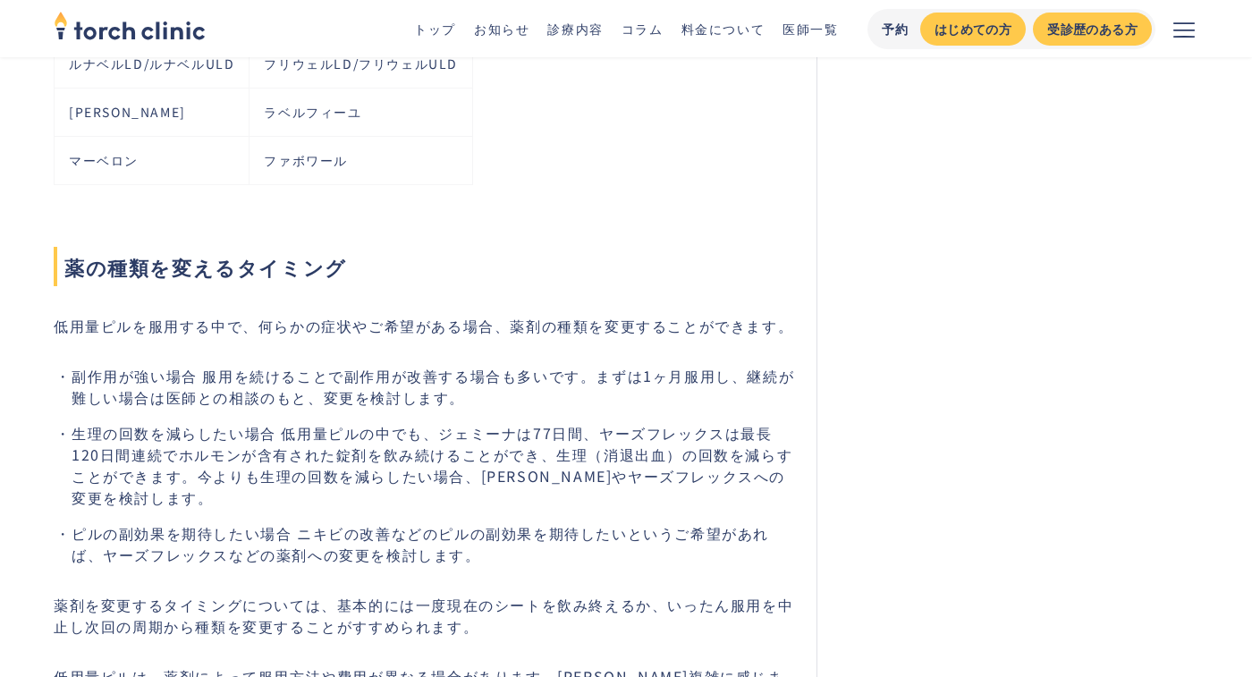
click at [622, 315] on p "低用量ピルを服用する中で、何らかの症状やご希望がある場合、薬剤の種類を変更することができます。" at bounding box center [424, 325] width 741 height 21
click at [622, 365] on li "副作用が強い場合 服用を続けることで副作用が改善する場合も多いです。まずは1ヶ月服用し、継続が難しい場合は医師との相談のもと、変更を検討します。" at bounding box center [433, 386] width 723 height 43
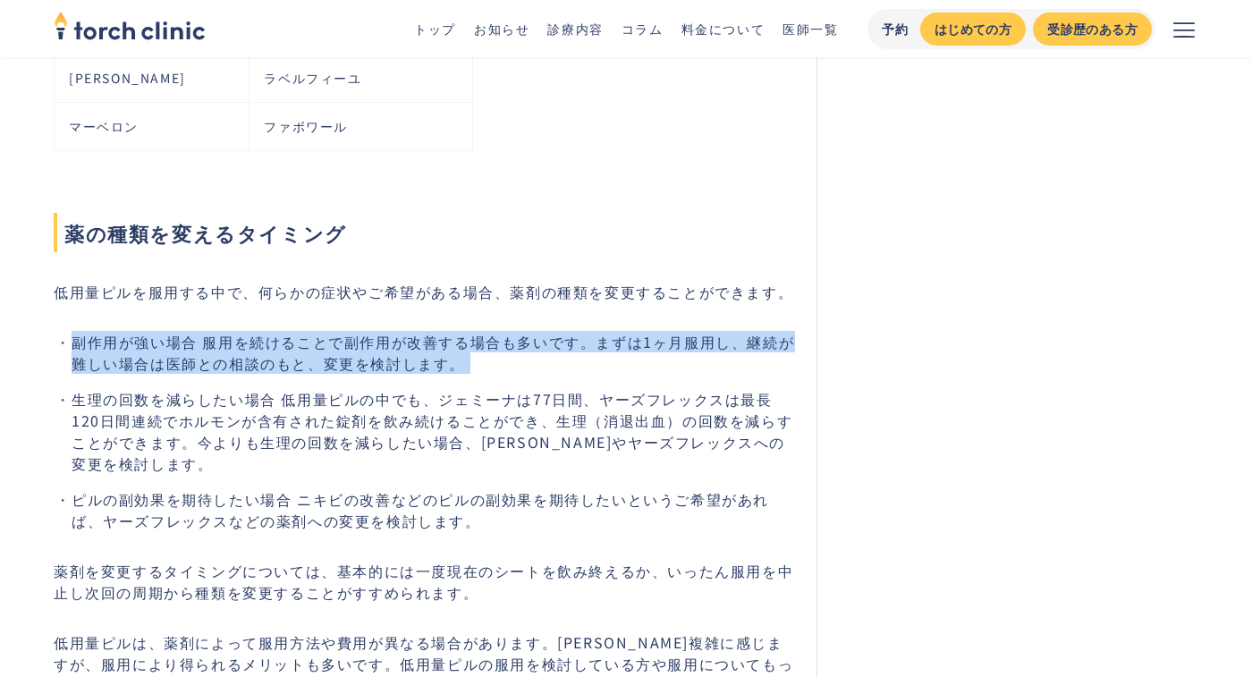
scroll to position [3066, 0]
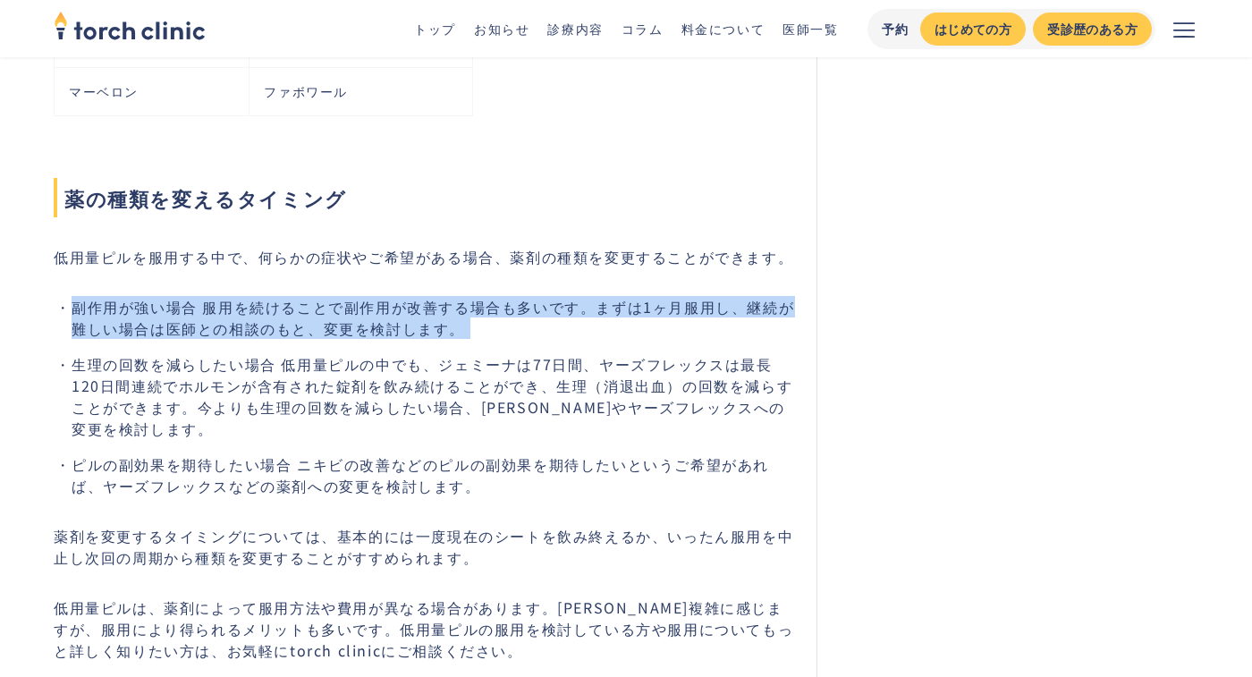
click at [569, 371] on li "生理の回数を減らしたい場合 低用量ピルの中でも、ジェミーナは77日間、ヤーズフレックスは最長120日間連続でホルモンが含有された錠剤を飲み続けることができ、生…" at bounding box center [433, 396] width 723 height 86
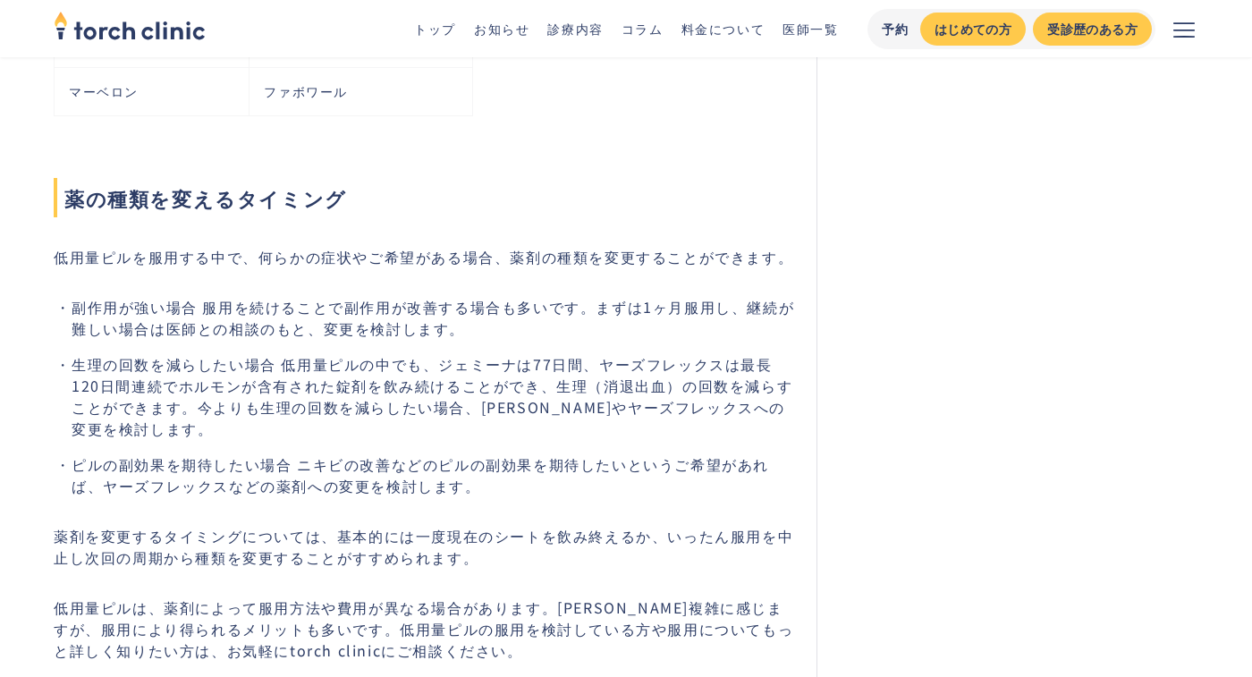
click at [569, 371] on li "生理の回数を減らしたい場合 低用量ピルの中でも、ジェミーナは77日間、ヤーズフレックスは最長120日間連続でホルモンが含有された錠剤を飲み続けることができ、生…" at bounding box center [433, 396] width 723 height 86
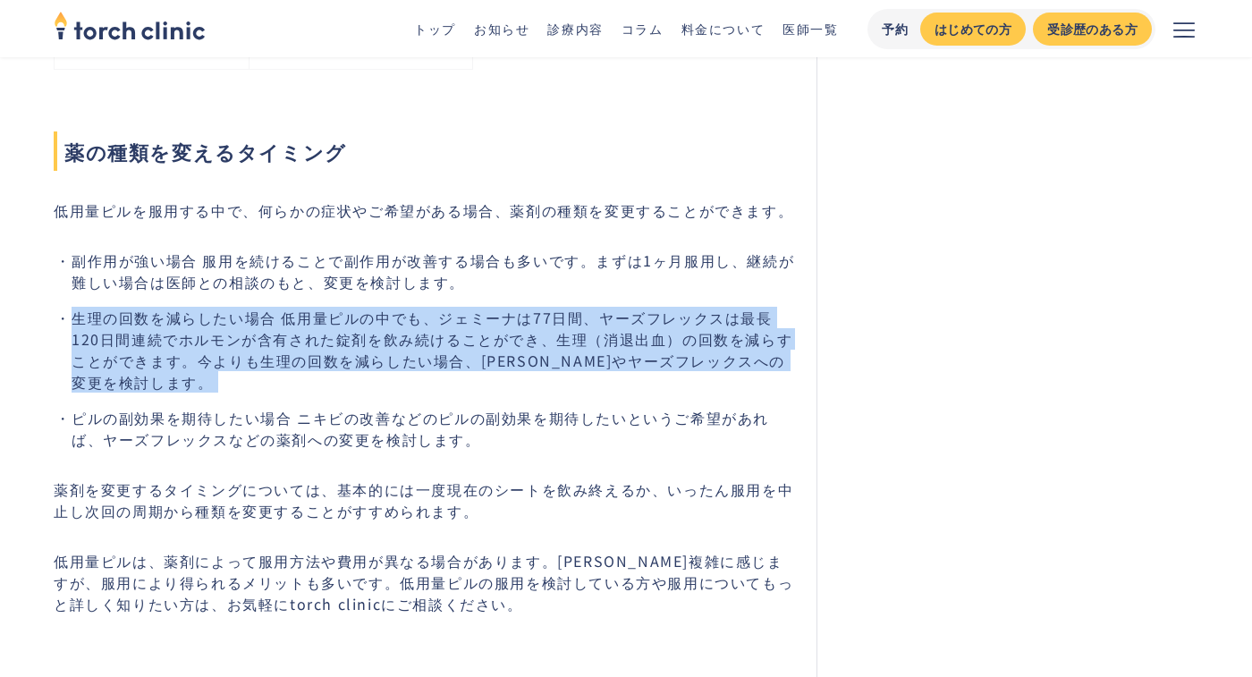
scroll to position [3150, 0]
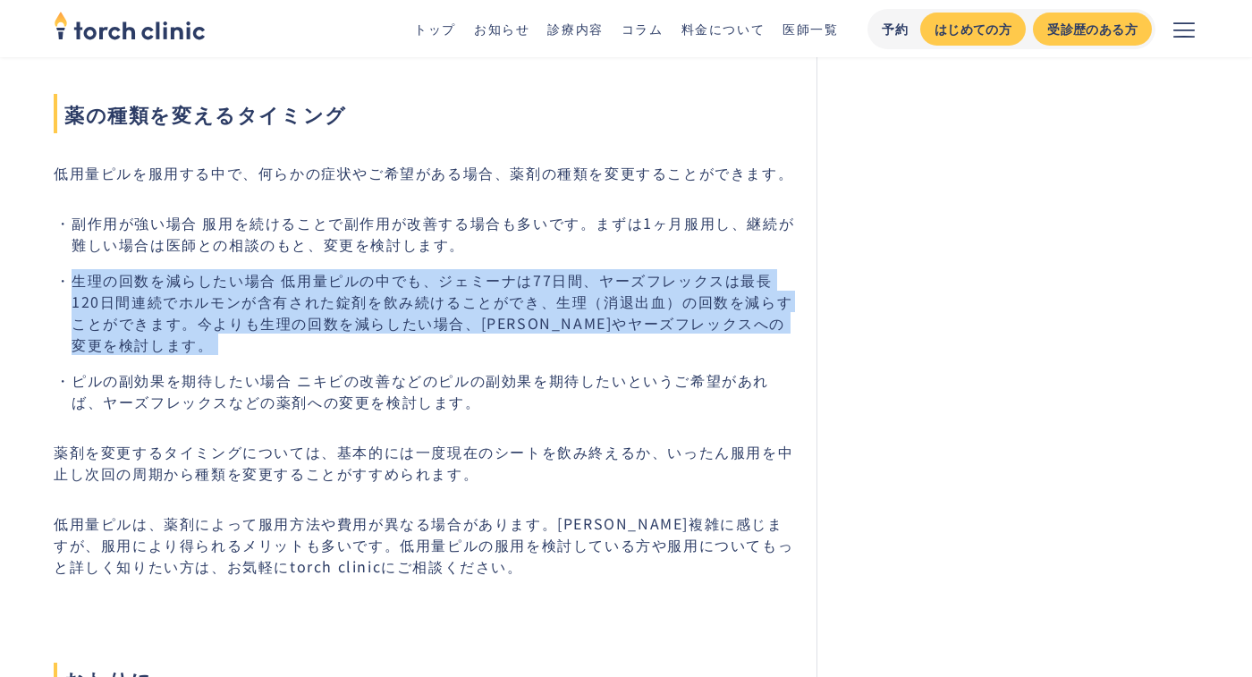
click at [535, 369] on li "ピルの副効果を期待したい場合 ニキビの改善などのピルの副効果を期待したいというご希望があれば、ヤーズフレックスなどの薬剤への変更を検討します。" at bounding box center [433, 390] width 723 height 43
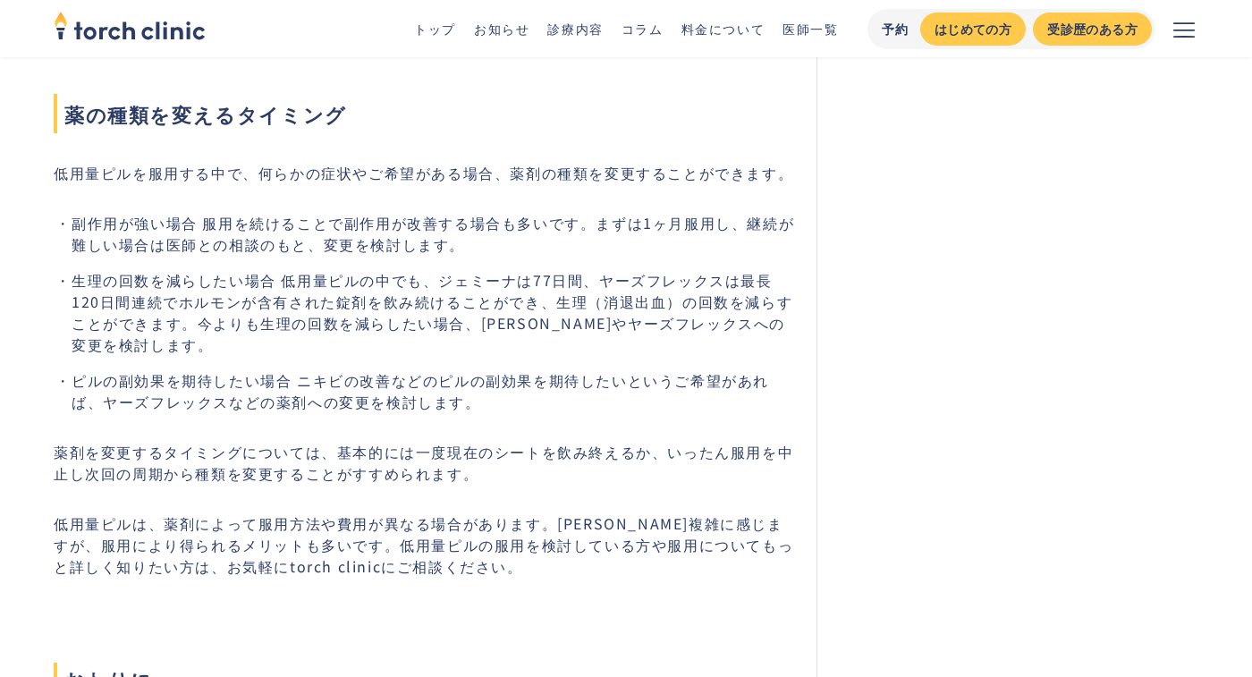
click at [535, 369] on li "ピルの副効果を期待したい場合 ニキビの改善などのピルの副効果を期待したいというご希望があれば、ヤーズフレックスなどの薬剤への変更を検討します。" at bounding box center [433, 390] width 723 height 43
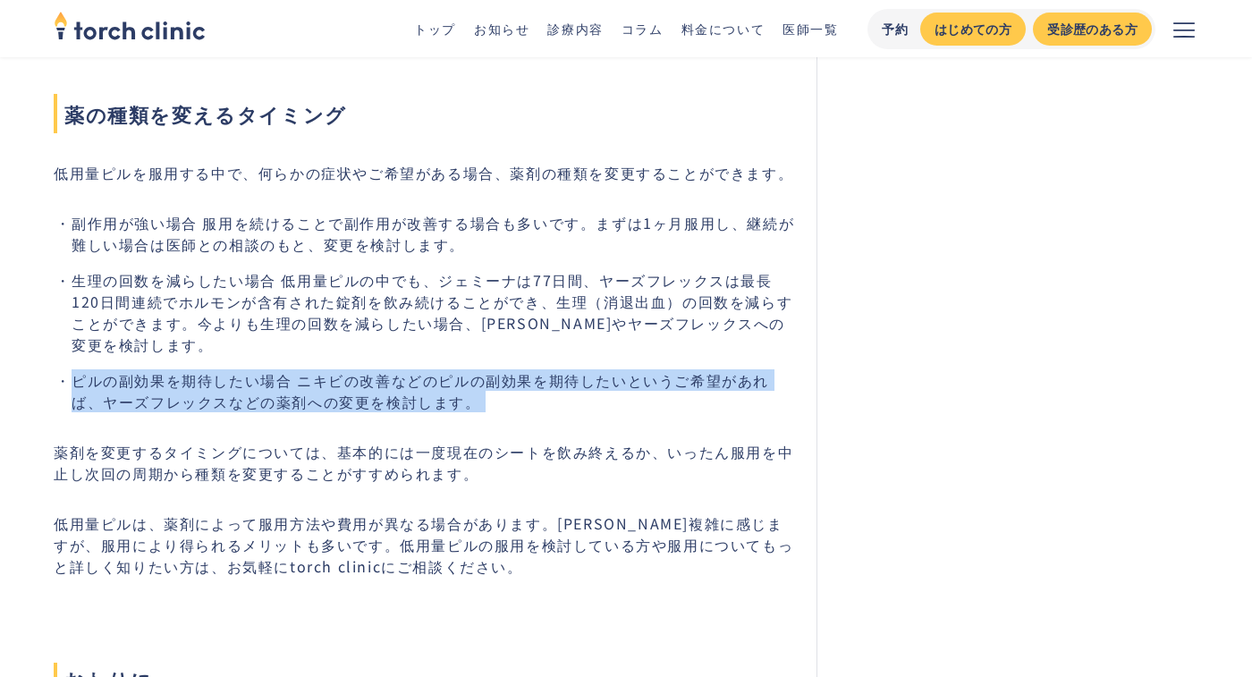
click at [535, 369] on li "ピルの副効果を期待したい場合 ニキビの改善などのピルの副効果を期待したいというご希望があれば、ヤーズフレックスなどの薬剤への変更を検討します。" at bounding box center [433, 390] width 723 height 43
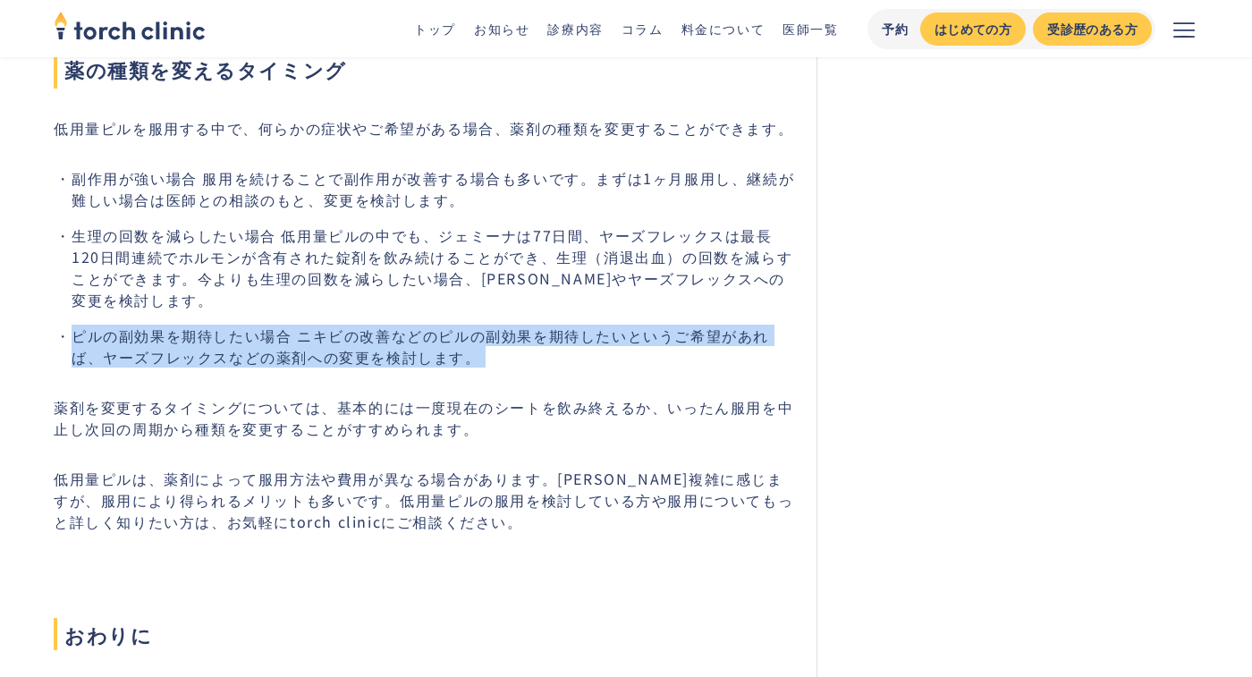
click at [539, 396] on p "薬剤を変更するタイミングについては、基本的には一度現在のシートを飲み終えるか、いったん服用を中止し次回の周期から種類を変更することがすすめられます。" at bounding box center [424, 417] width 741 height 43
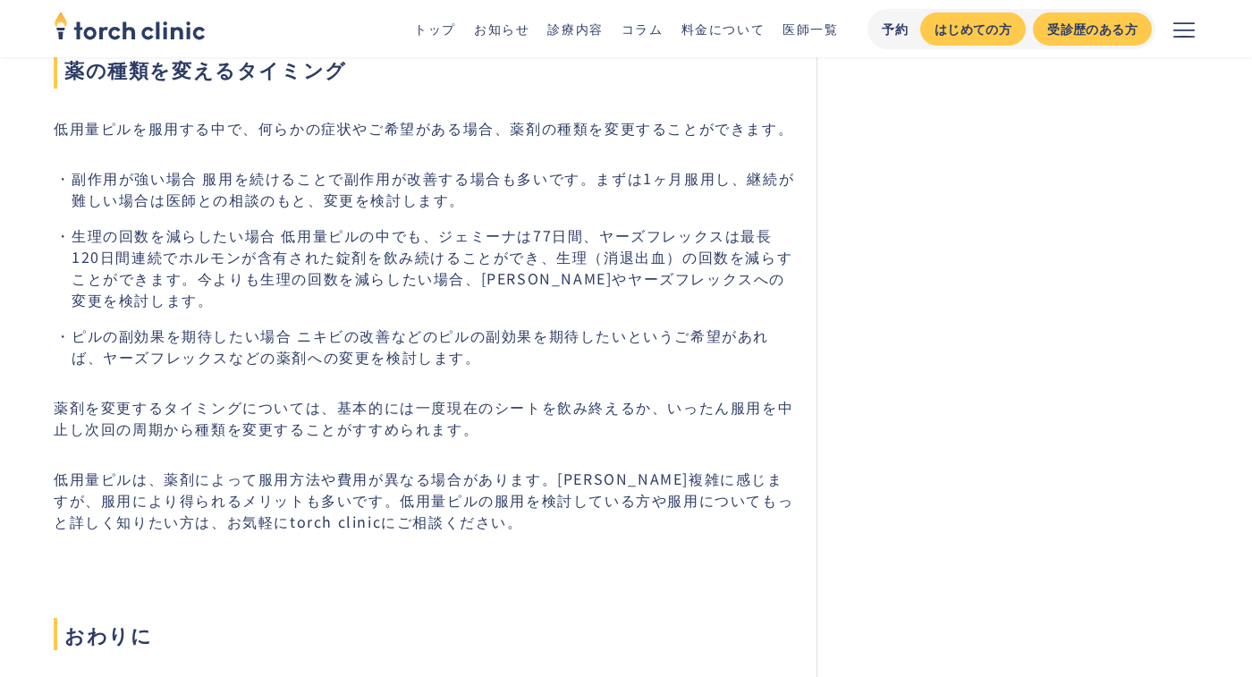
click at [539, 396] on p "薬剤を変更するタイミングについては、基本的には一度現在のシートを飲み終えるか、いったん服用を中止し次回の周期から種類を変更することがすすめられます。" at bounding box center [424, 417] width 741 height 43
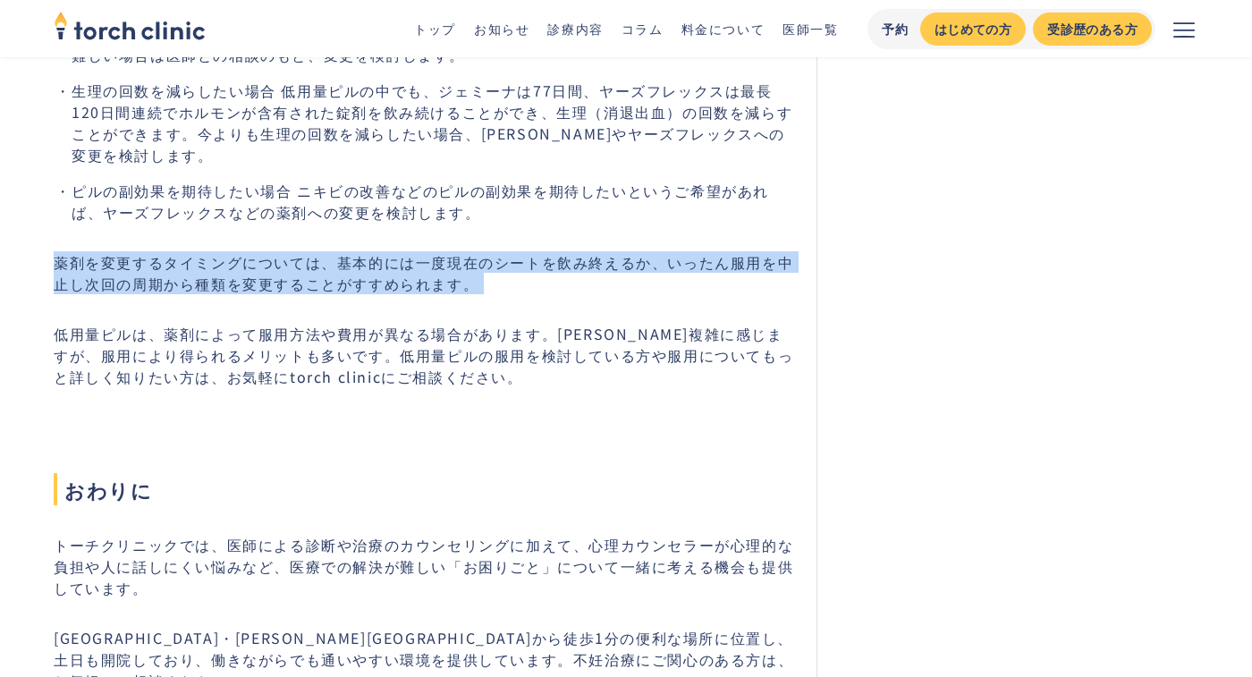
scroll to position [3340, 0]
click at [503, 322] on p "低用量ピルは、薬剤によって服用方法や費用が異なる場合があります。一見複雑に感じますが、服用により得られるメリットも多いです。低用量ピルの服用を検討している方や…" at bounding box center [424, 354] width 741 height 64
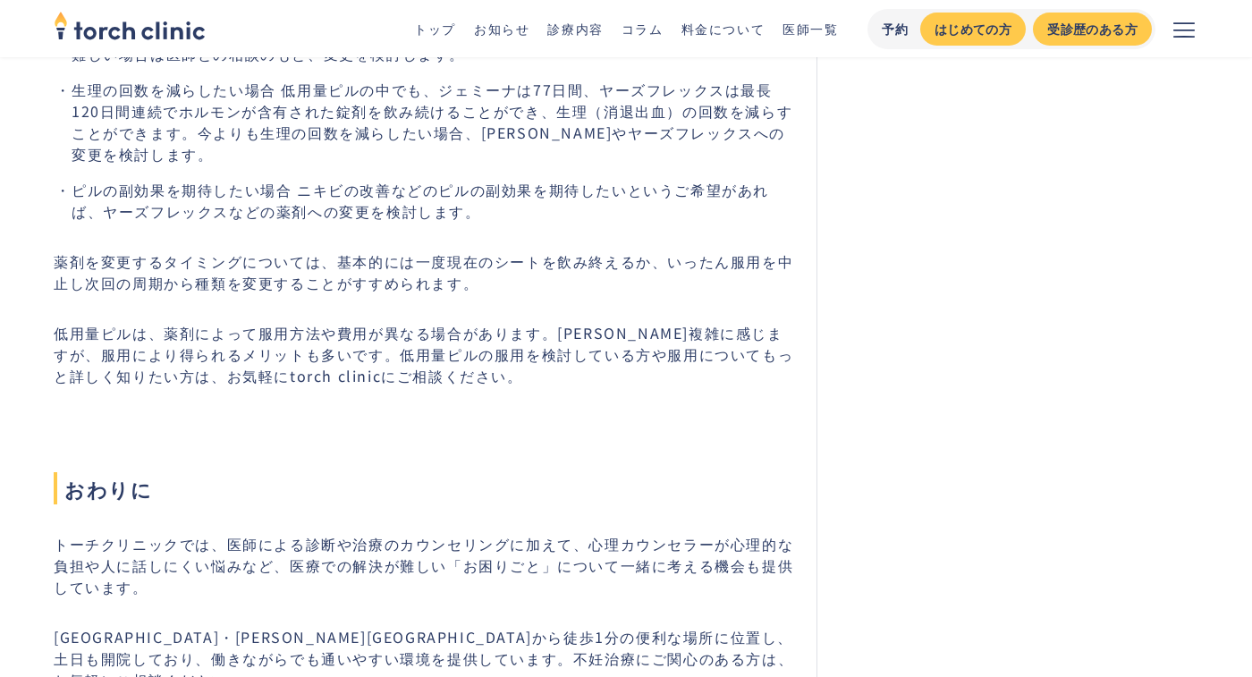
click at [503, 322] on p "低用量ピルは、薬剤によって服用方法や費用が異なる場合があります。一見複雑に感じますが、服用により得られるメリットも多いです。低用量ピルの服用を検討している方や…" at bounding box center [424, 354] width 741 height 64
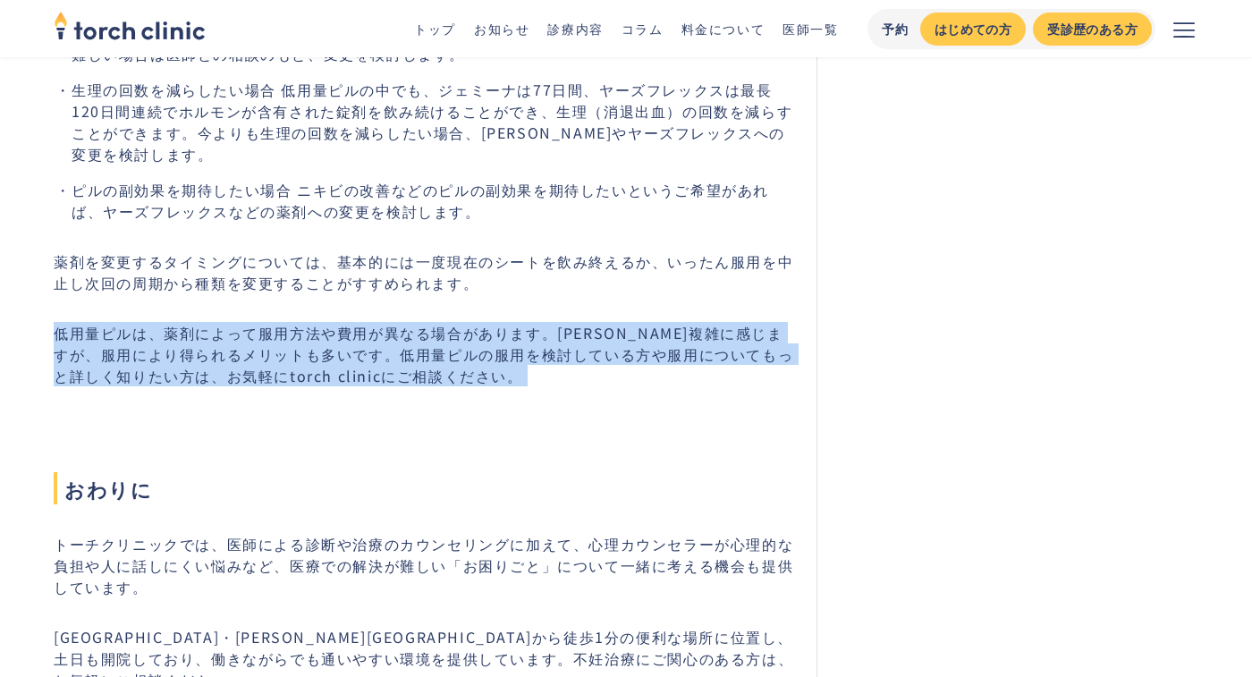
scroll to position [3377, 0]
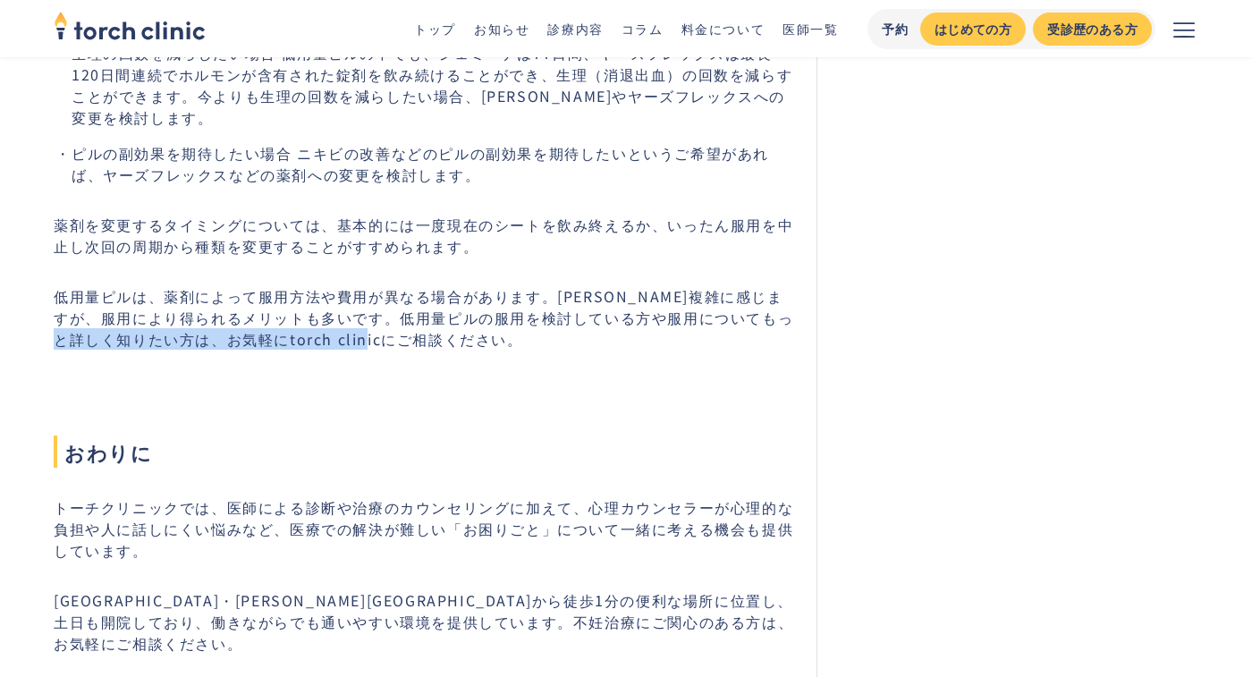
drag, startPoint x: 114, startPoint y: 308, endPoint x: 435, endPoint y: 304, distance: 321.9
click at [435, 304] on p "低用量ピルは、薬剤によって服用方法や費用が異なる場合があります。一見複雑に感じますが、服用により得られるメリットも多いです。低用量ピルの服用を検討している方や…" at bounding box center [424, 317] width 741 height 64
click at [298, 285] on p "低用量ピルは、薬剤によって服用方法や費用が異なる場合があります。一見複雑に感じますが、服用により得られるメリットも多いです。低用量ピルの服用を検討している方や…" at bounding box center [424, 317] width 741 height 64
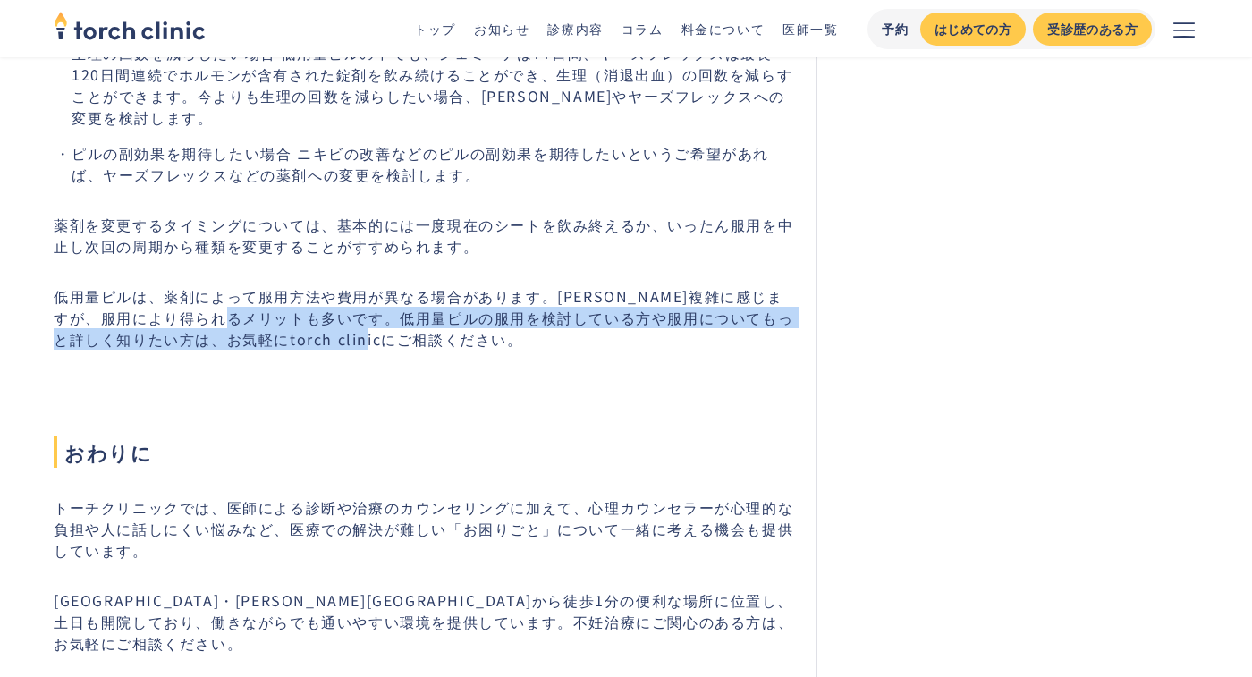
drag, startPoint x: 286, startPoint y: 276, endPoint x: 433, endPoint y: 304, distance: 149.2
click at [431, 303] on p "低用量ピルは、薬剤によって服用方法や費用が異なる場合があります。一見複雑に感じますが、服用により得られるメリットも多いです。低用量ピルの服用を検討している方や…" at bounding box center [424, 317] width 741 height 64
copy p "低用量ピルの服用を検討している方や服用についてもっと詳しく知りたい方は、お気軽にtorch clinicにご相談ください。"
click at [716, 389] on h2 "おわりに" at bounding box center [424, 421] width 741 height 93
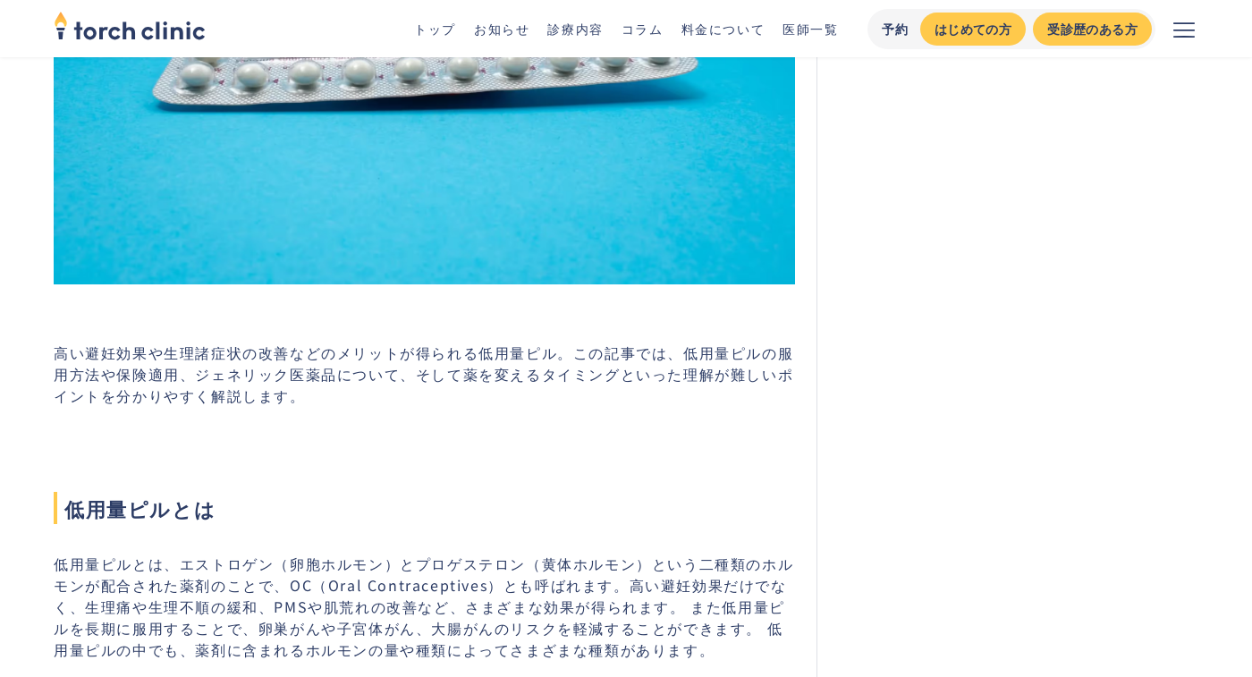
scroll to position [0, 0]
